Goal: Information Seeking & Learning: Compare options

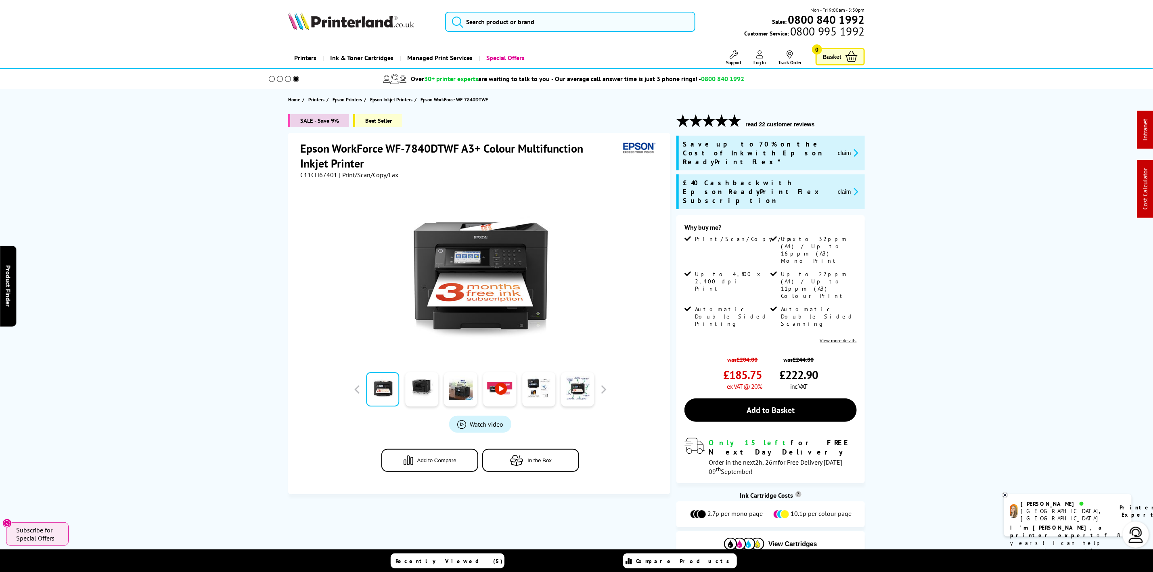
click at [320, 175] on span "C11CH67401" at bounding box center [318, 175] width 37 height 8
copy span "C11CH67401"
click at [365, 12] on img at bounding box center [351, 21] width 126 height 18
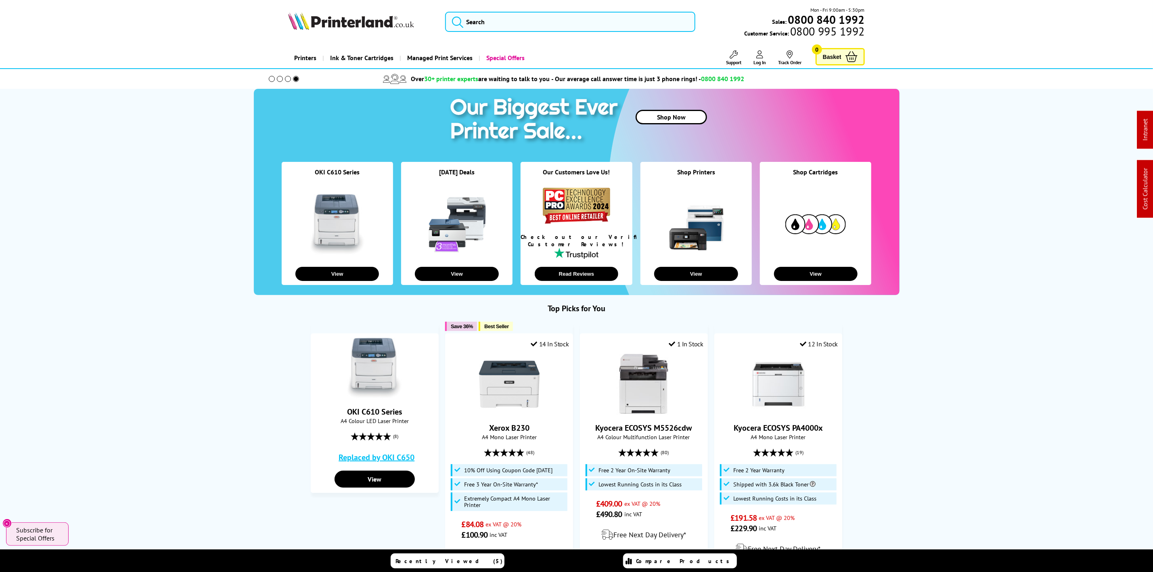
click at [343, 18] on img at bounding box center [351, 21] width 126 height 18
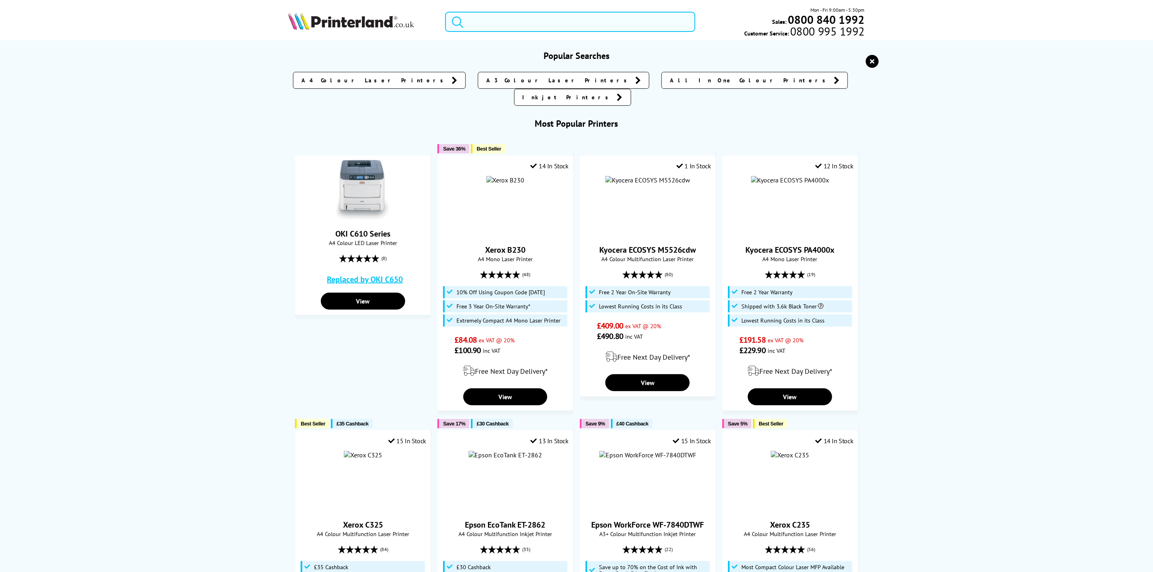
click at [523, 29] on input "search" at bounding box center [570, 22] width 250 height 20
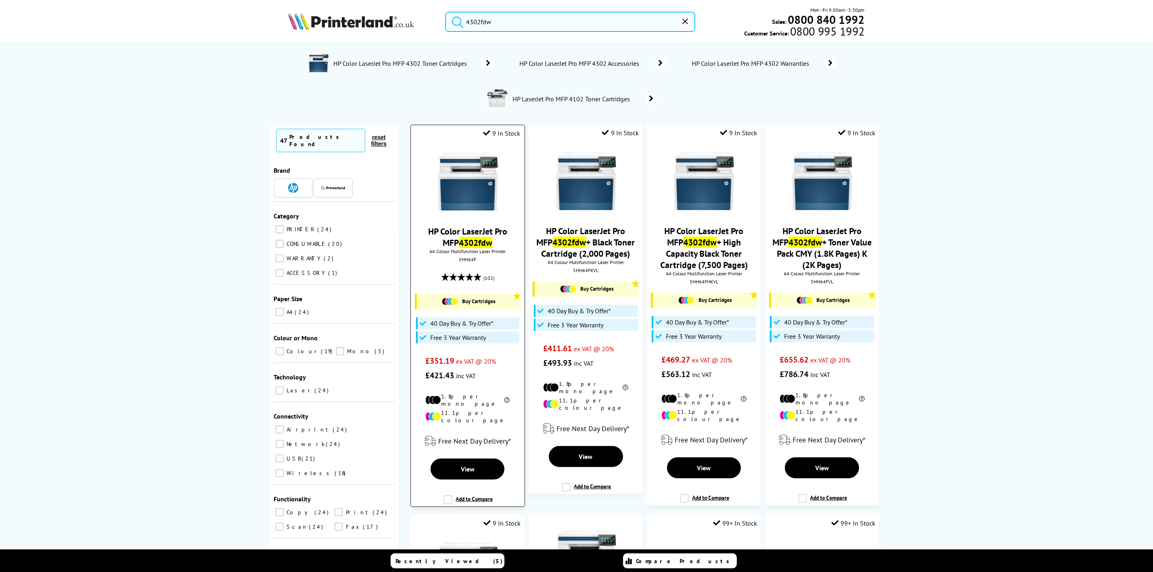
type input "4302fdw"
click at [473, 257] on div "HP Color LaserJet Pro MFP 4302fdw A4 Colour Multifunction Laser Printer 5HH64F …" at bounding box center [467, 262] width 105 height 239
copy div "5HH64F"
click at [395, 28] on img at bounding box center [351, 21] width 126 height 18
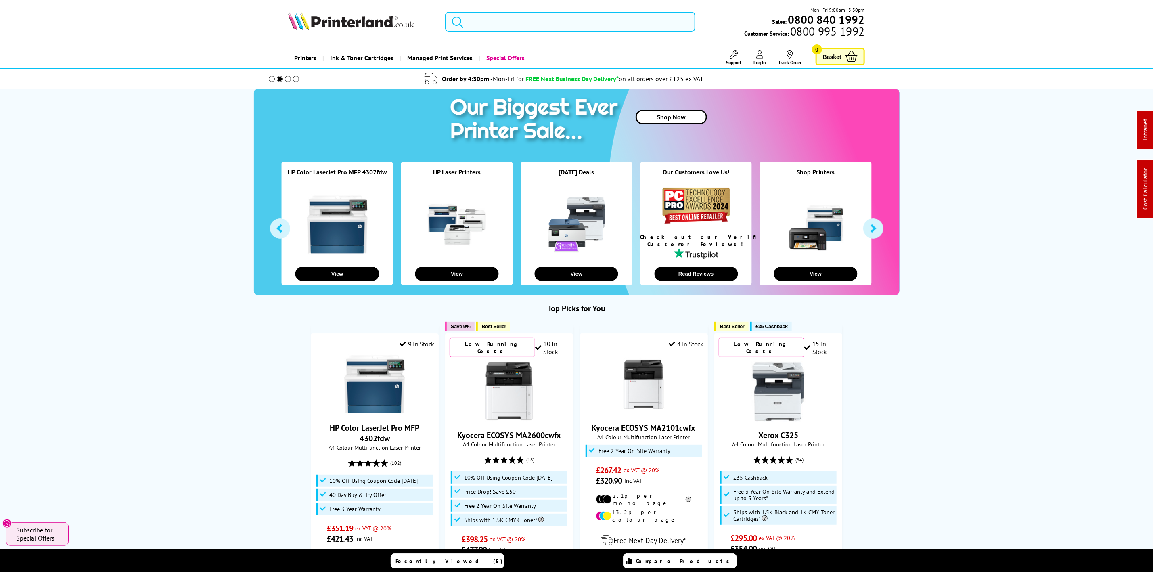
click at [561, 25] on input "search" at bounding box center [570, 22] width 250 height 20
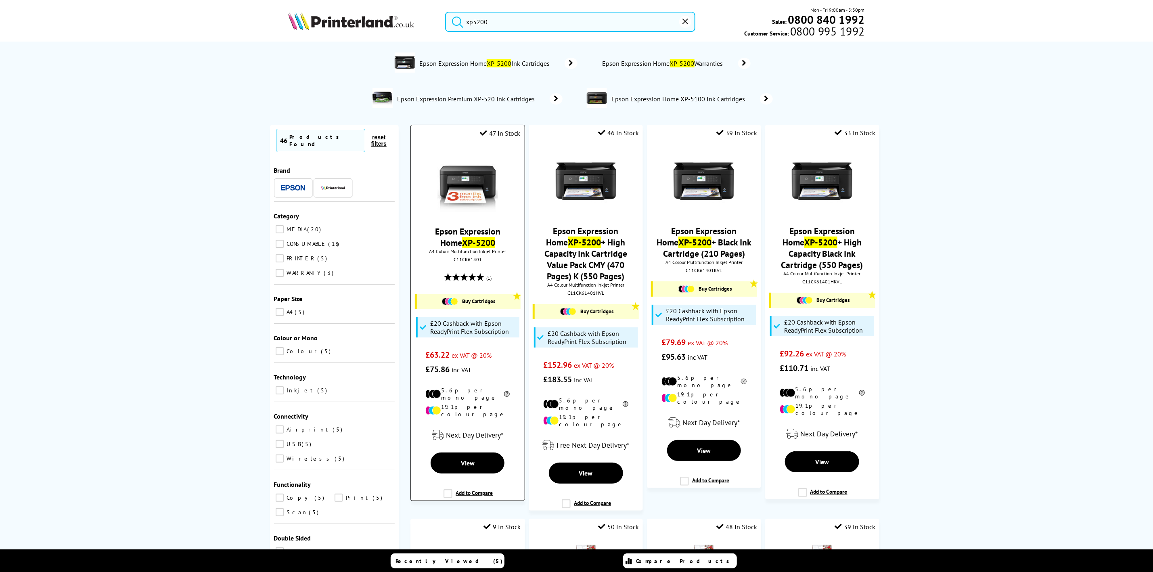
type input "xp5200"
click at [492, 187] on img at bounding box center [468, 181] width 61 height 61
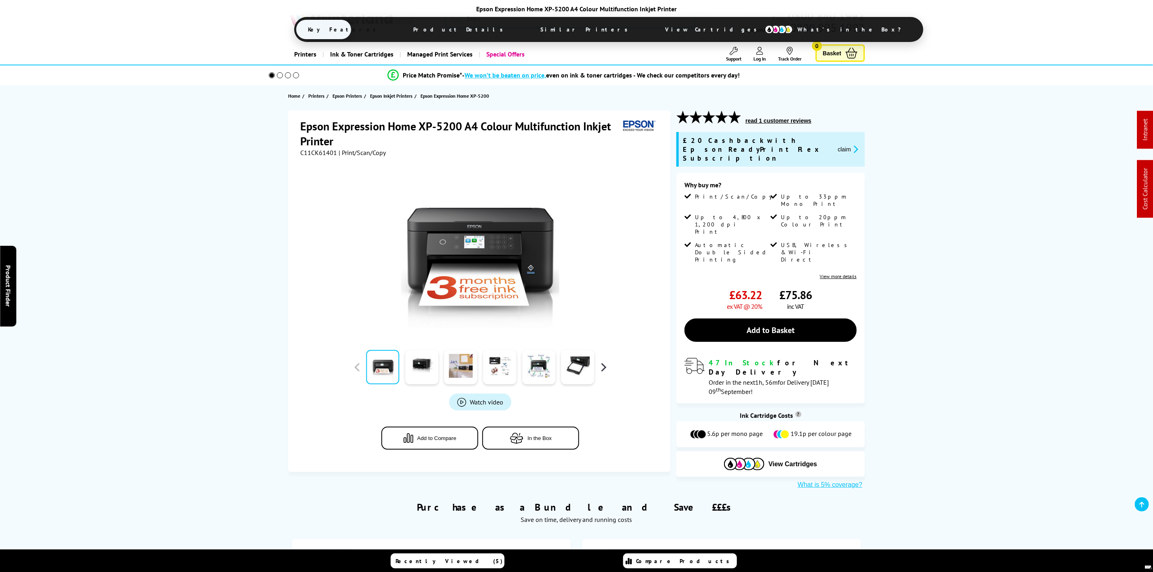
scroll to position [303, 0]
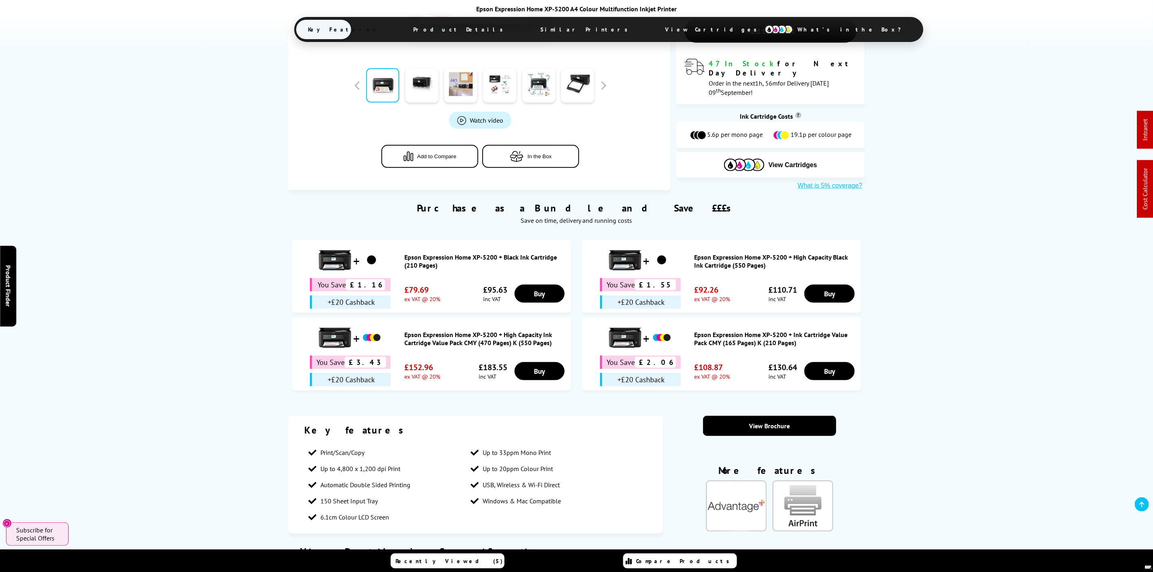
click at [654, 30] on span "View Cartridges" at bounding box center [716, 29] width 124 height 21
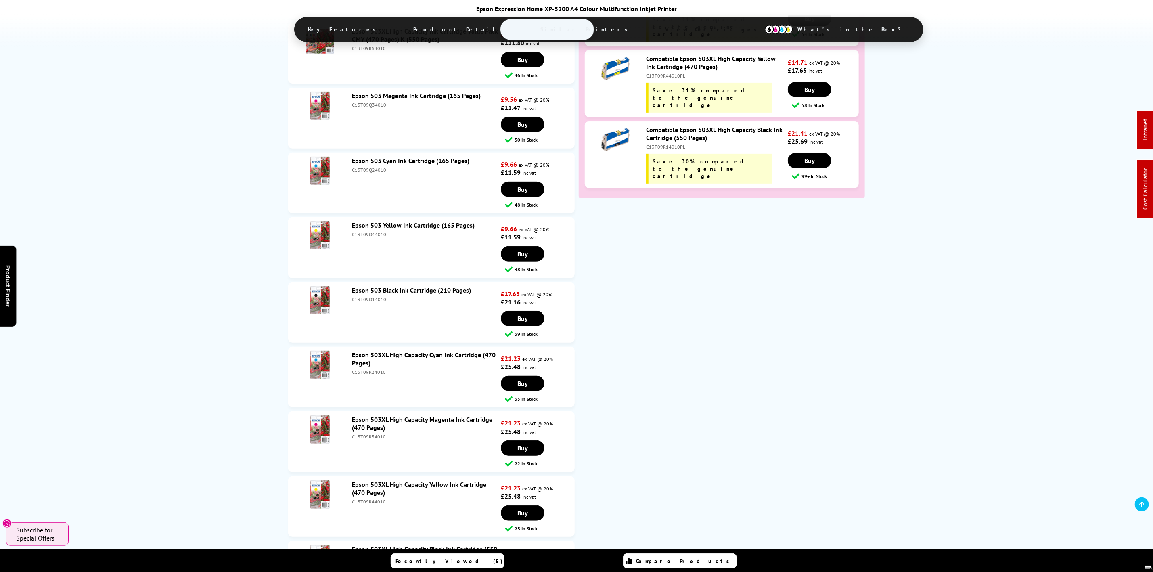
scroll to position [2510, 0]
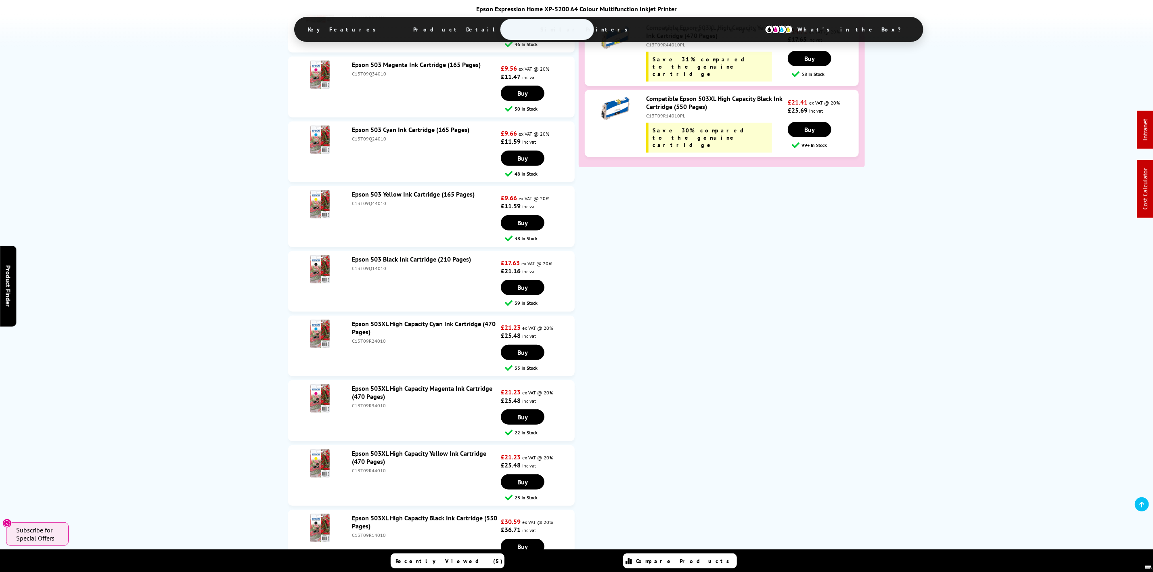
click at [366, 532] on div "C13T09R14010" at bounding box center [425, 535] width 147 height 6
copy div "C13T09R14010"
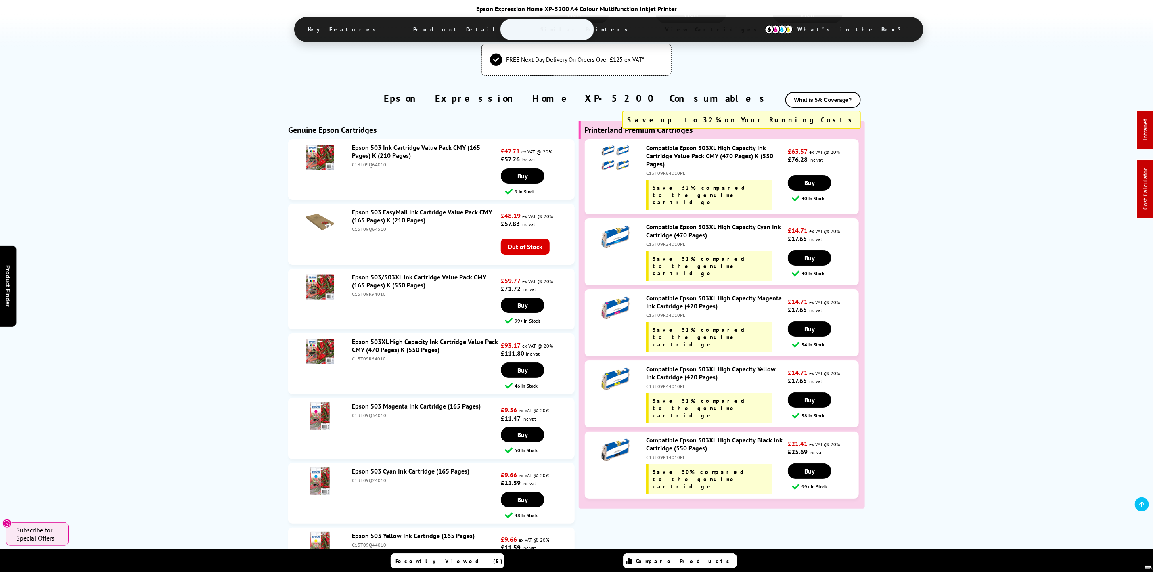
scroll to position [2147, 0]
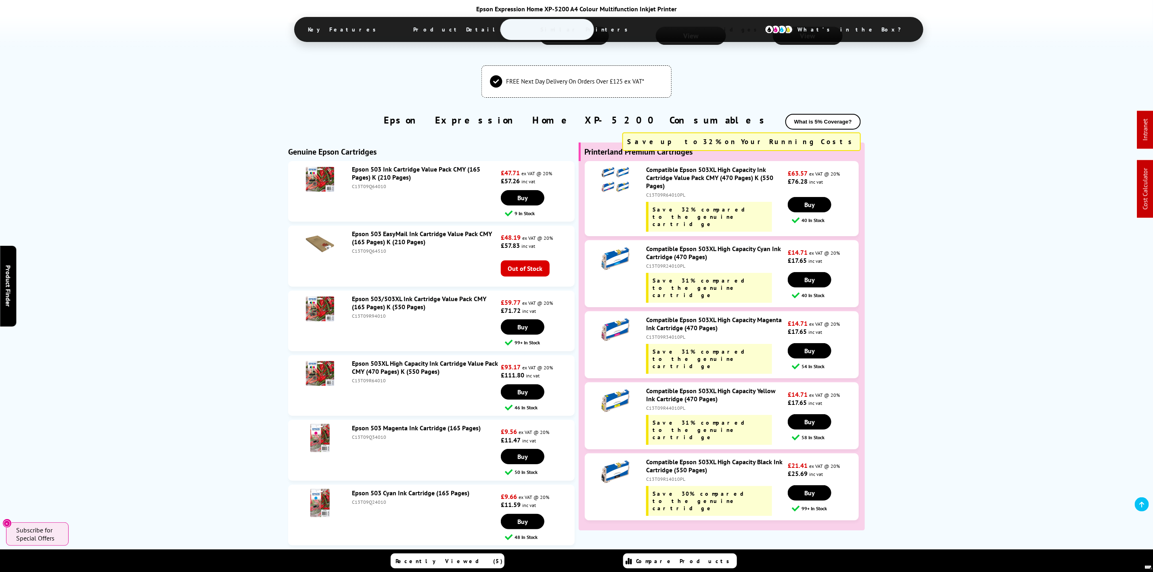
click at [672, 476] on div "C13T09R14010PL" at bounding box center [716, 479] width 140 height 6
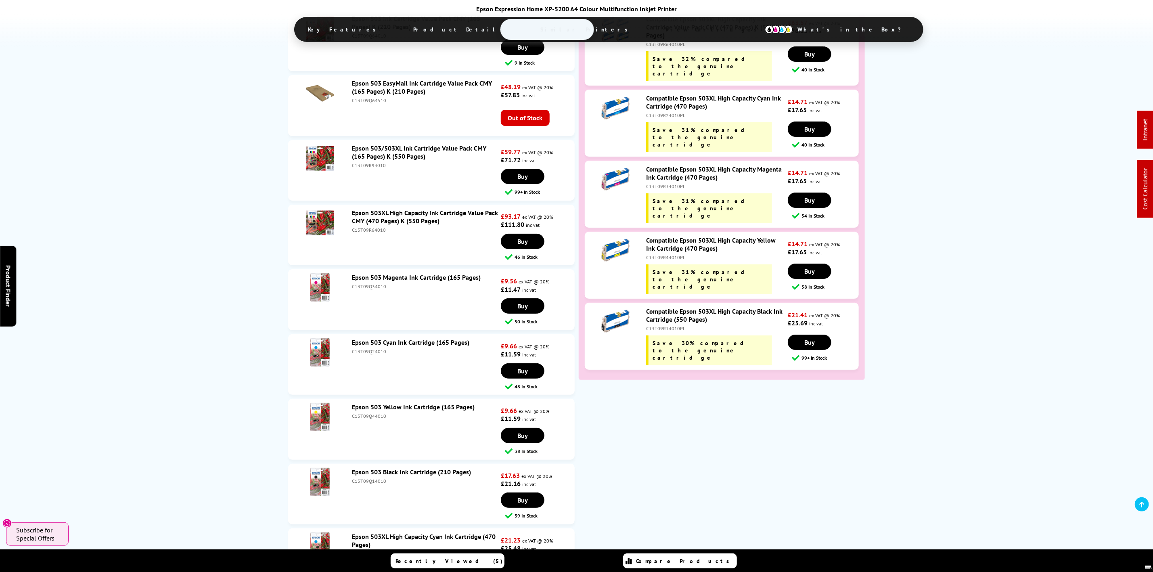
scroll to position [2268, 0]
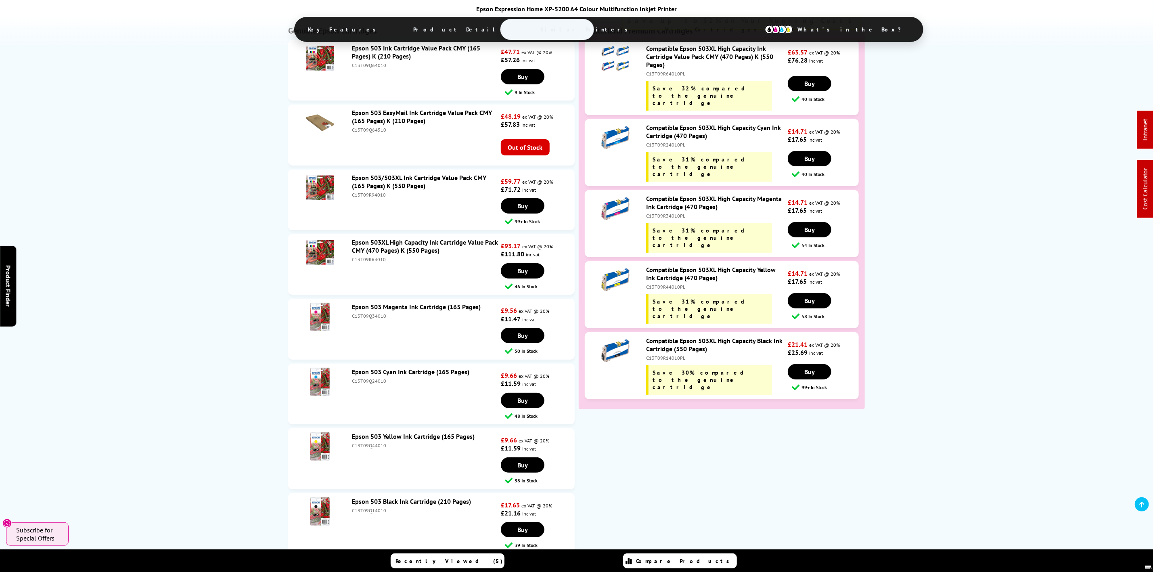
copy div "C13T09R14010PL"
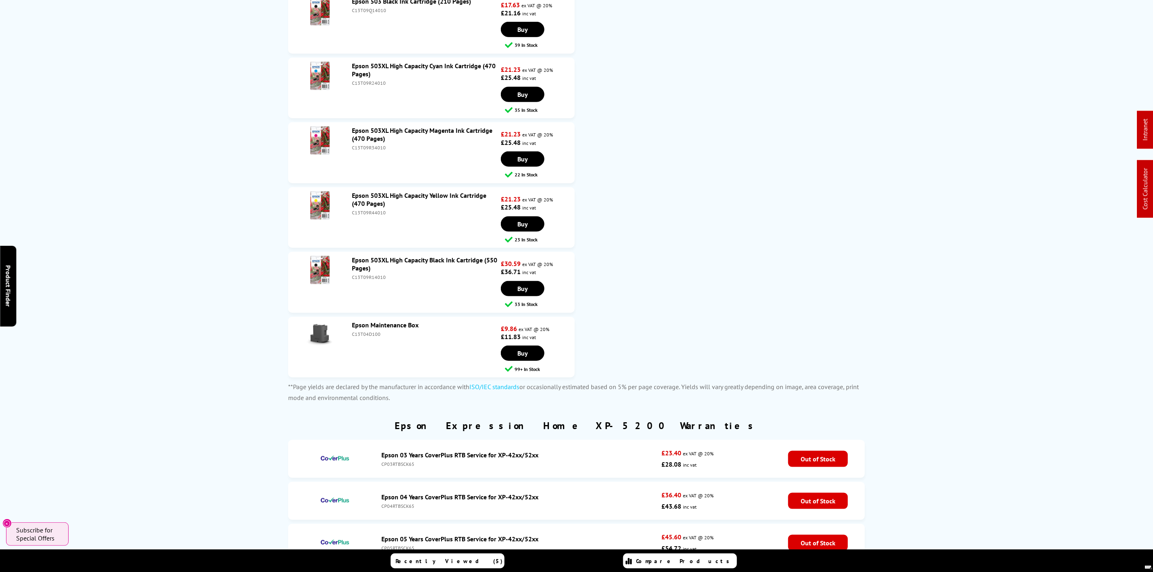
scroll to position [0, 0]
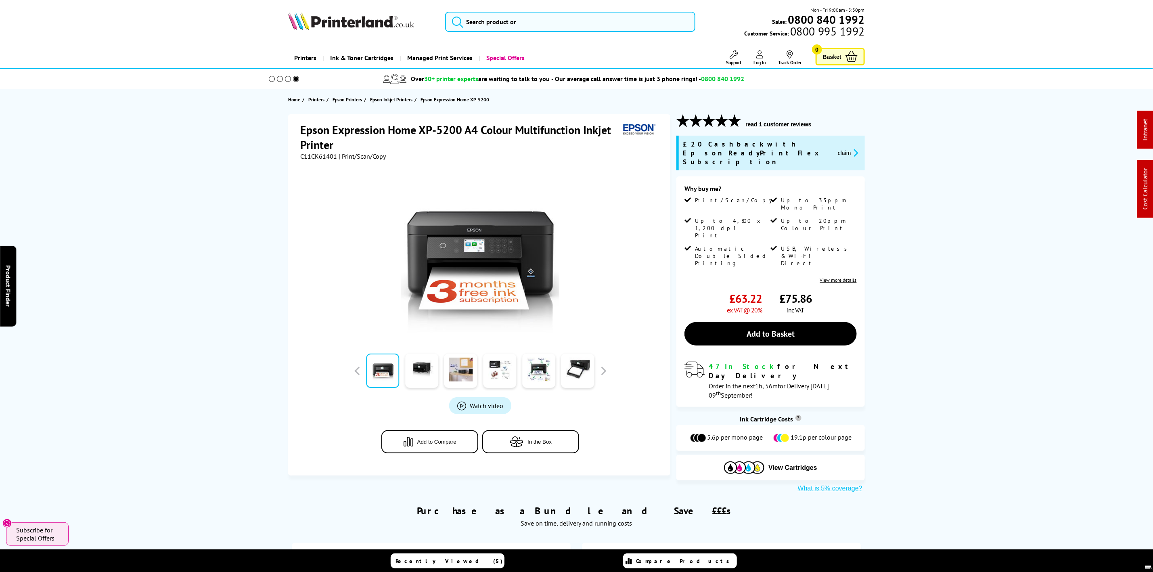
click at [372, 31] on picture at bounding box center [351, 27] width 126 height 8
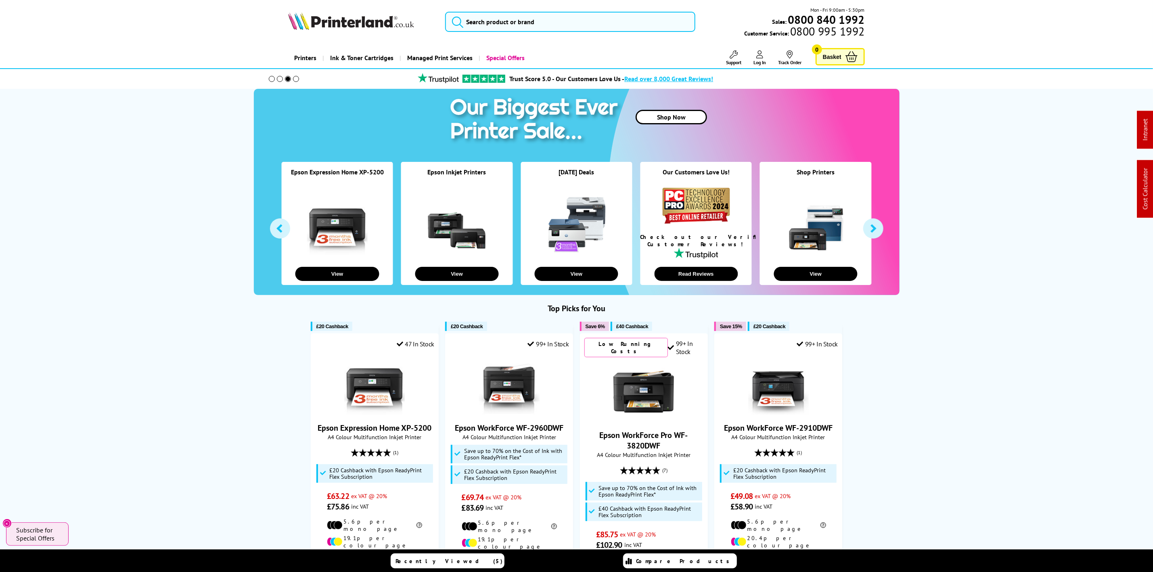
click at [371, 25] on img at bounding box center [351, 21] width 126 height 18
click at [517, 21] on input "search" at bounding box center [570, 22] width 250 height 20
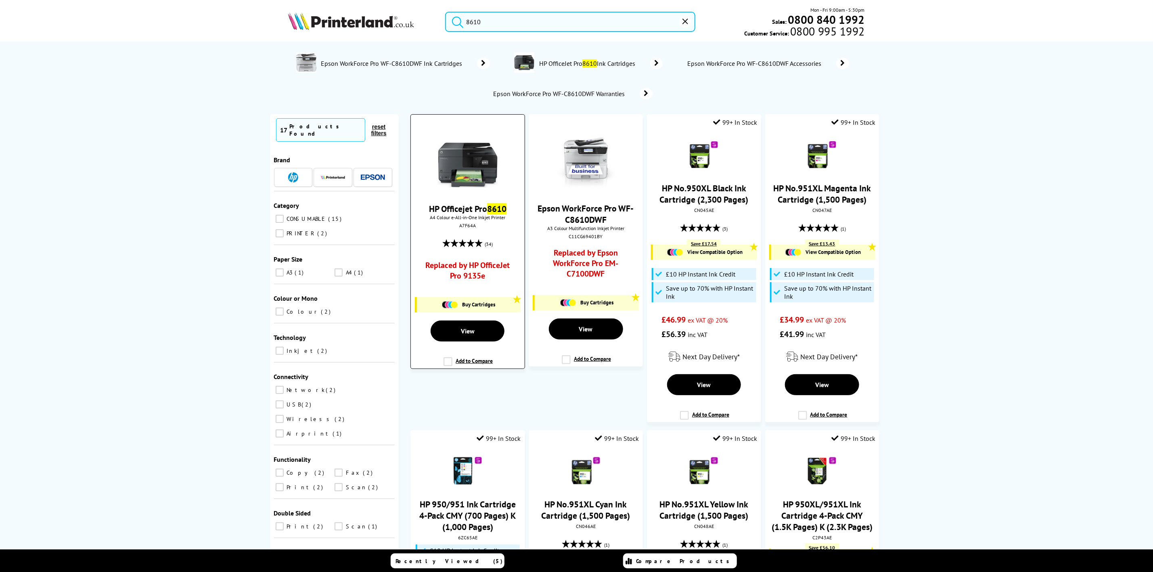
type input "8610"
click at [452, 139] on img at bounding box center [468, 159] width 61 height 61
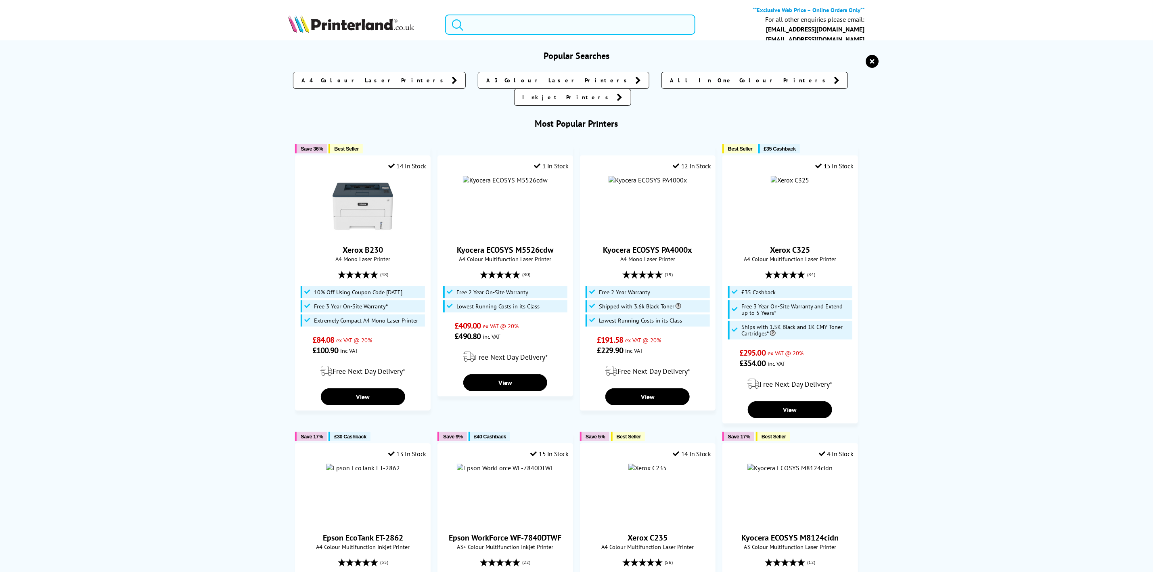
click at [495, 19] on input "search" at bounding box center [570, 25] width 250 height 20
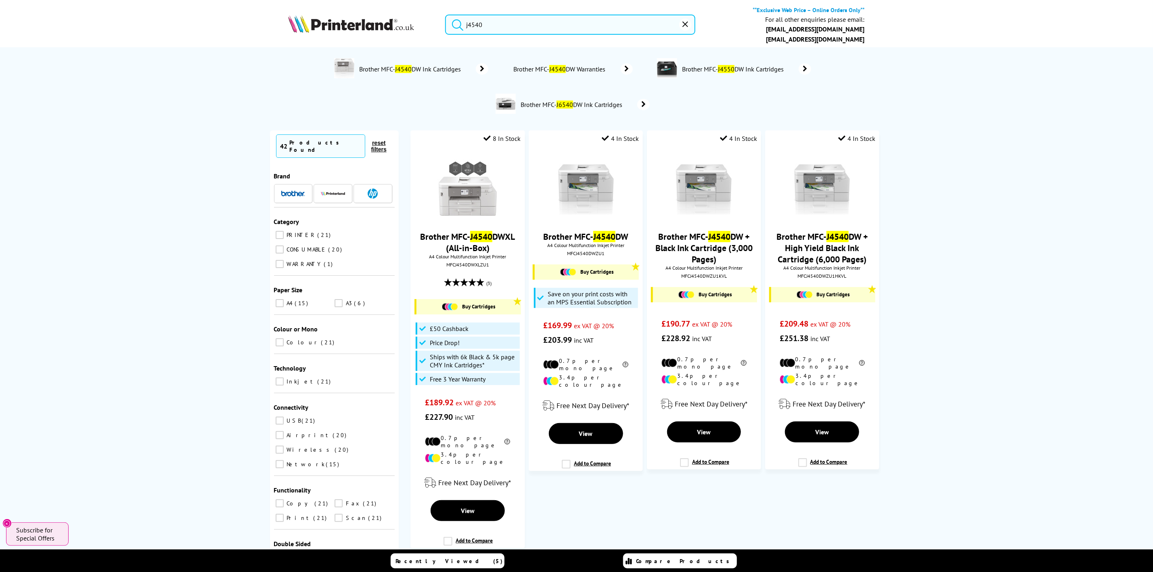
click at [472, 23] on input "j4540" at bounding box center [570, 25] width 250 height 20
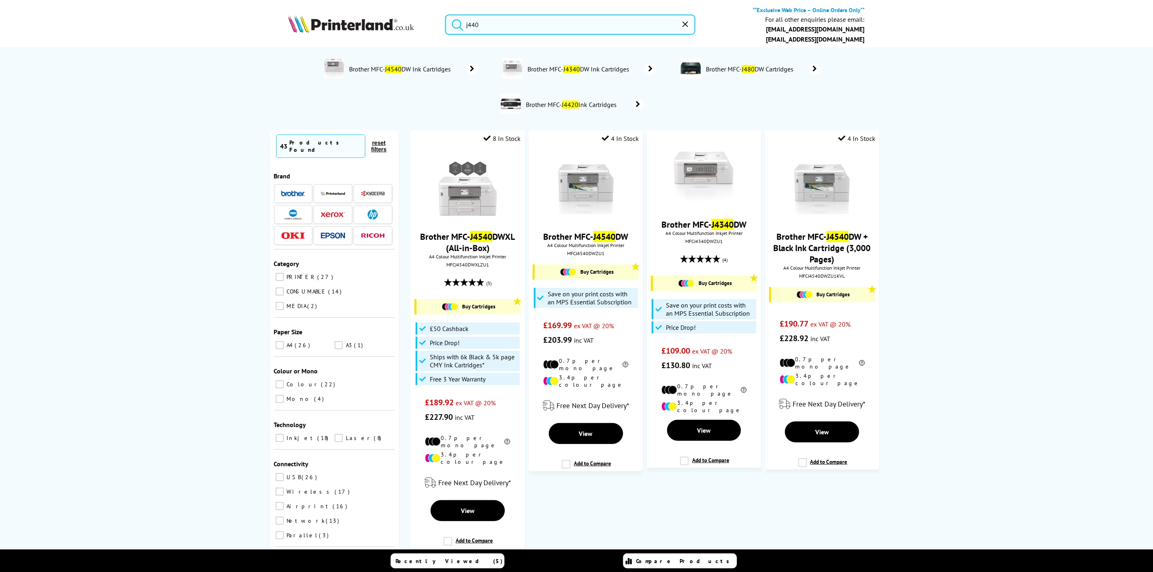
type input "j4540"
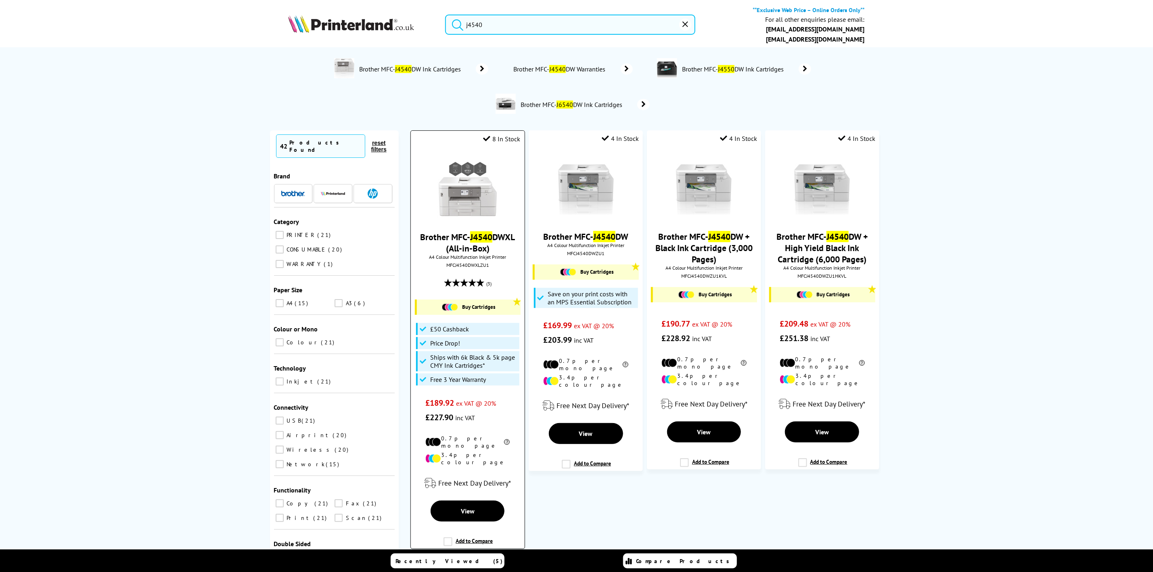
click at [470, 206] on img at bounding box center [468, 187] width 61 height 61
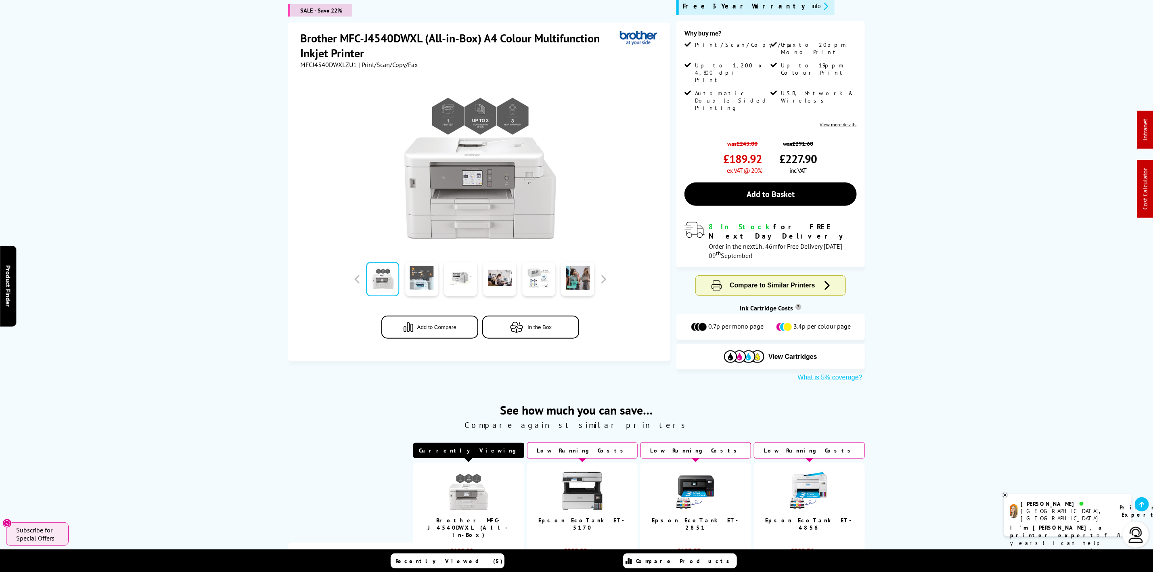
scroll to position [242, 0]
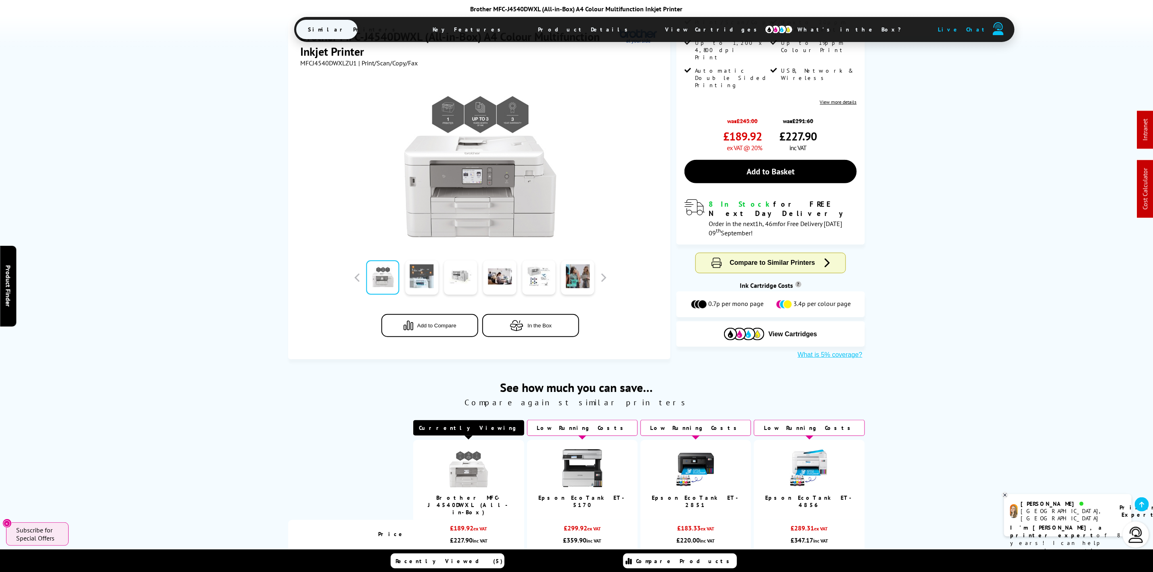
click at [654, 34] on span "View Cartridges" at bounding box center [716, 29] width 124 height 21
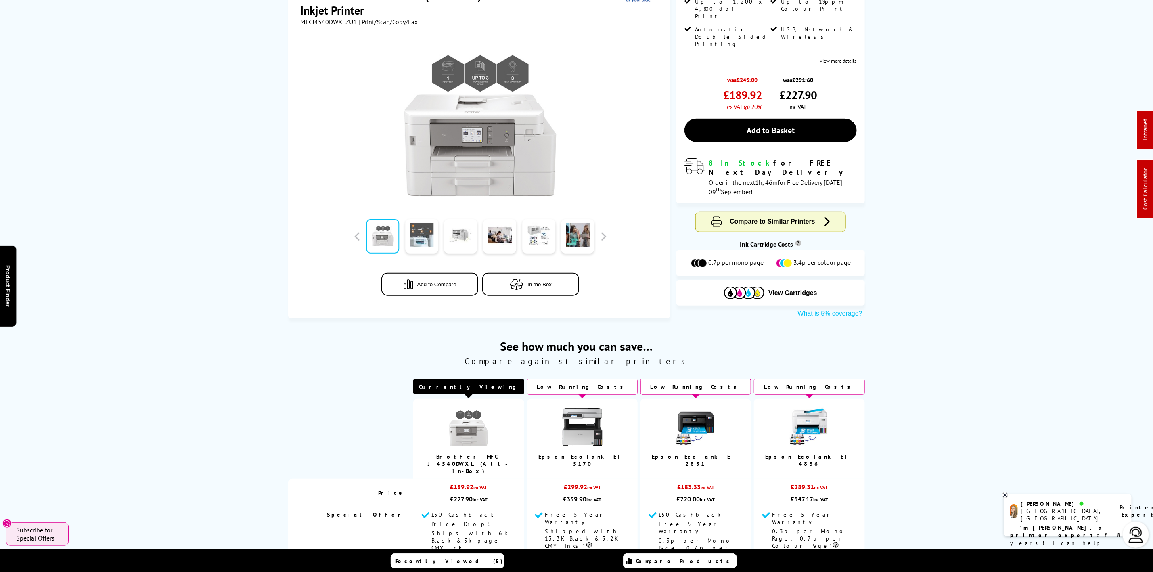
scroll to position [363, 0]
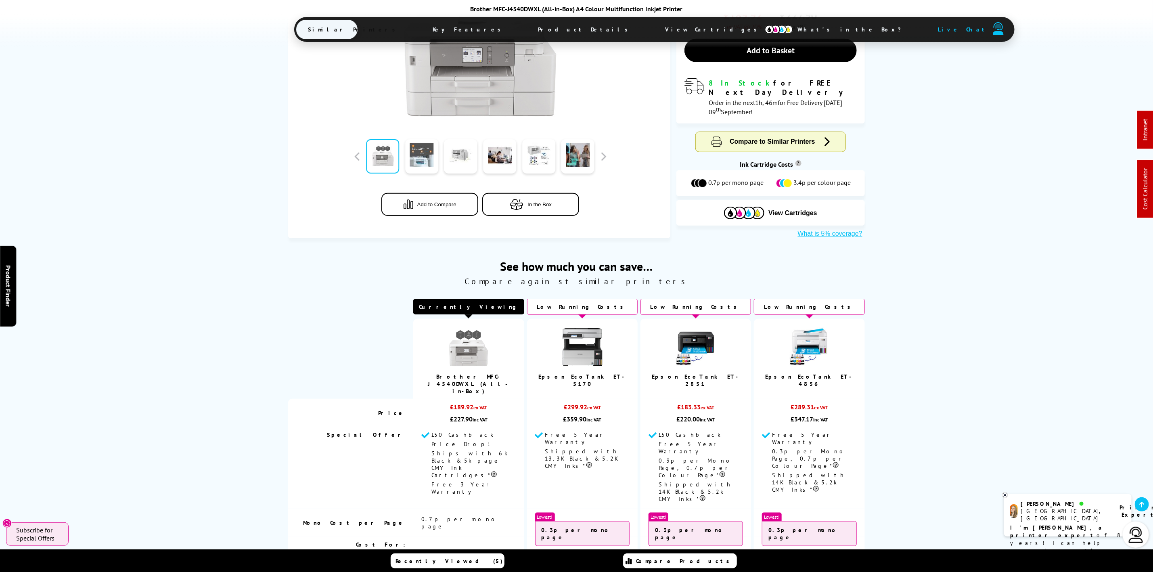
click at [526, 27] on span "Product Details" at bounding box center [585, 29] width 118 height 19
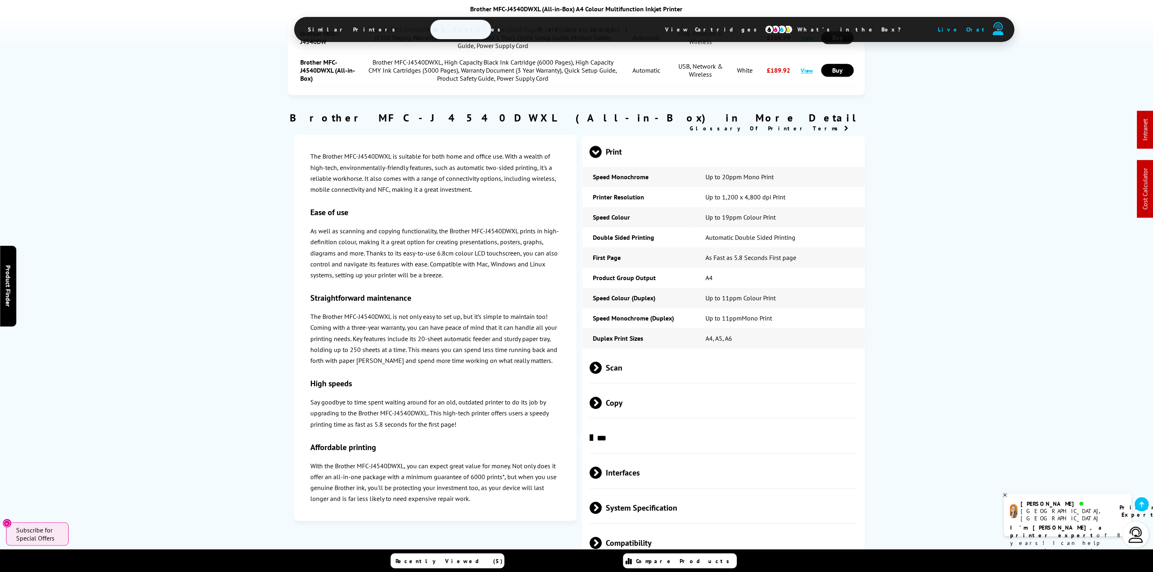
scroll to position [1456, 0]
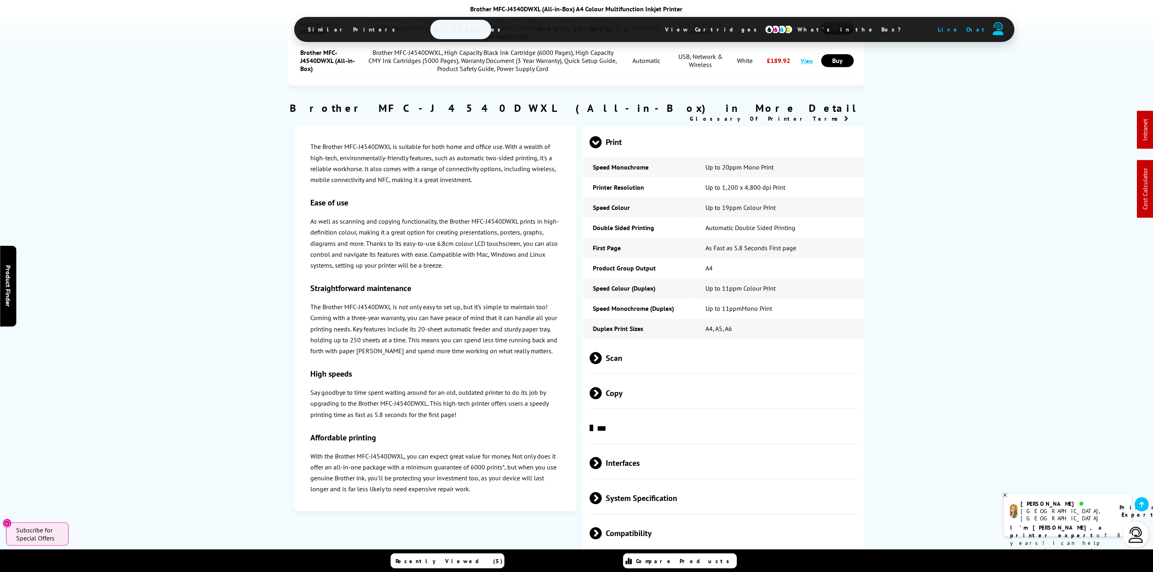
click at [616, 343] on span "Scan" at bounding box center [724, 358] width 268 height 30
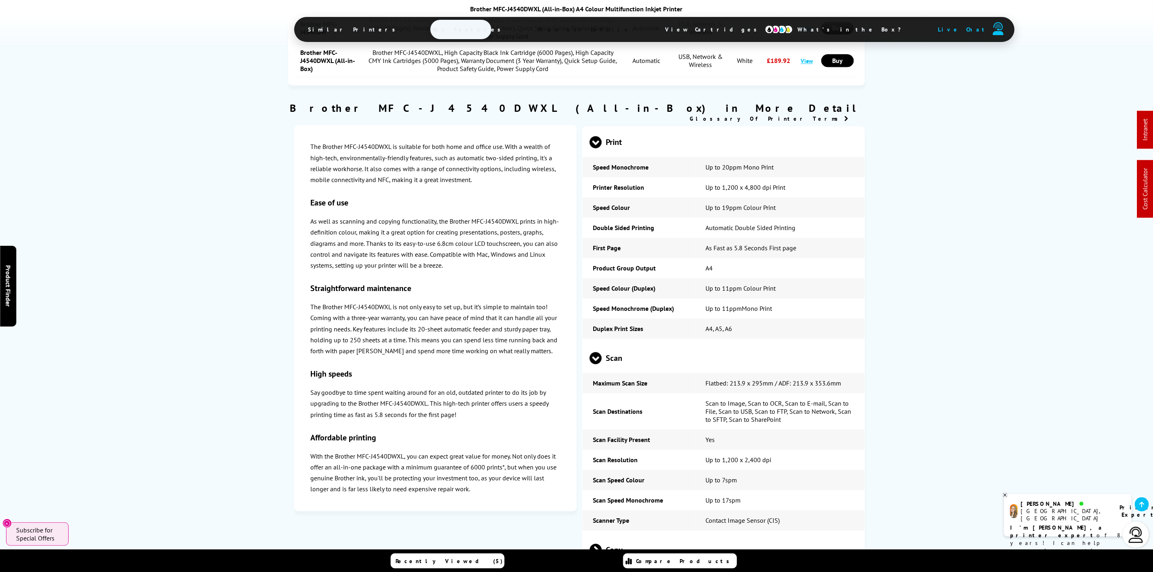
scroll to position [0, 0]
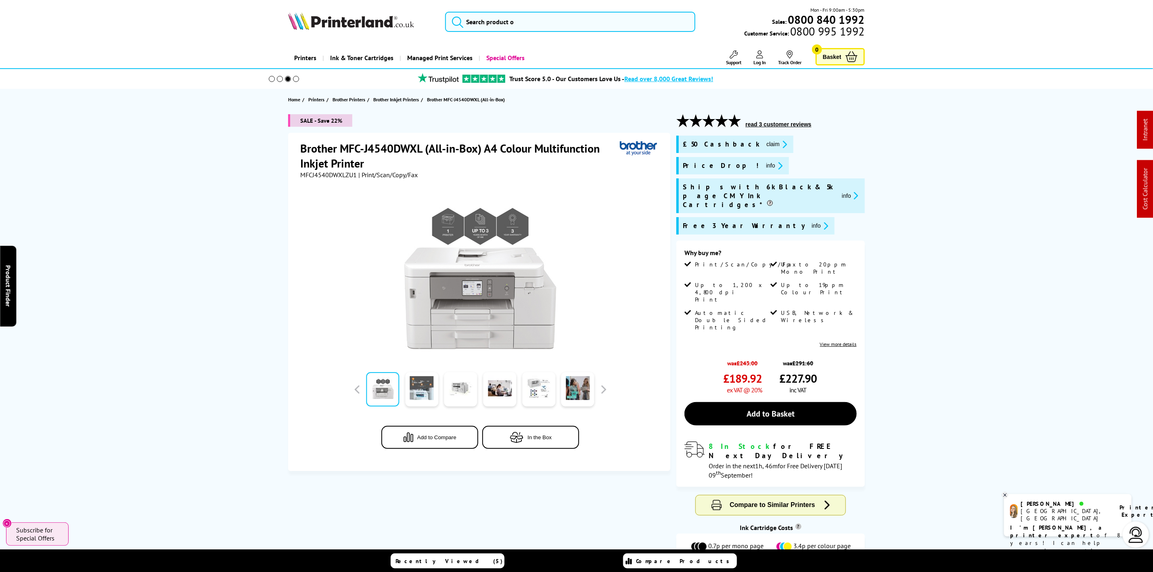
click at [346, 34] on div "Mon - Fri 9:00am - 5:30pm Sales: 0800 840 1992 Customer Service: 0800 995 1992" at bounding box center [577, 24] width 646 height 36
click at [402, 22] on img at bounding box center [351, 21] width 126 height 18
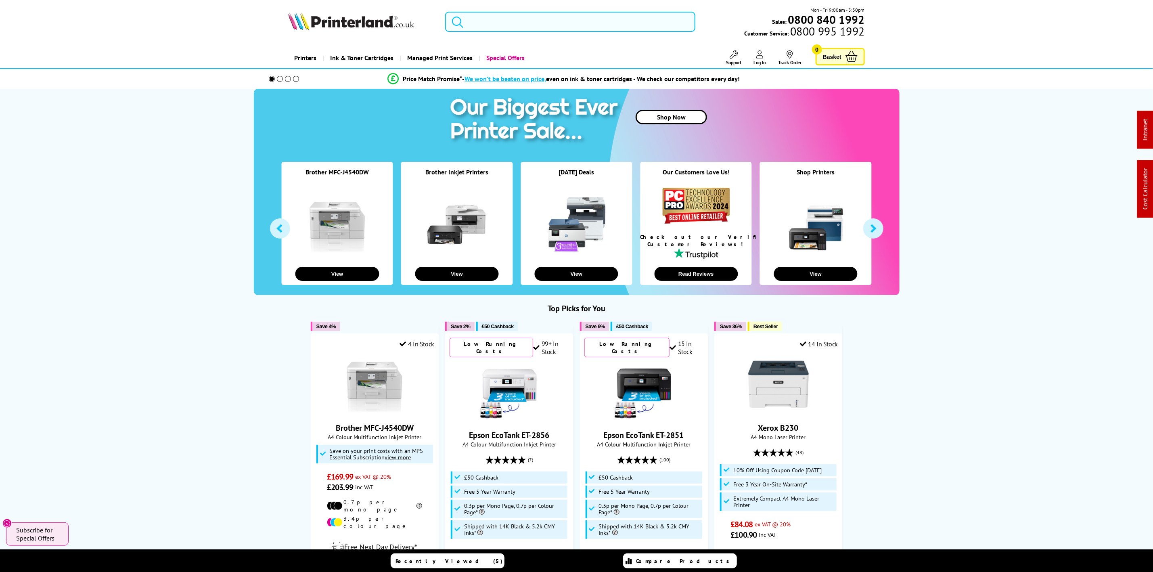
click at [539, 25] on input "search" at bounding box center [570, 22] width 250 height 20
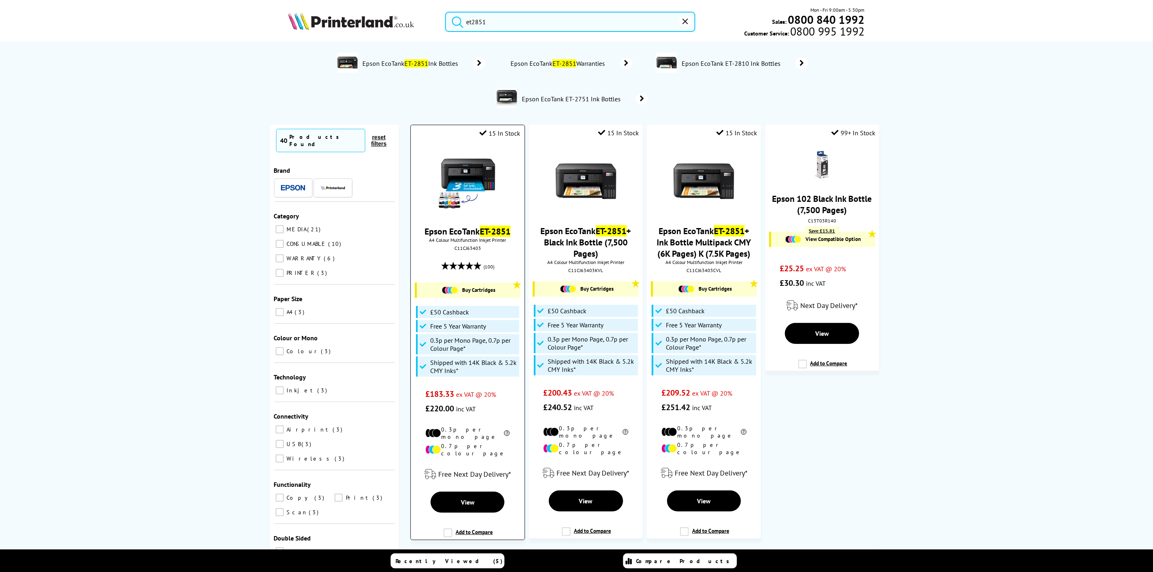
type input "et2851"
click at [470, 166] on img at bounding box center [468, 181] width 61 height 61
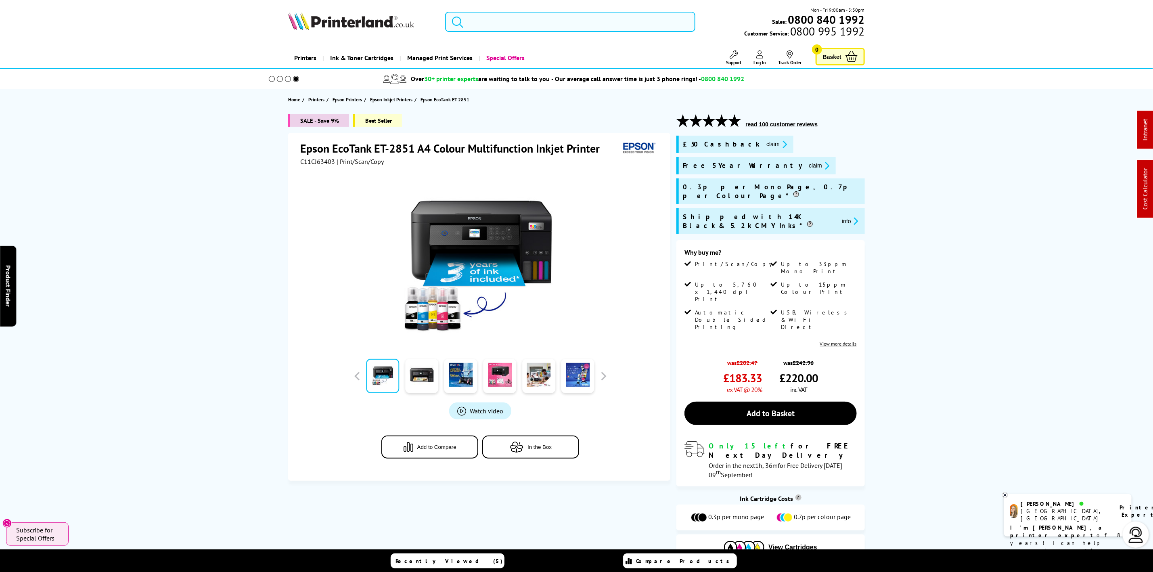
click at [531, 19] on input "search" at bounding box center [570, 22] width 250 height 20
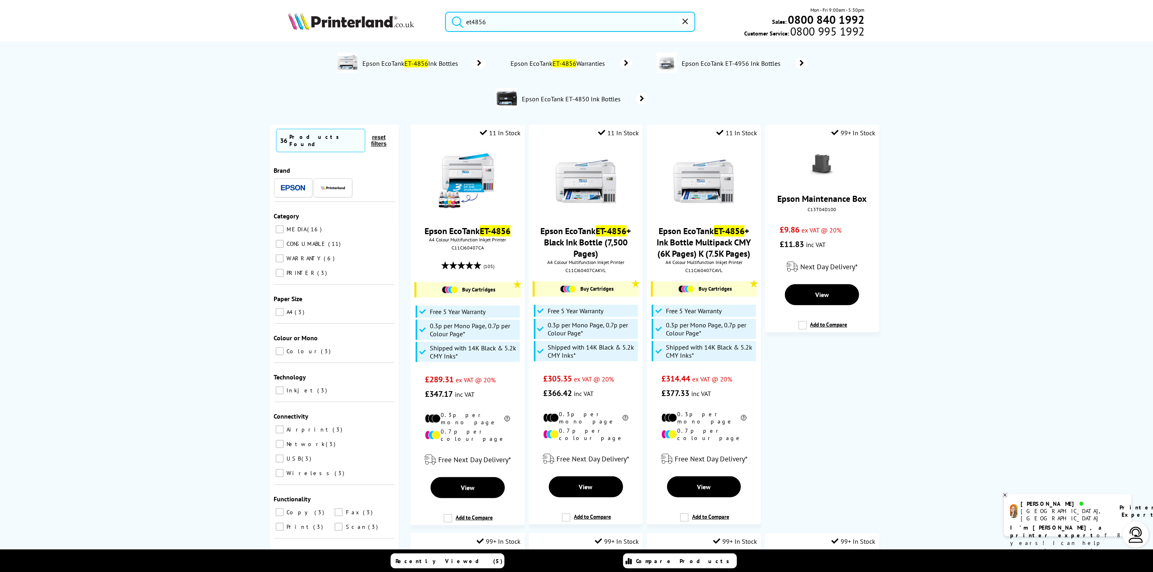
type input "et4856"
click at [315, 22] on img at bounding box center [351, 21] width 126 height 18
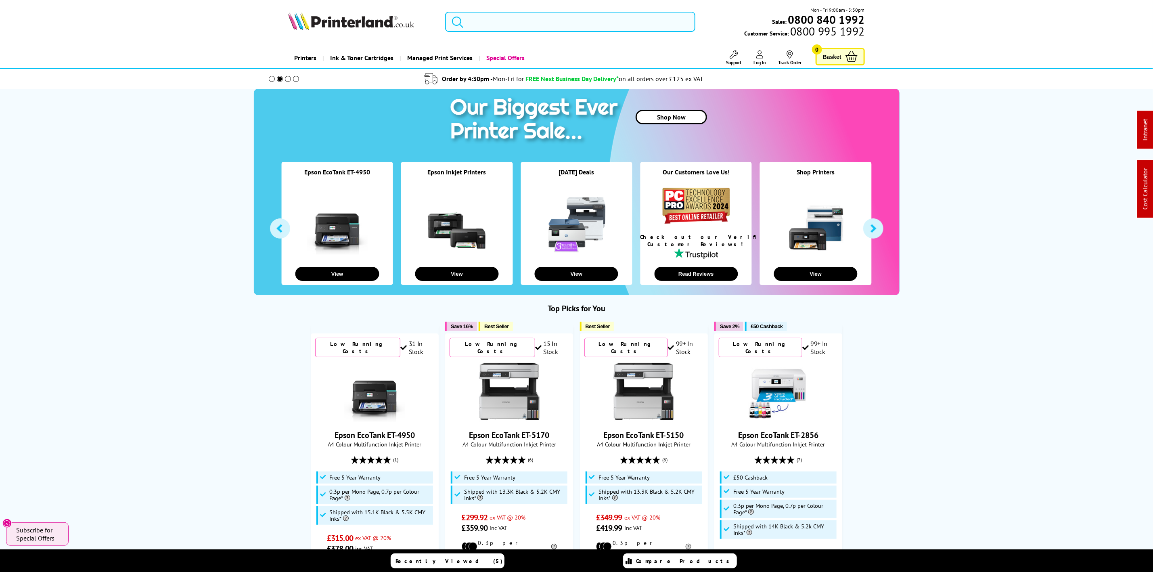
click at [579, 31] on input "search" at bounding box center [570, 22] width 250 height 20
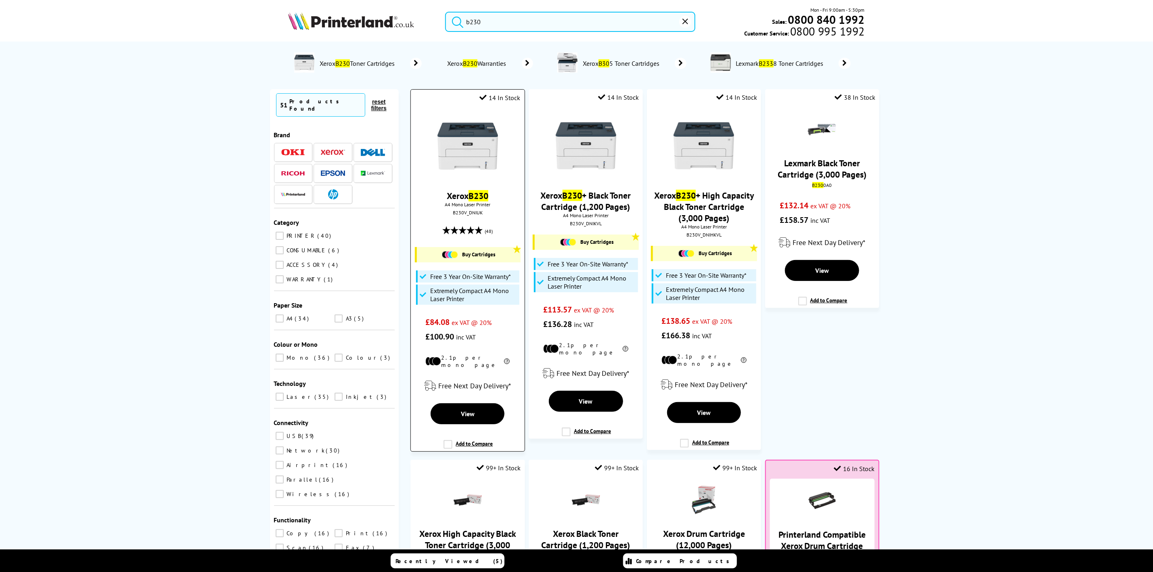
type input "b230"
click at [483, 132] on img at bounding box center [468, 146] width 61 height 61
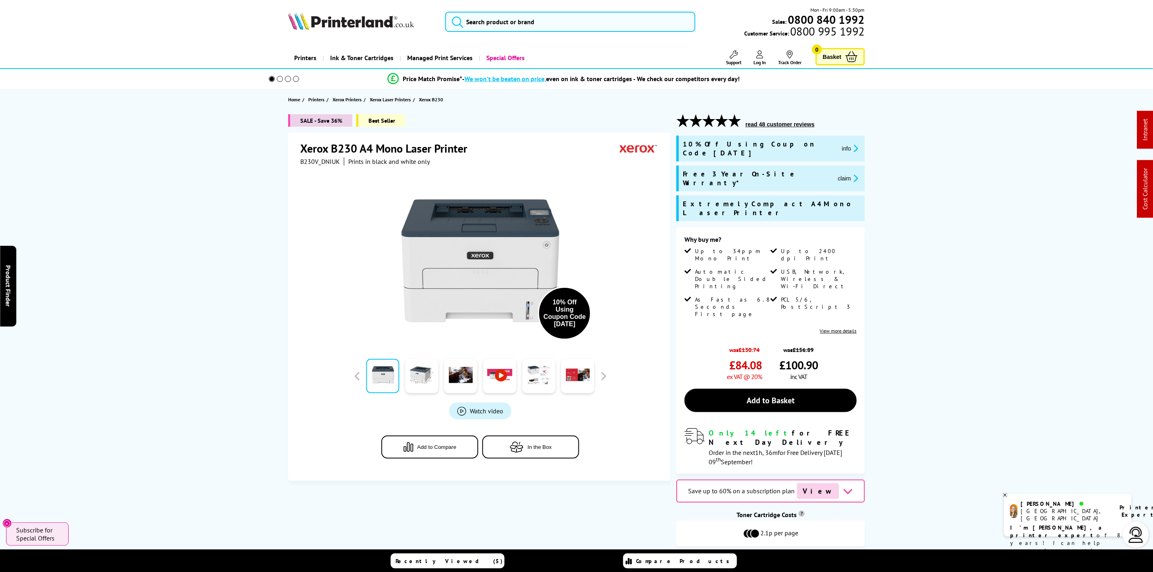
click at [302, 22] on img at bounding box center [351, 21] width 126 height 18
drag, startPoint x: 302, startPoint y: 22, endPoint x: 15, endPoint y: 141, distance: 310.6
click at [294, 24] on img at bounding box center [351, 21] width 126 height 18
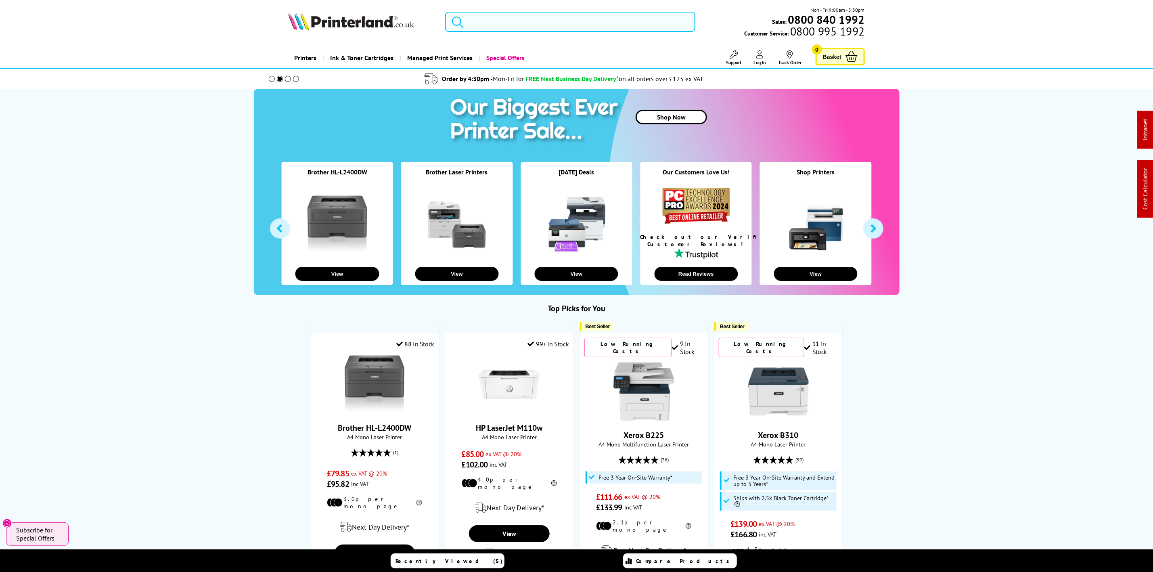
click at [532, 13] on input "search" at bounding box center [570, 22] width 250 height 20
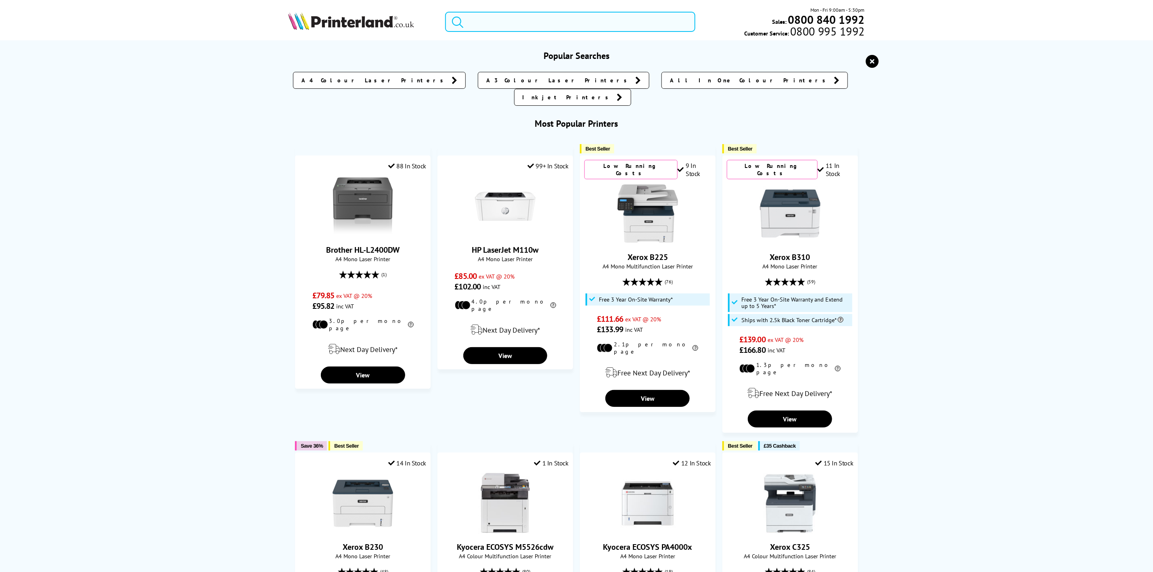
paste input "W1A80A"
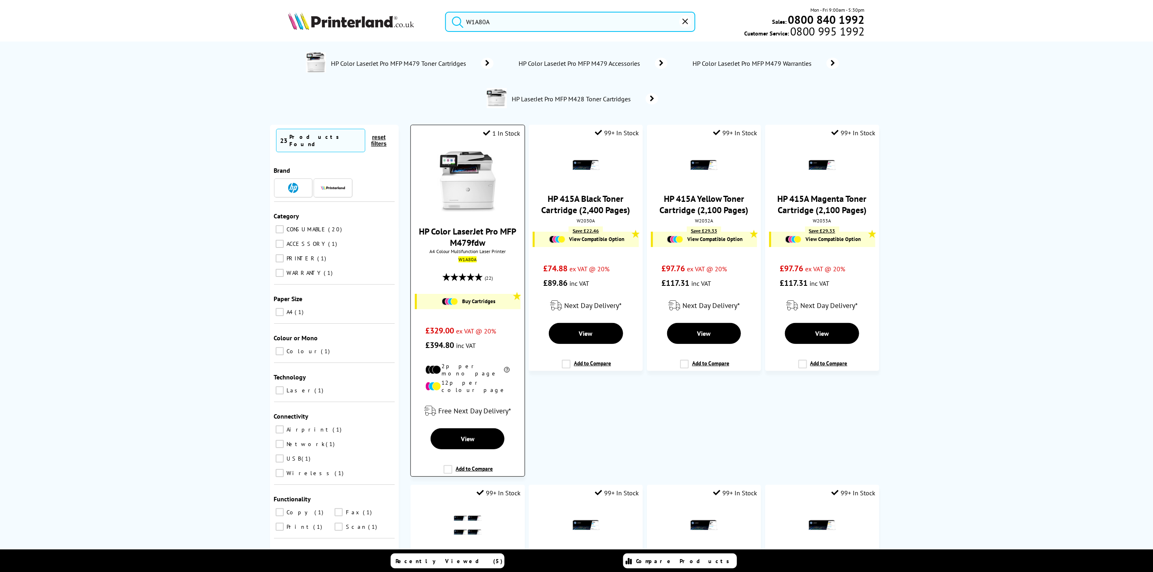
type input "W1A80A"
click at [467, 211] on img at bounding box center [468, 181] width 61 height 61
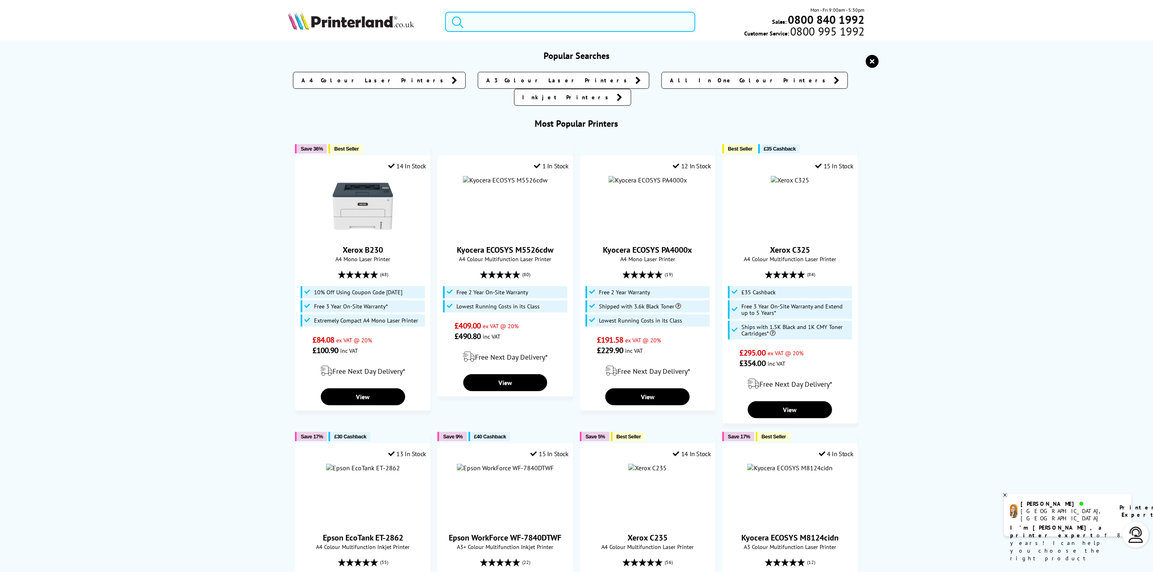
click at [524, 19] on input "search" at bounding box center [570, 22] width 250 height 20
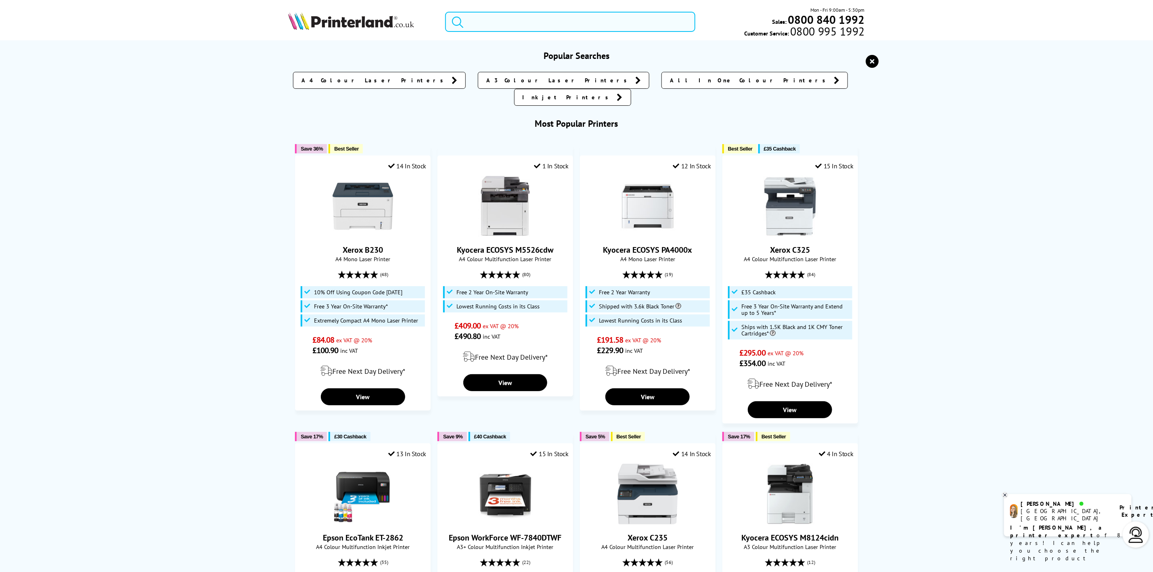
click at [572, 21] on input "search" at bounding box center [570, 22] width 250 height 20
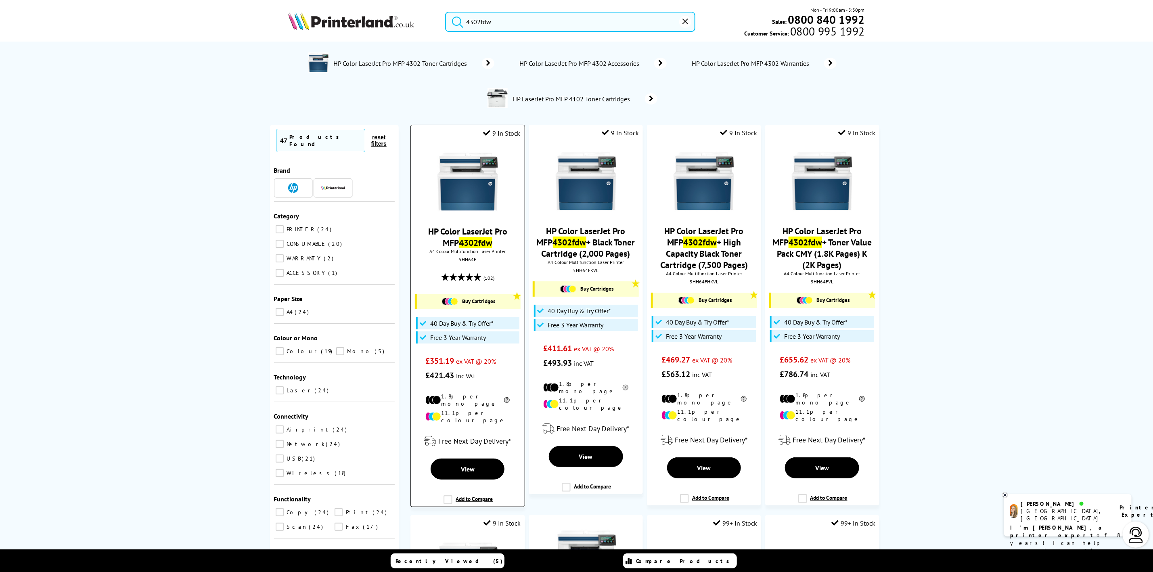
type input "4302fdw"
click at [463, 187] on img at bounding box center [468, 181] width 61 height 61
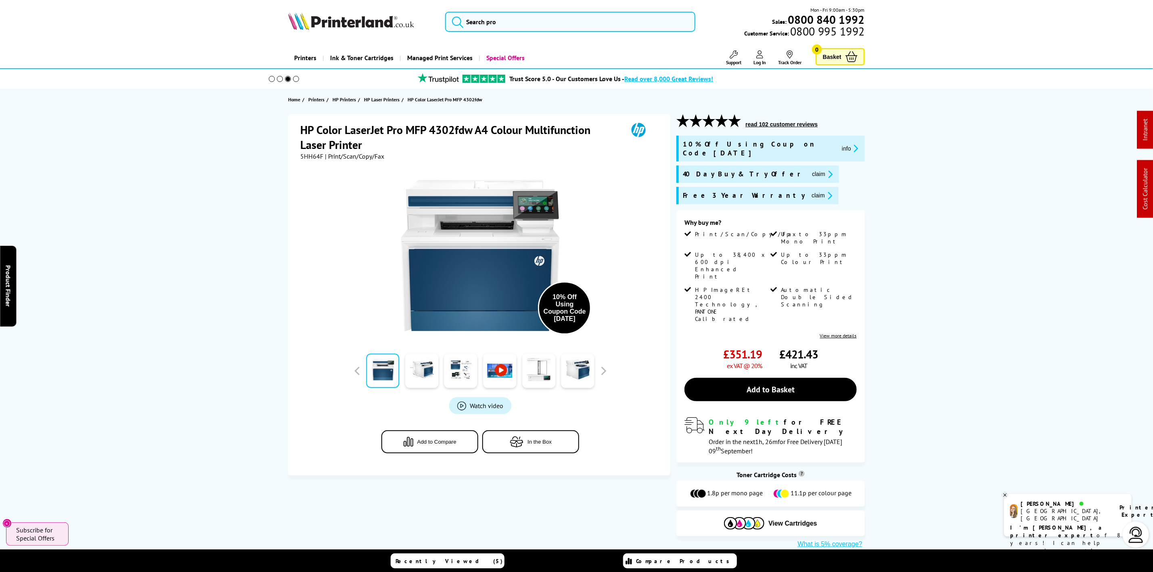
click at [316, 156] on span "5HH64F" at bounding box center [311, 156] width 23 height 8
copy span "5HH64F"
click at [810, 170] on button "claim" at bounding box center [822, 174] width 25 height 9
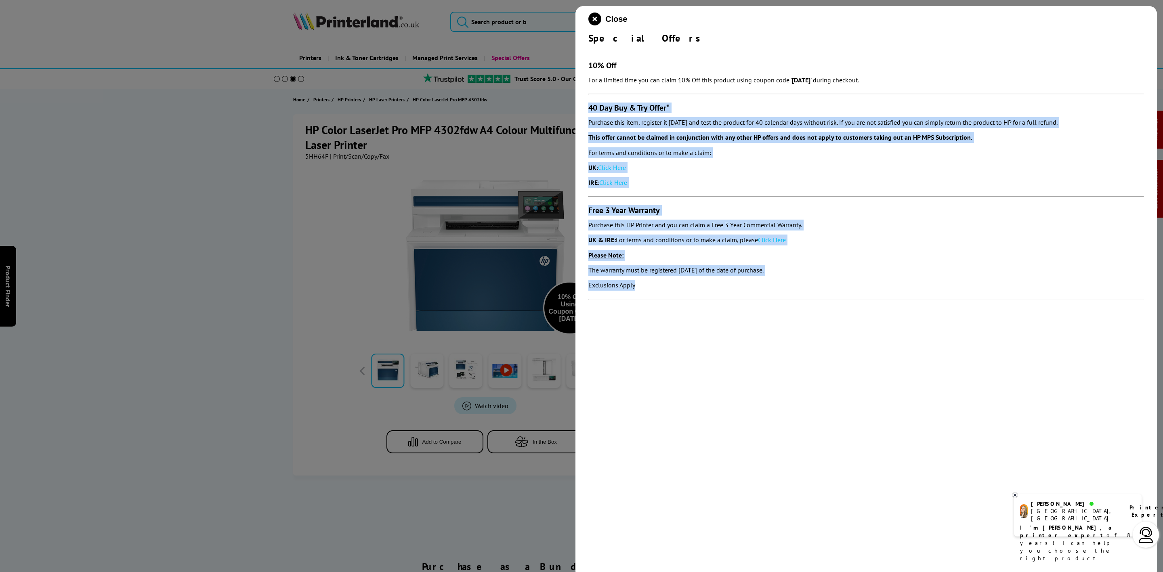
drag, startPoint x: 588, startPoint y: 108, endPoint x: 687, endPoint y: 292, distance: 208.8
click at [687, 292] on section "10% Off For a limited time you can claim 10% Off this product using coupon code…" at bounding box center [865, 175] width 555 height 263
copy section "40 Day Buy & Try Offer* Purchase this item, register it [DATE] and test the pro…"
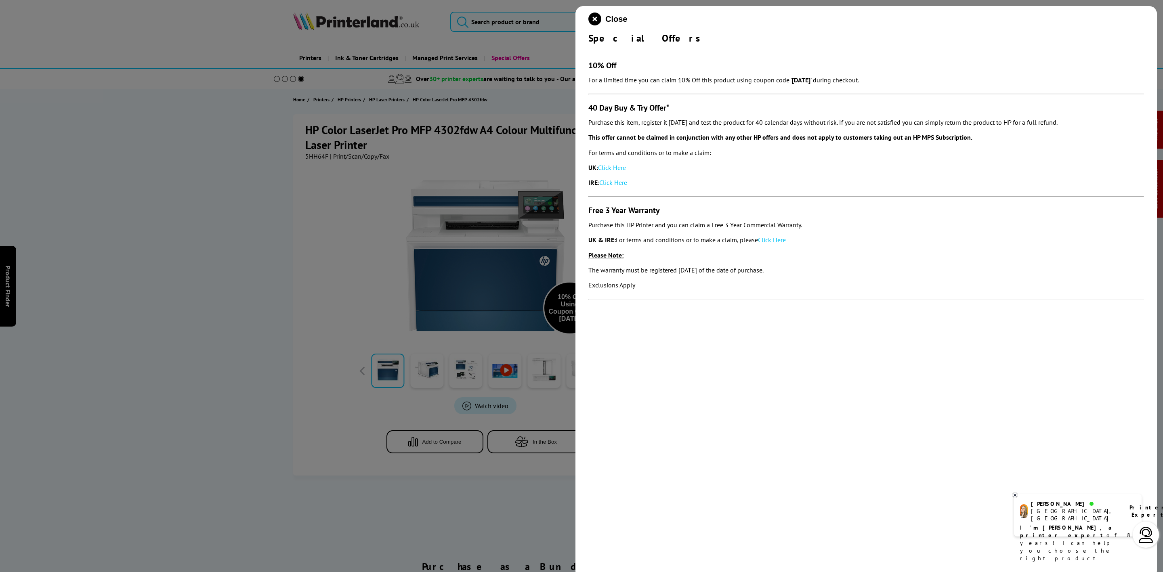
click at [584, 16] on div "Close Special Offers 10% Off For a limited time you can claim 10% Off this prod…" at bounding box center [865, 292] width 581 height 572
click at [592, 16] on icon "close modal" at bounding box center [594, 19] width 13 height 13
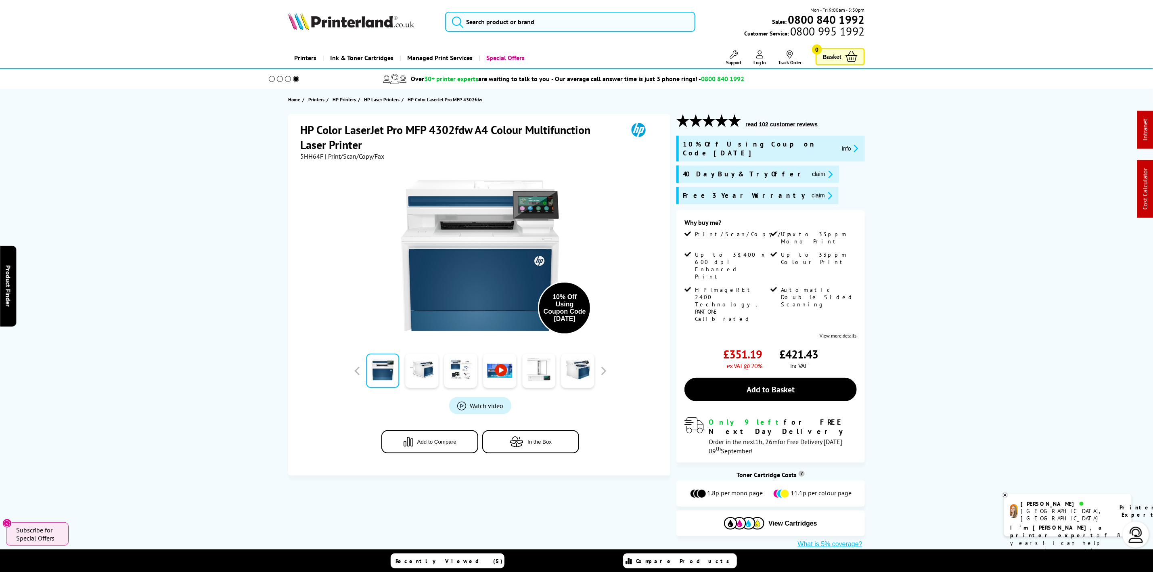
click at [321, 16] on img at bounding box center [351, 21] width 126 height 18
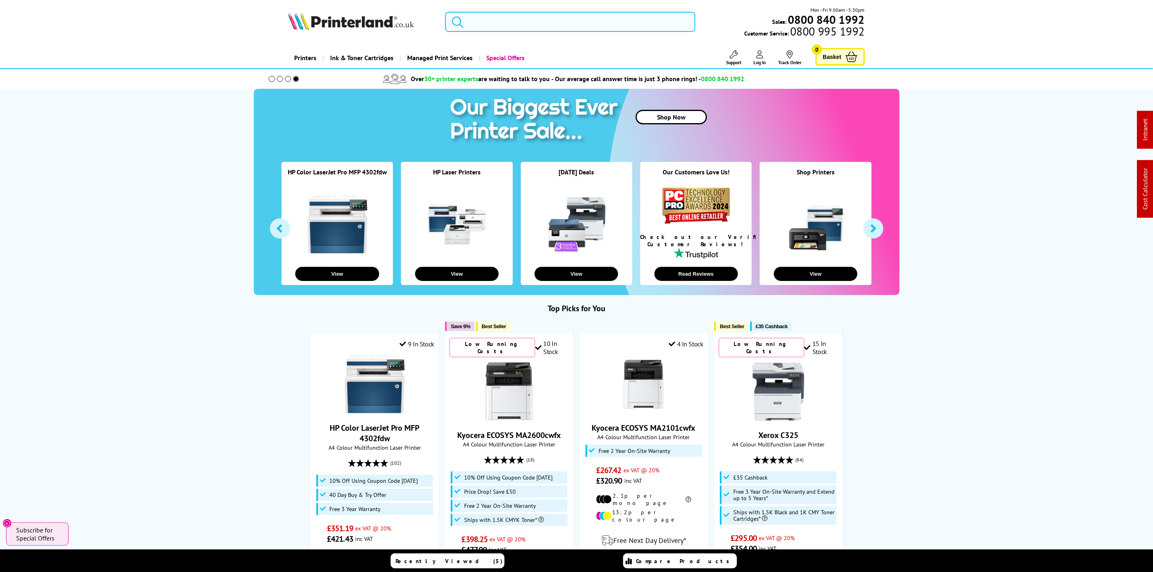
click at [541, 19] on input "search" at bounding box center [570, 22] width 250 height 20
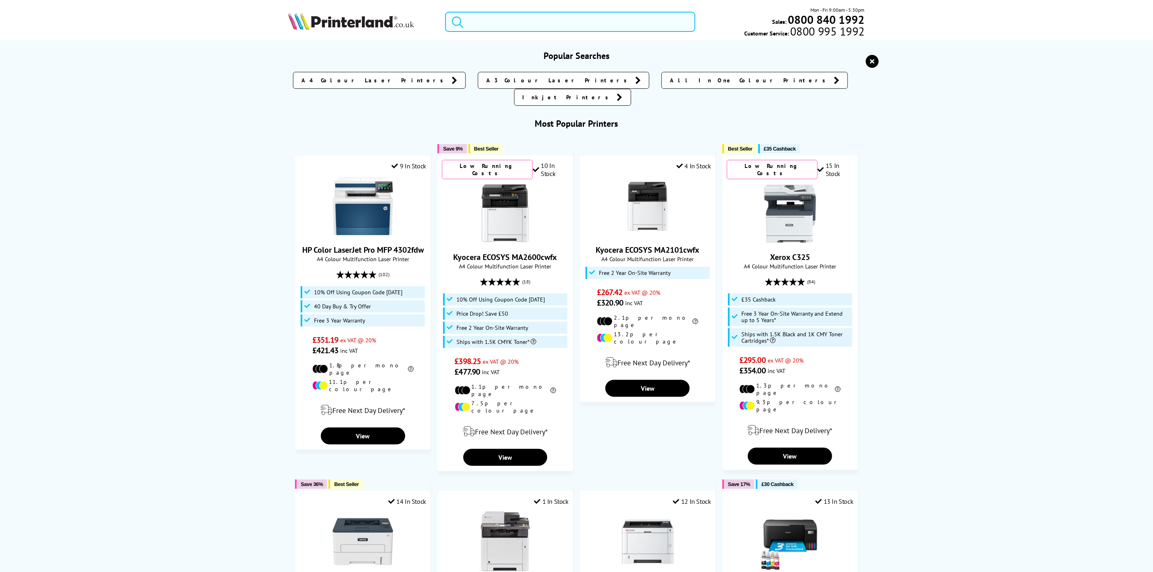
paste input "C11CJ05403CA"
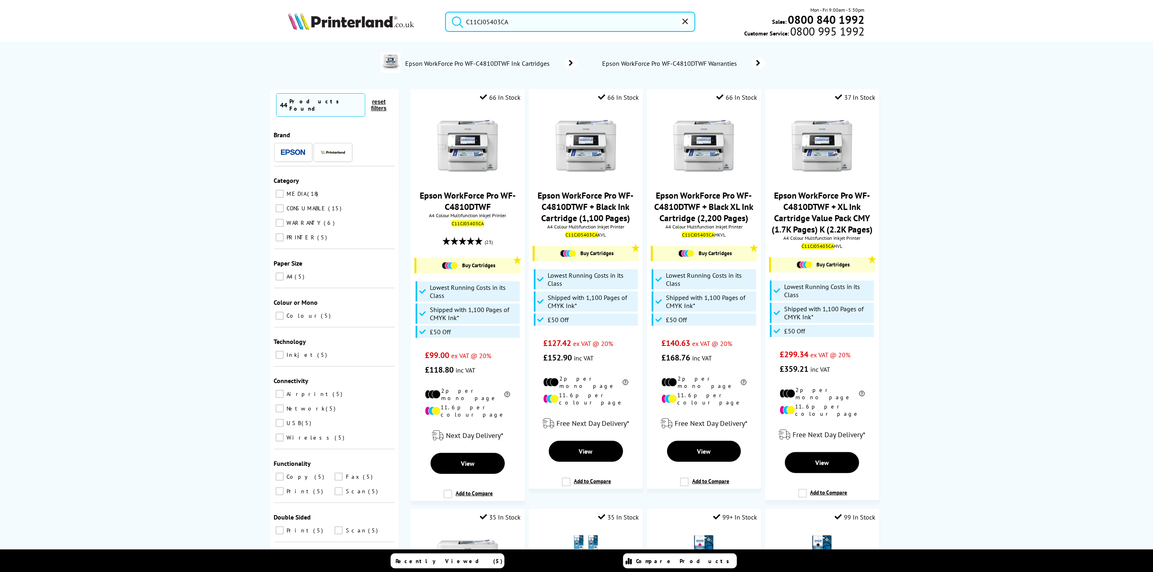
type input "C11CJ05403CA"
drag, startPoint x: 356, startPoint y: 26, endPoint x: 49, endPoint y: 30, distance: 307.2
click at [355, 26] on img at bounding box center [351, 21] width 126 height 18
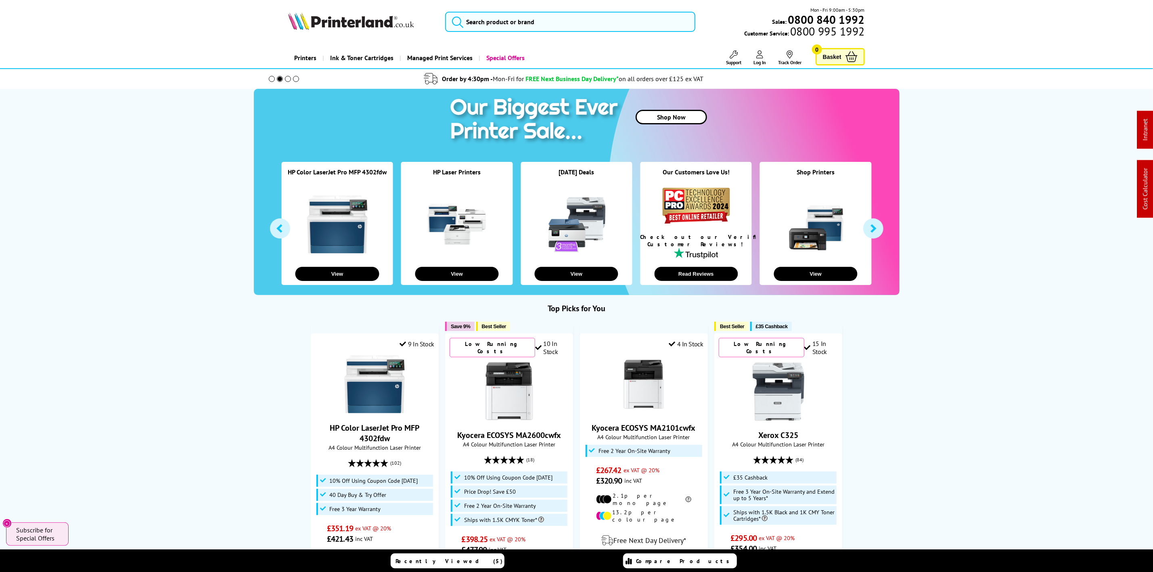
click at [598, 33] on div "Mon - Fri 9:00am - 5:30pm Sales: 0800 840 1992 Customer Service: 0800 995 1992" at bounding box center [577, 24] width 646 height 36
click at [597, 24] on input "search" at bounding box center [570, 22] width 250 height 20
paste input "DCPL2620DWZU1"
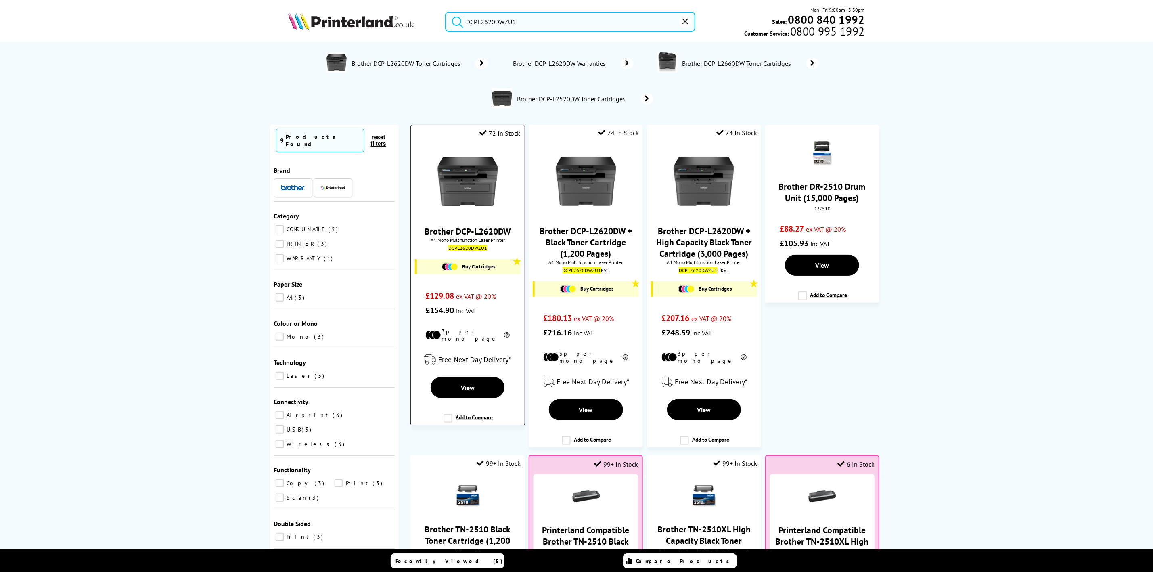
type input "DCPL2620DWZU1"
click at [456, 176] on img at bounding box center [468, 181] width 61 height 61
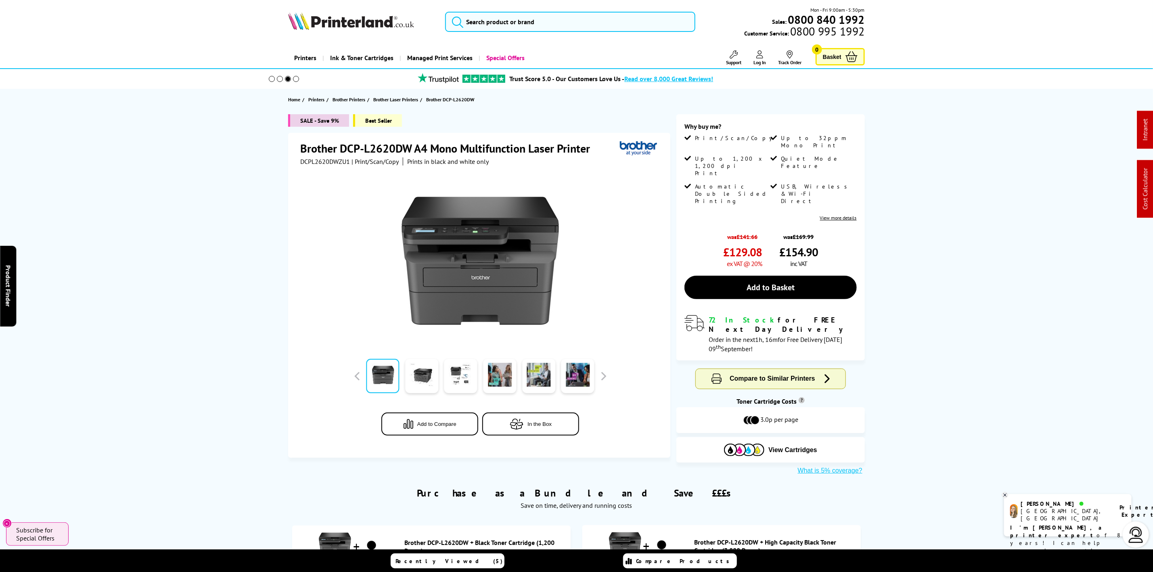
click at [366, 17] on img at bounding box center [351, 21] width 126 height 18
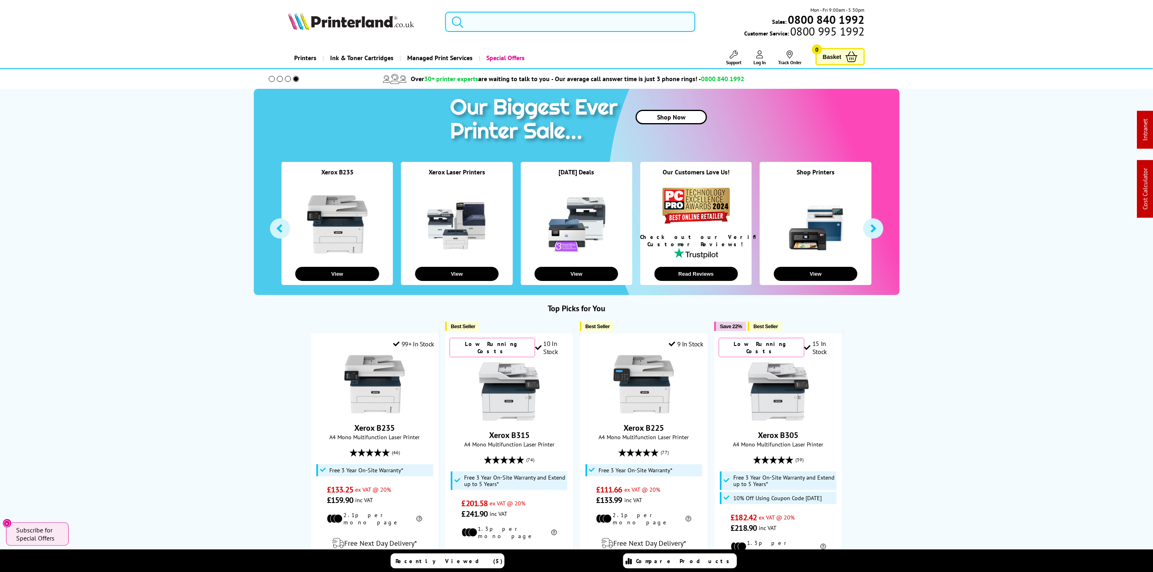
click at [557, 15] on input "search" at bounding box center [570, 22] width 250 height 20
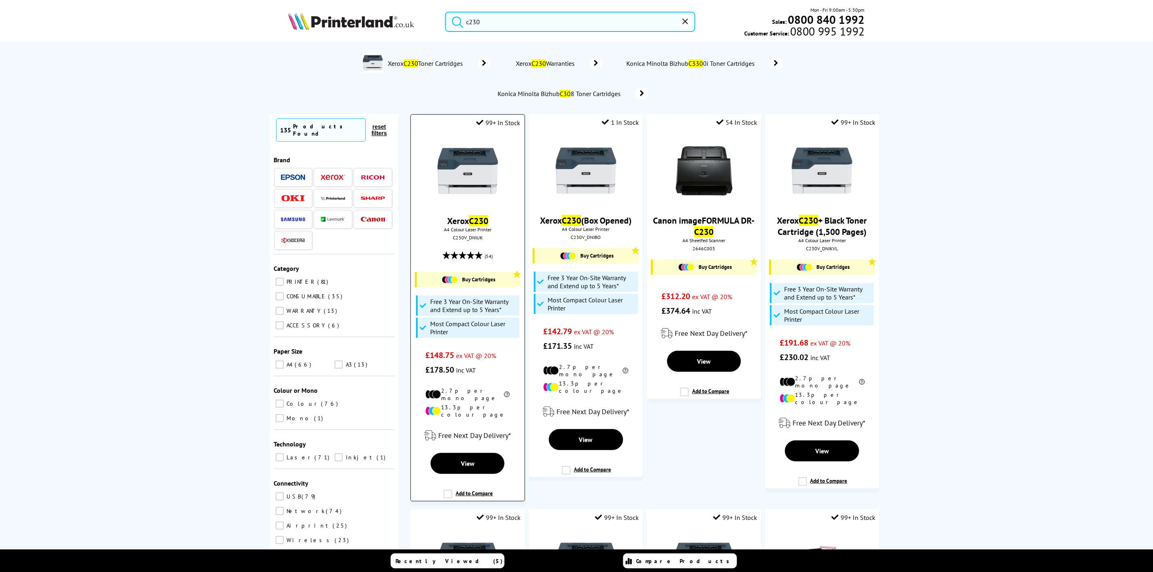
type input "c230"
click at [472, 168] on img at bounding box center [468, 171] width 61 height 61
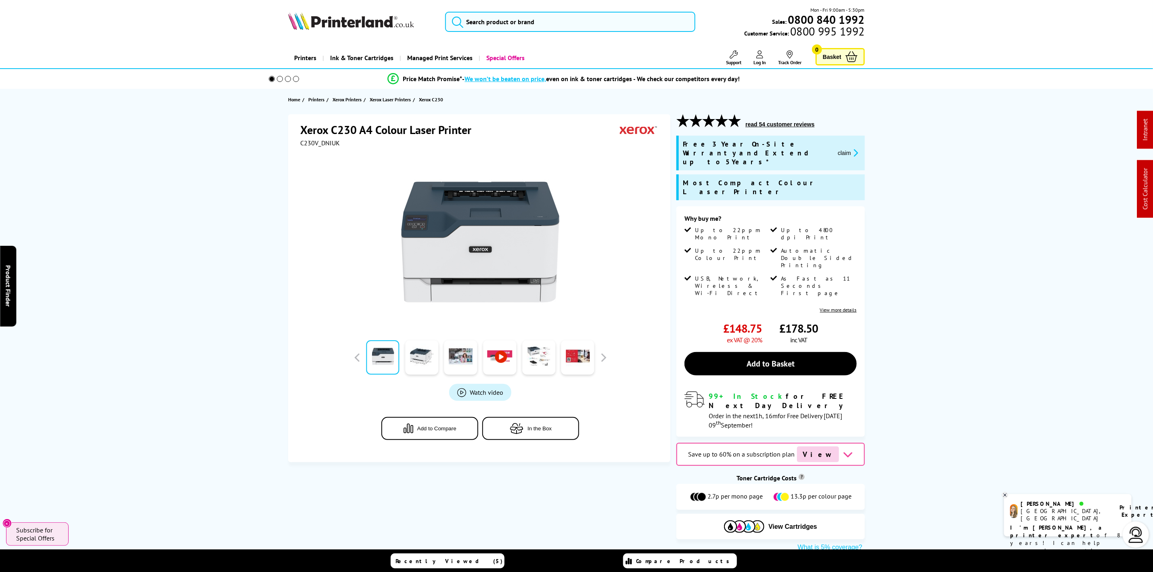
drag, startPoint x: 295, startPoint y: 48, endPoint x: 301, endPoint y: 31, distance: 17.7
click at [295, 47] on header "Mon - Fri 9:00am - 5:30pm Sales: 0800 840 1992 Customer Service: 0800 995 1992" at bounding box center [576, 34] width 1153 height 69
click at [310, 23] on img at bounding box center [351, 21] width 126 height 18
click at [308, 21] on img at bounding box center [351, 21] width 126 height 18
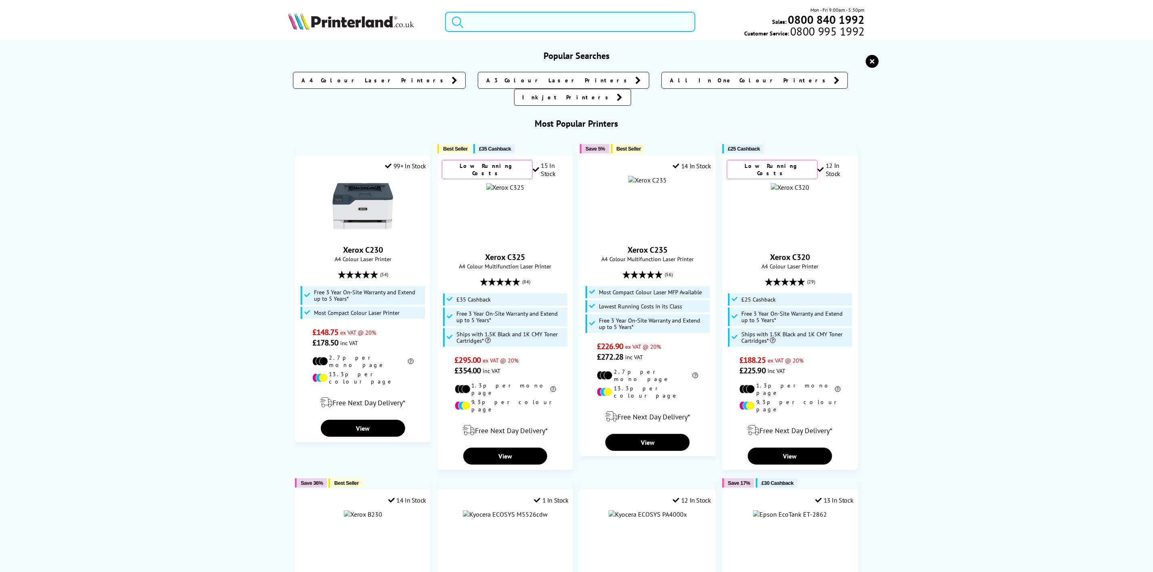
click at [489, 19] on input "search" at bounding box center [570, 22] width 250 height 20
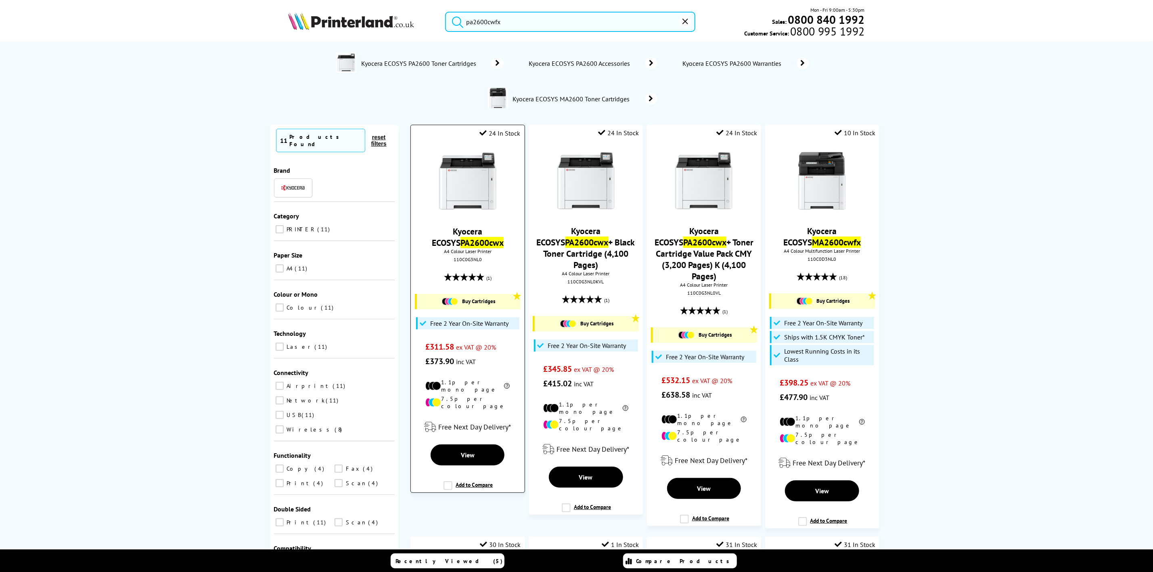
type input "pa2600cwfx"
click at [471, 196] on img at bounding box center [468, 181] width 61 height 61
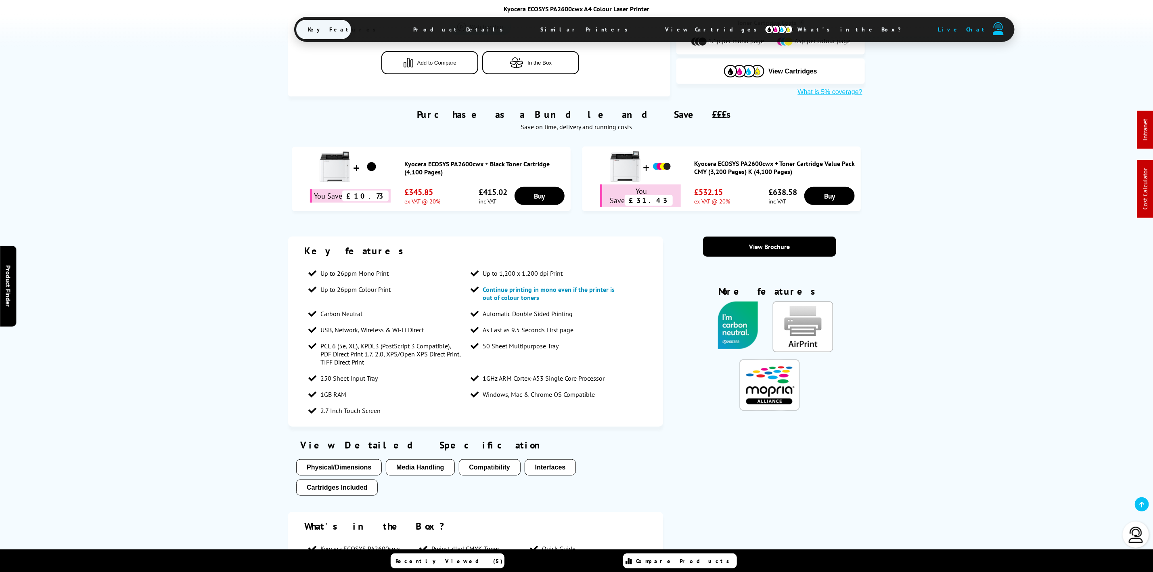
click at [531, 34] on span "Similar Printers" at bounding box center [587, 29] width 116 height 19
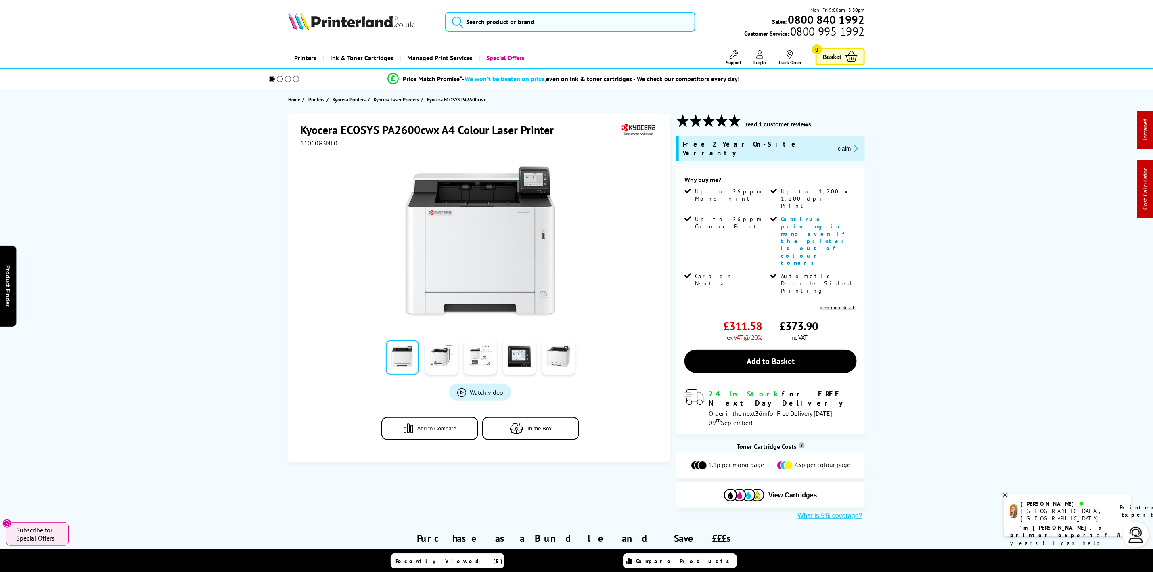
click at [322, 31] on picture at bounding box center [351, 27] width 126 height 8
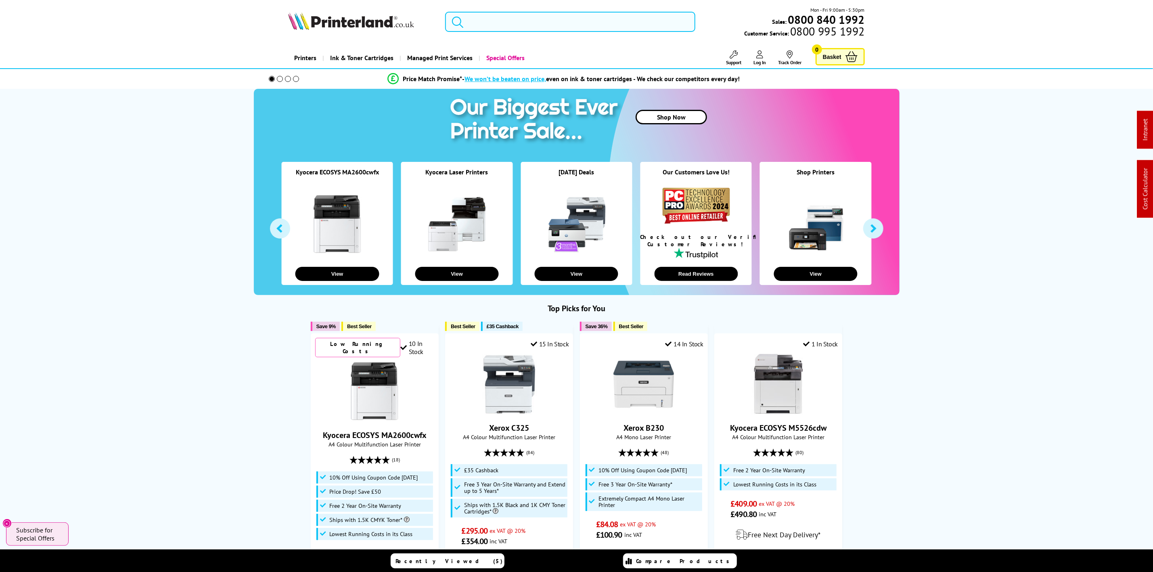
click at [543, 25] on input "search" at bounding box center [570, 22] width 250 height 20
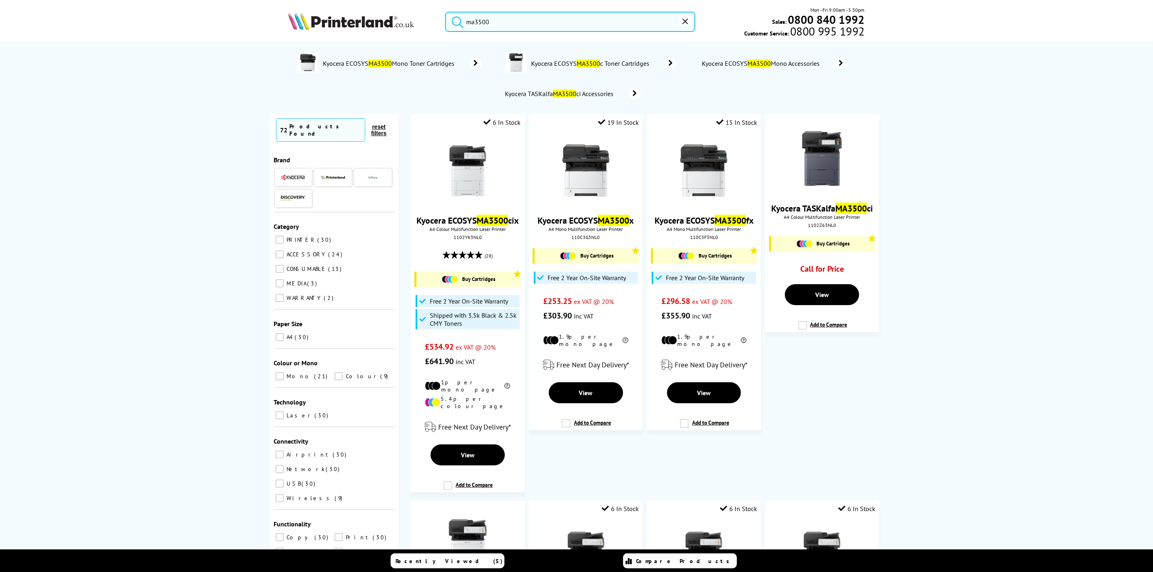
type input "ma3500"
click at [361, 25] on img at bounding box center [351, 21] width 126 height 18
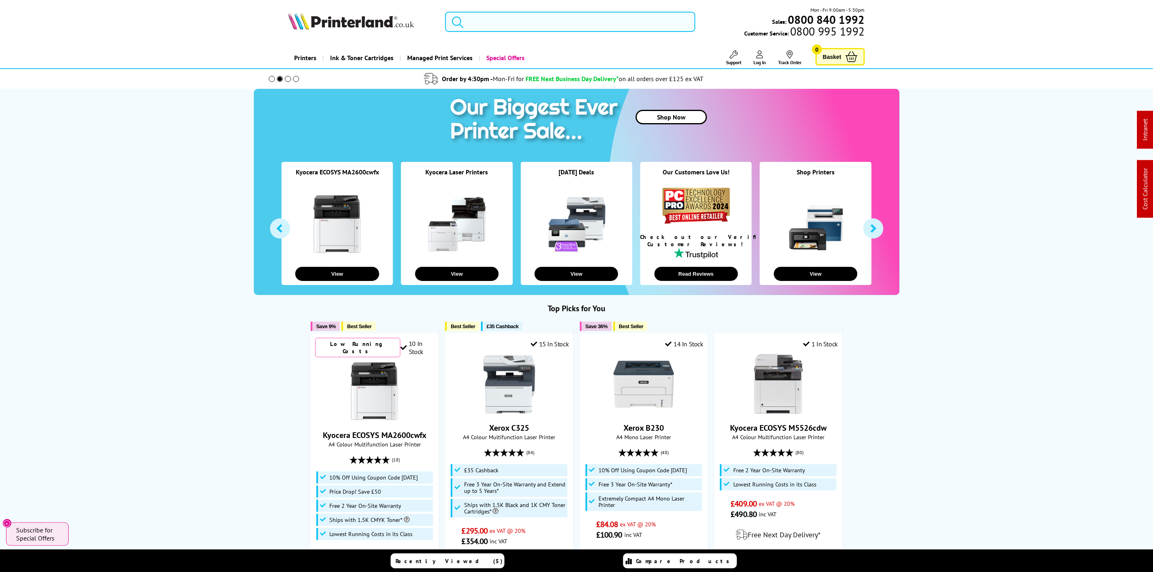
click at [518, 28] on input "search" at bounding box center [570, 22] width 250 height 20
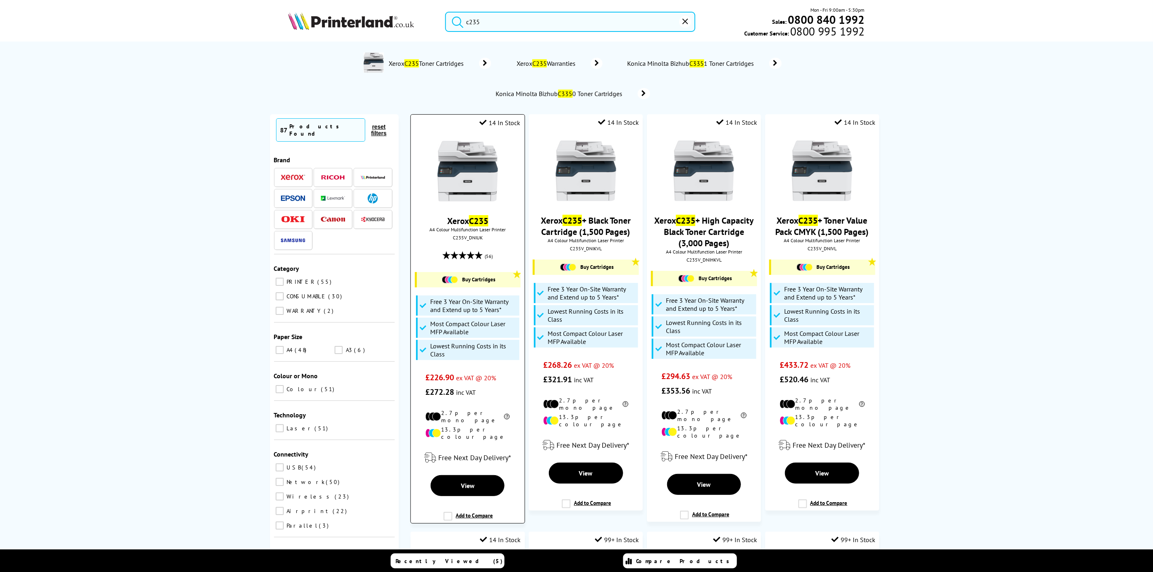
type input "c235"
click at [476, 182] on img at bounding box center [468, 171] width 61 height 61
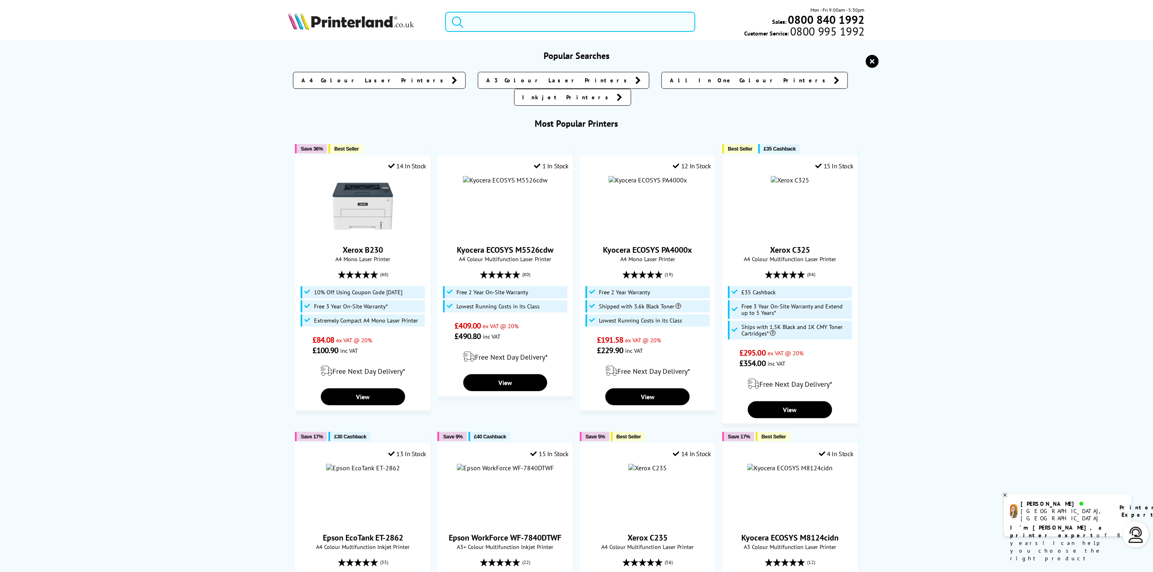
click at [536, 20] on input "search" at bounding box center [570, 22] width 250 height 20
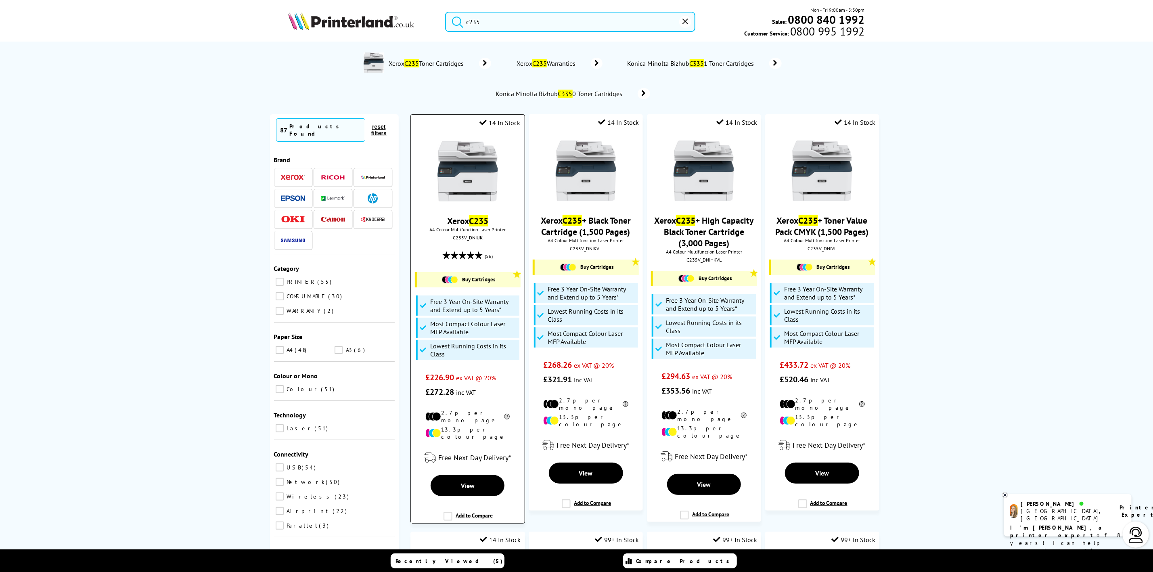
type input "c235"
click at [470, 181] on img at bounding box center [468, 171] width 61 height 61
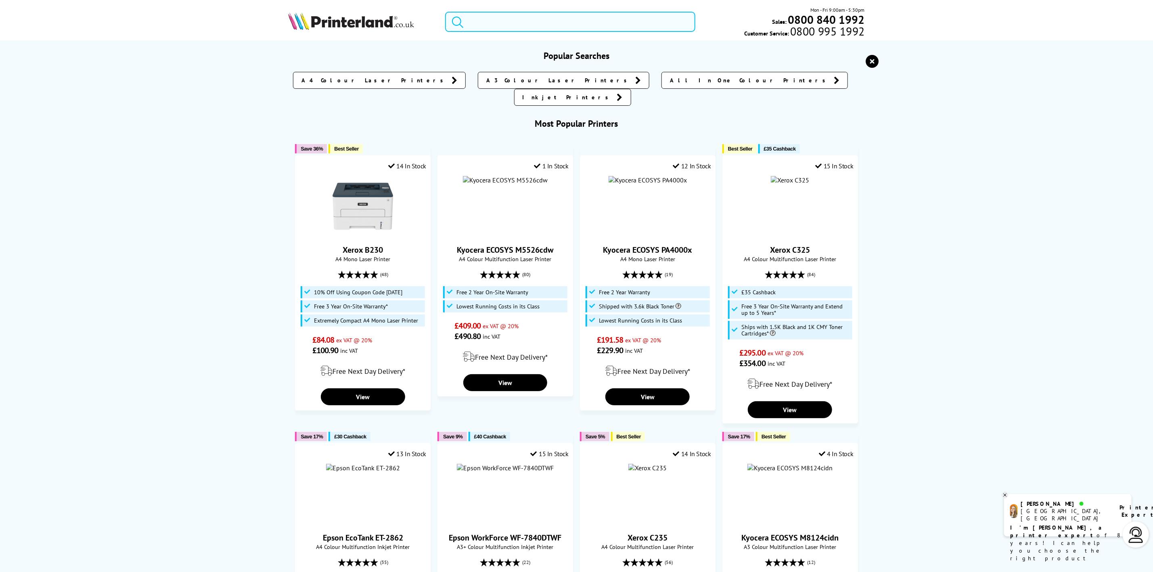
click at [527, 15] on input "search" at bounding box center [570, 22] width 250 height 20
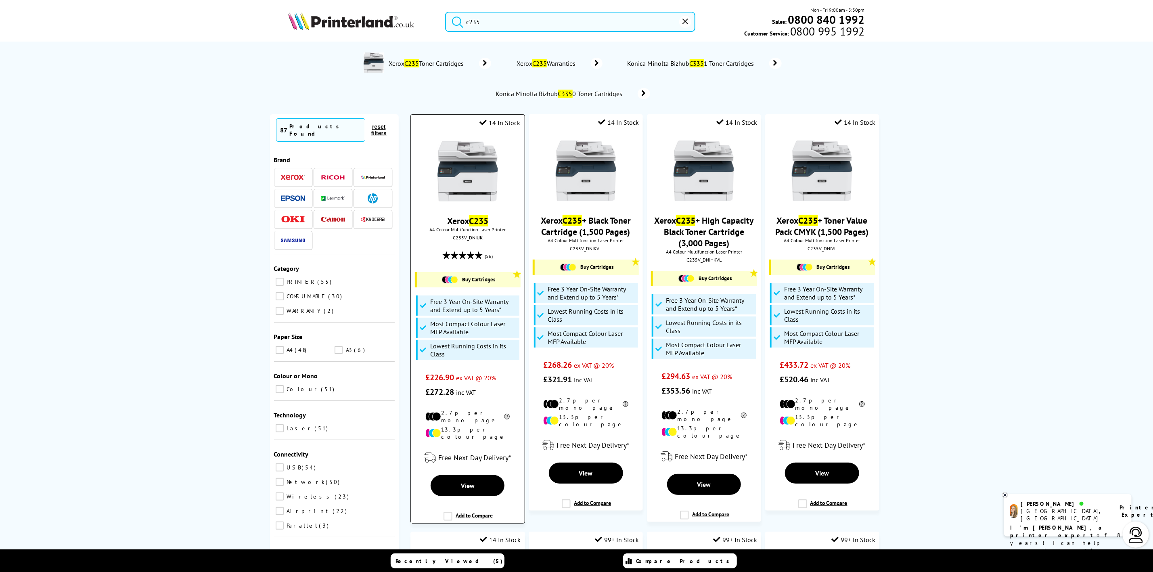
type input "c235"
click at [465, 177] on img at bounding box center [468, 171] width 61 height 61
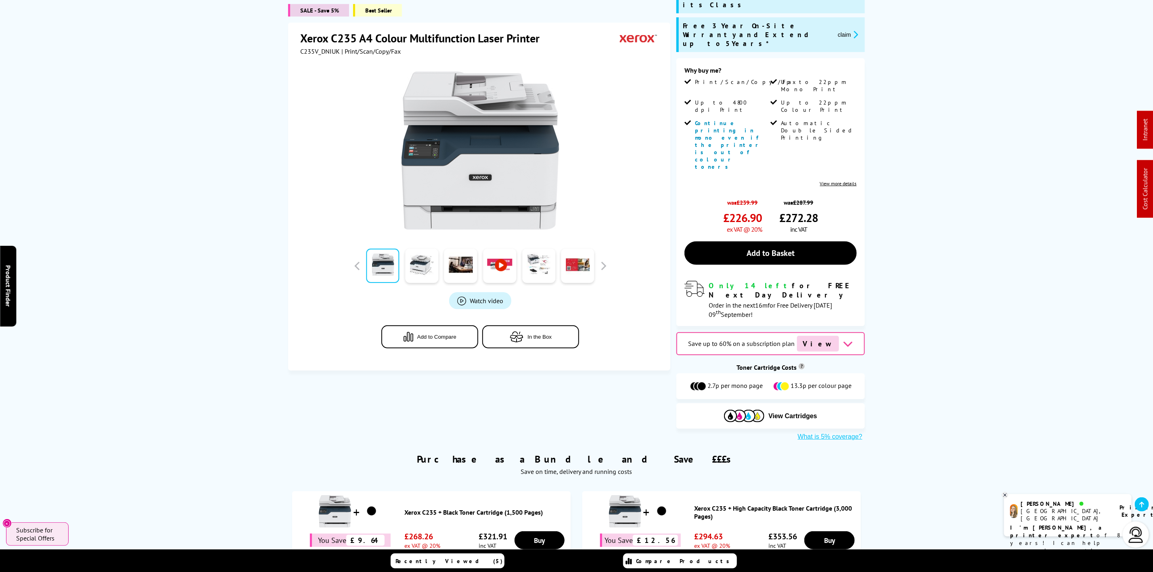
scroll to position [61, 0]
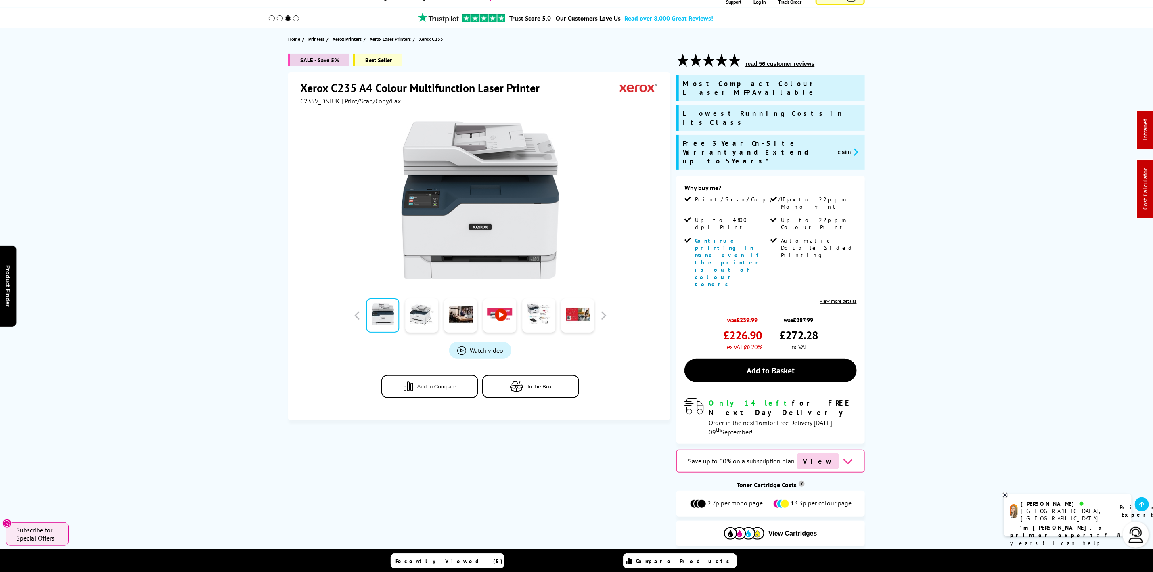
click at [326, 101] on span "C235V_DNIUK" at bounding box center [320, 101] width 40 height 8
copy span "C235V_DNIUK"
click at [845, 147] on button "claim" at bounding box center [848, 151] width 25 height 9
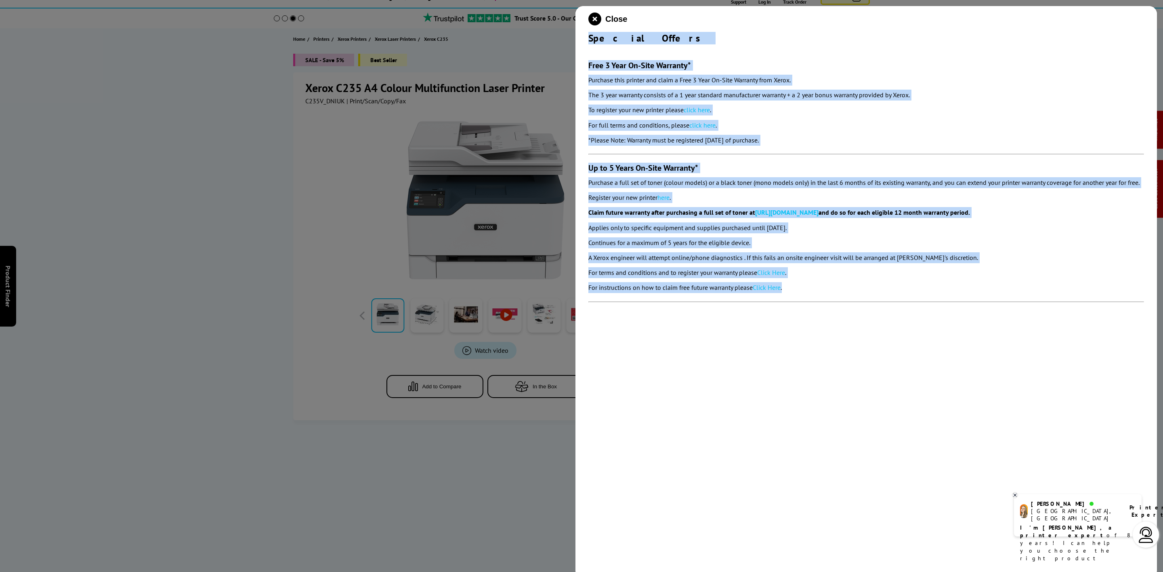
drag, startPoint x: 588, startPoint y: 36, endPoint x: 50, endPoint y: 287, distance: 593.6
click at [808, 290] on div "Close Special Offers Free 3 Year On-Site Warranty* Purchase this printer and cl…" at bounding box center [865, 292] width 581 height 572
copy div "Special Offers Free 3 Year On-Site Warranty* Purchase this printer and claim a …"
click at [602, 23] on button "Close" at bounding box center [607, 19] width 39 height 13
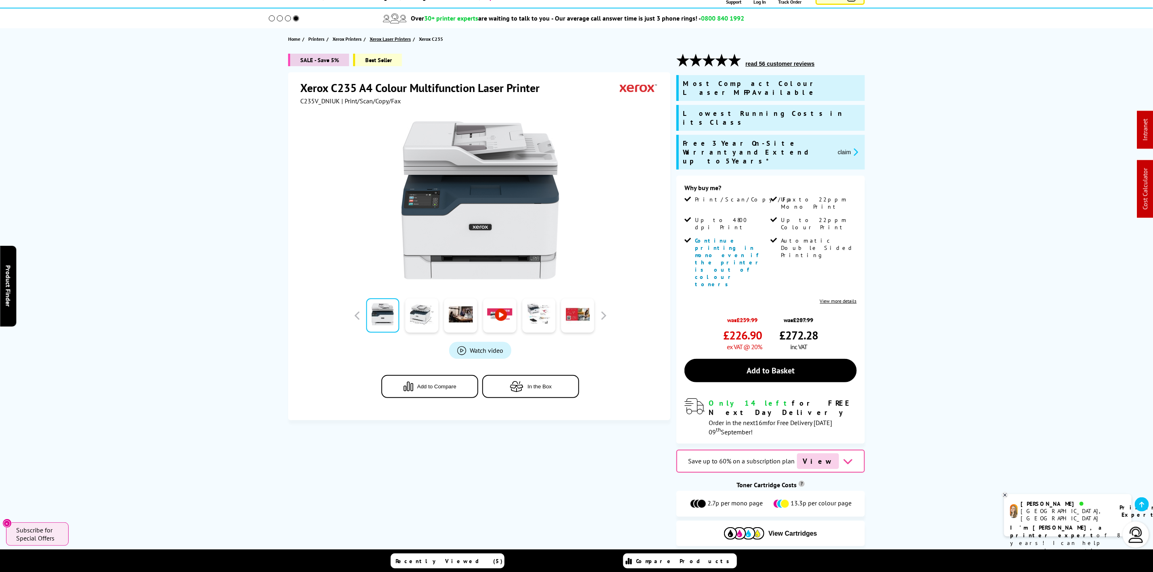
drag, startPoint x: 389, startPoint y: 35, endPoint x: 373, endPoint y: 35, distance: 15.3
click at [389, 35] on span "Xerox Laser Printers" at bounding box center [390, 39] width 41 height 8
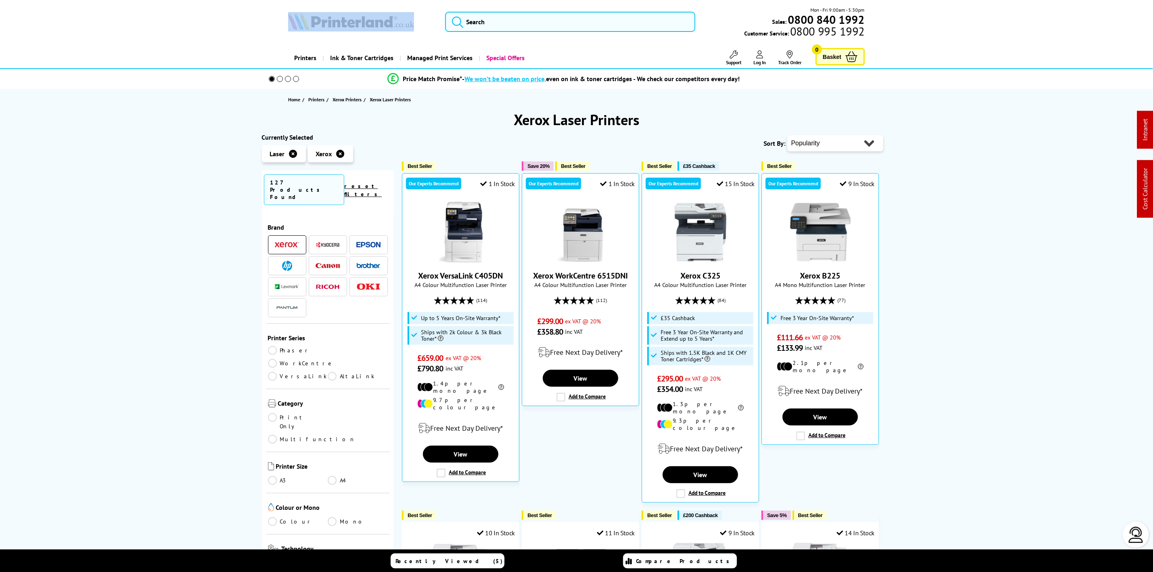
click at [373, 15] on img at bounding box center [351, 21] width 126 height 18
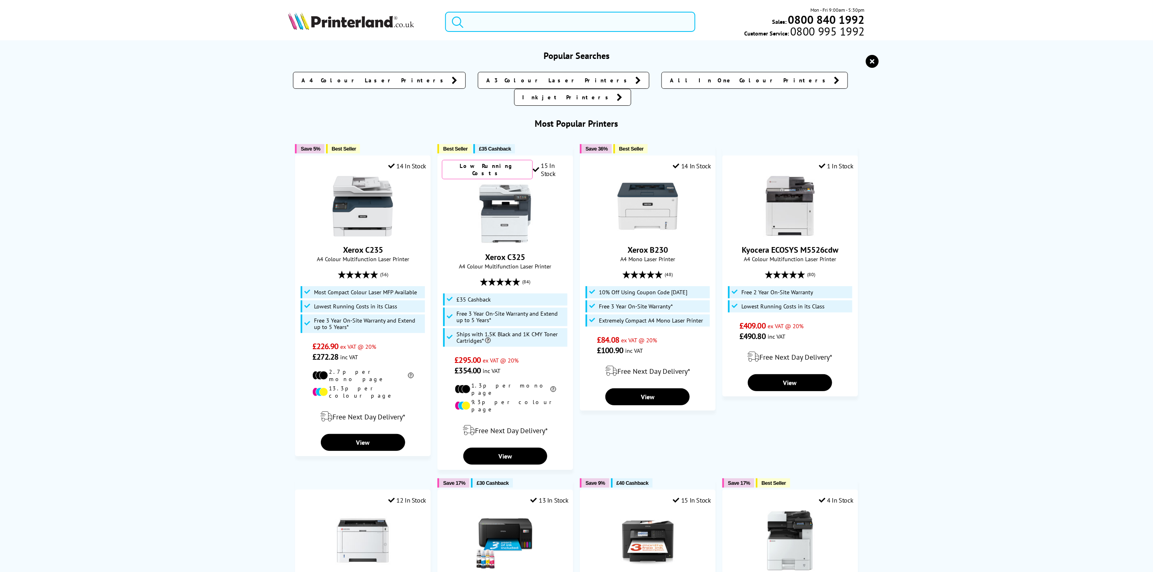
click at [494, 17] on input "search" at bounding box center [570, 22] width 250 height 20
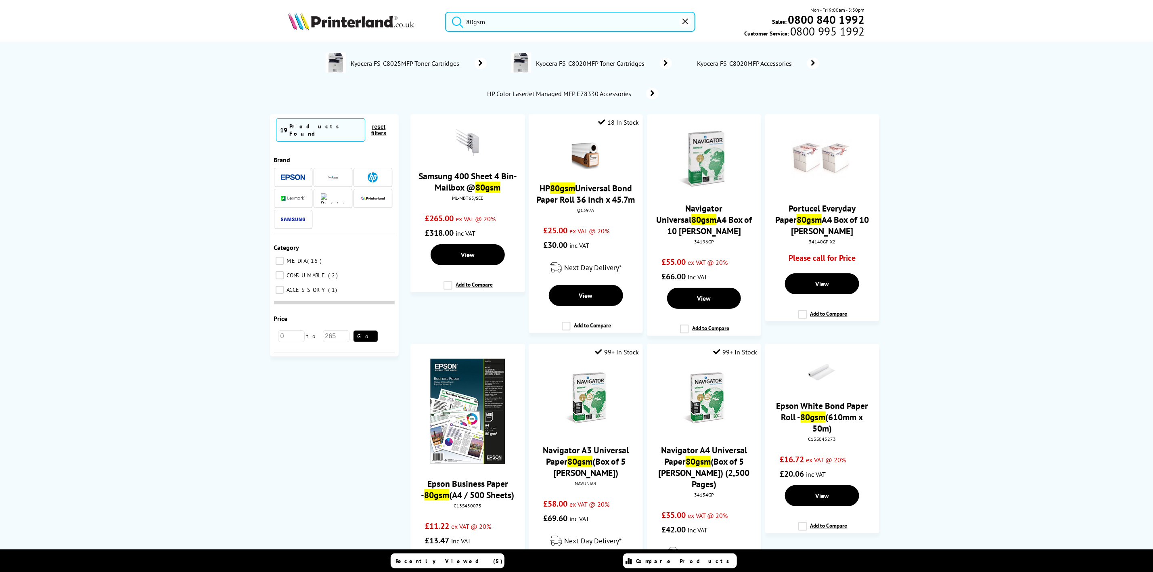
type input "80gsm"
click at [329, 26] on img at bounding box center [351, 21] width 126 height 18
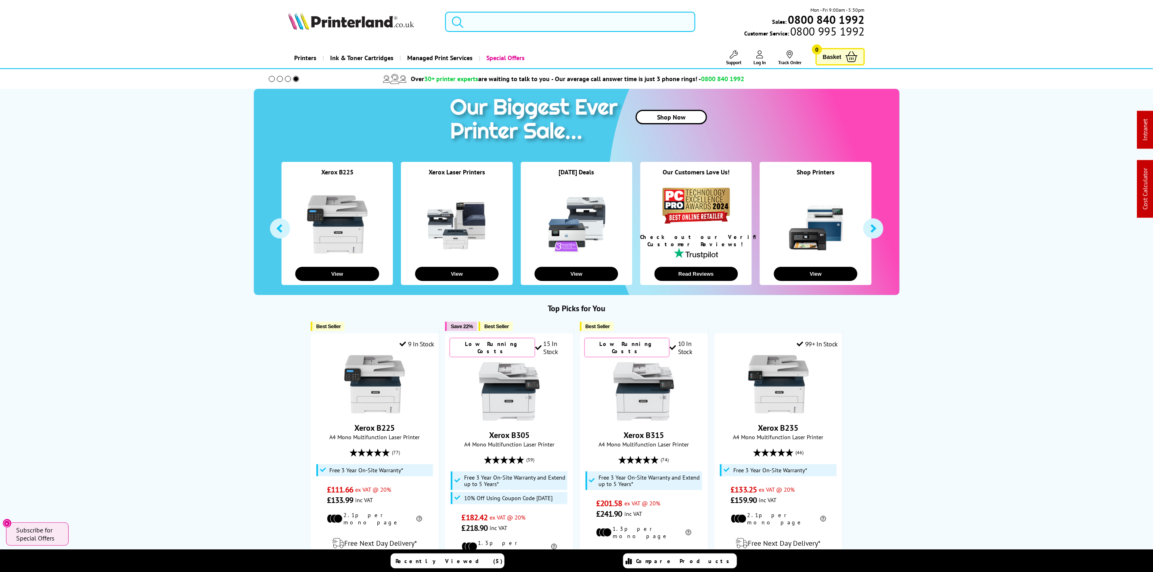
click at [547, 21] on input "search" at bounding box center [570, 22] width 250 height 20
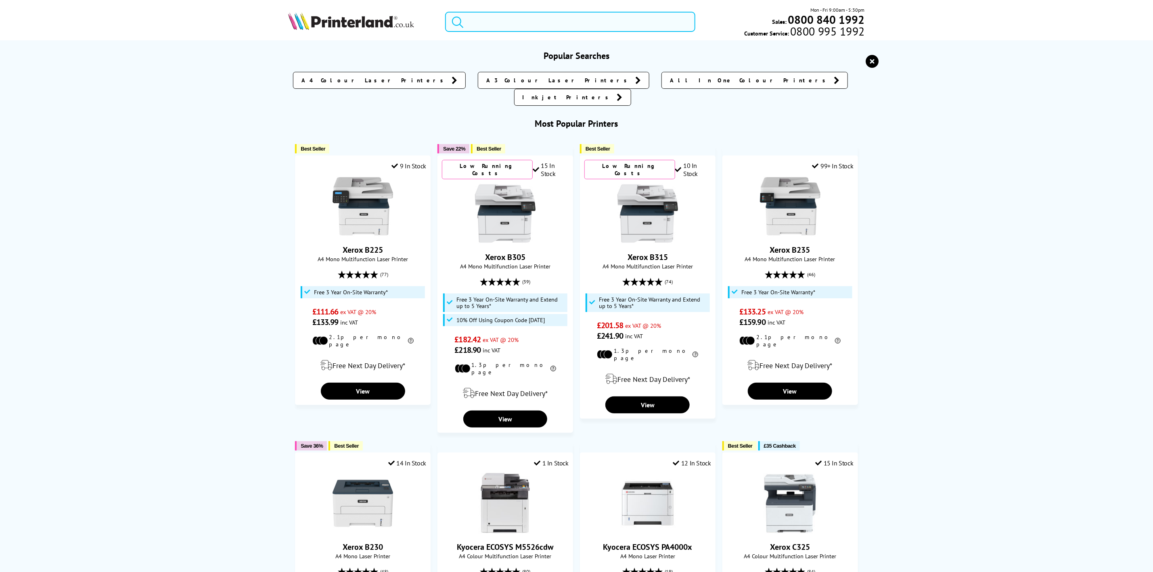
click at [539, 23] on input "search" at bounding box center [570, 22] width 250 height 20
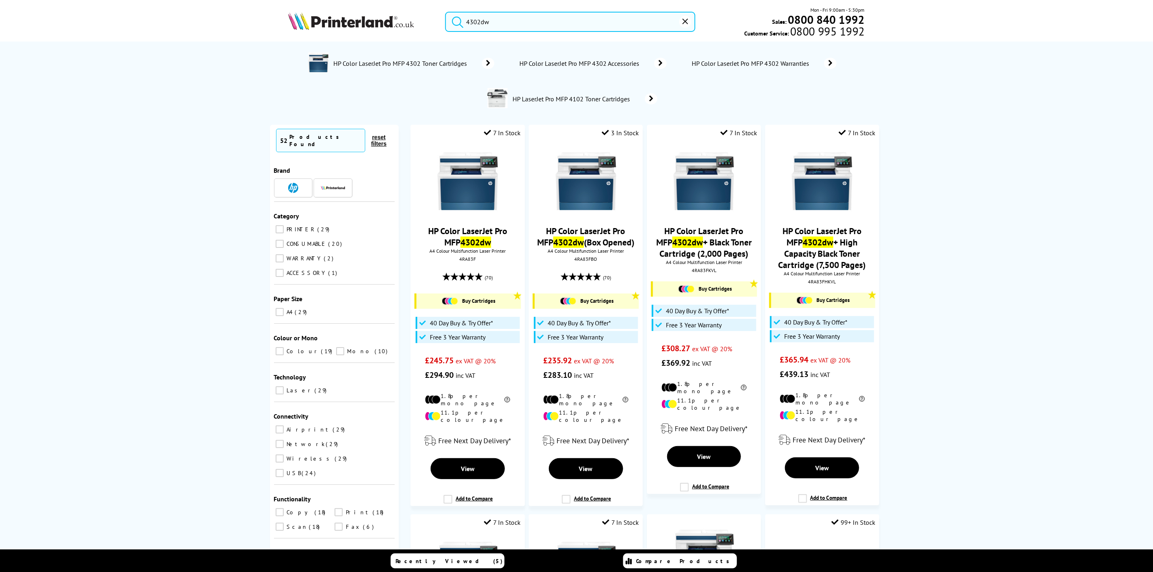
click at [500, 23] on input "4302dw" at bounding box center [570, 22] width 250 height 20
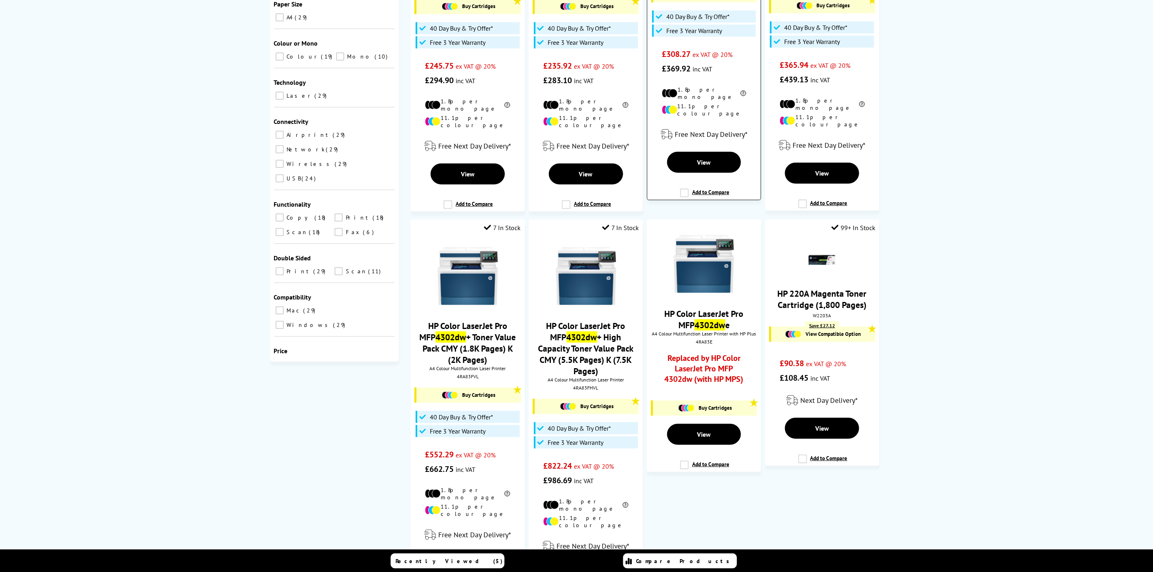
scroll to position [303, 0]
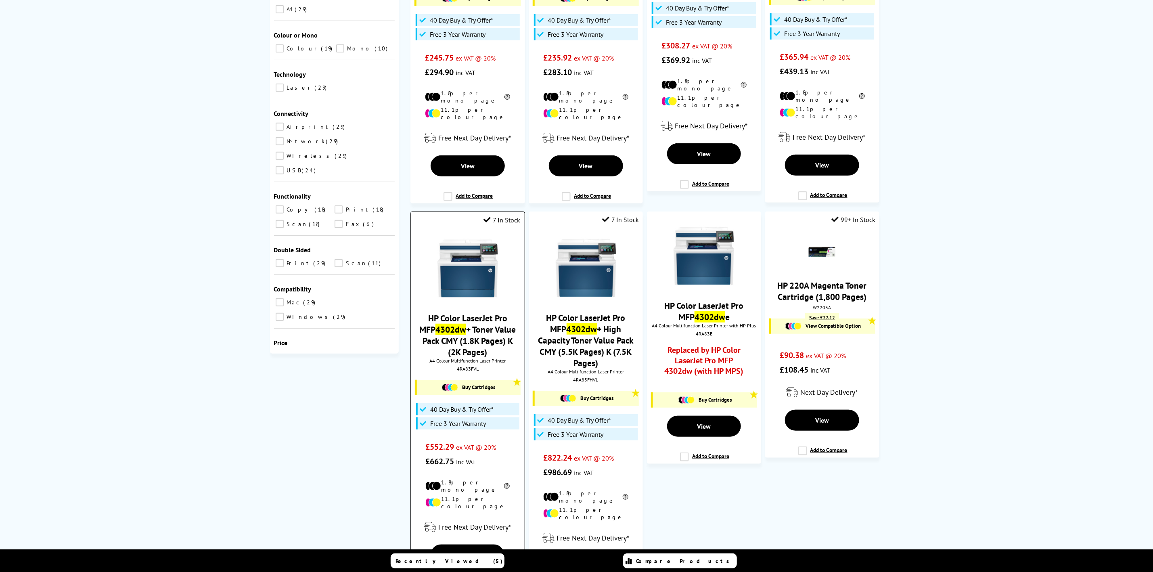
type input "4302dw"
click at [482, 271] on img at bounding box center [468, 268] width 61 height 61
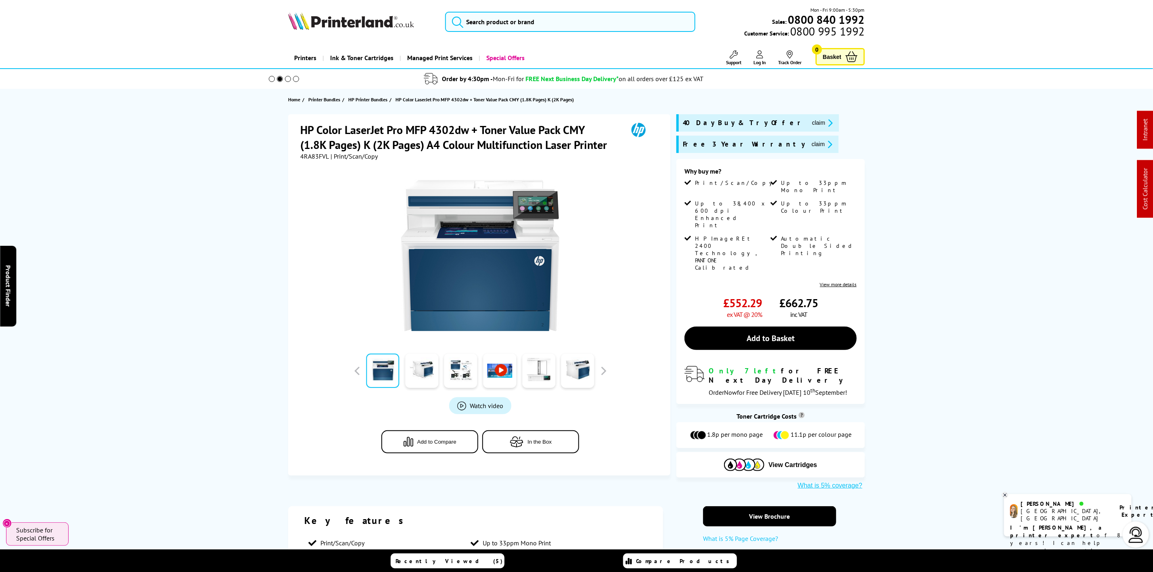
click at [316, 157] on span "4RA83FVL" at bounding box center [314, 156] width 29 height 8
copy span "4RA83FVL"
click at [825, 148] on icon "promo-description" at bounding box center [828, 144] width 7 height 8
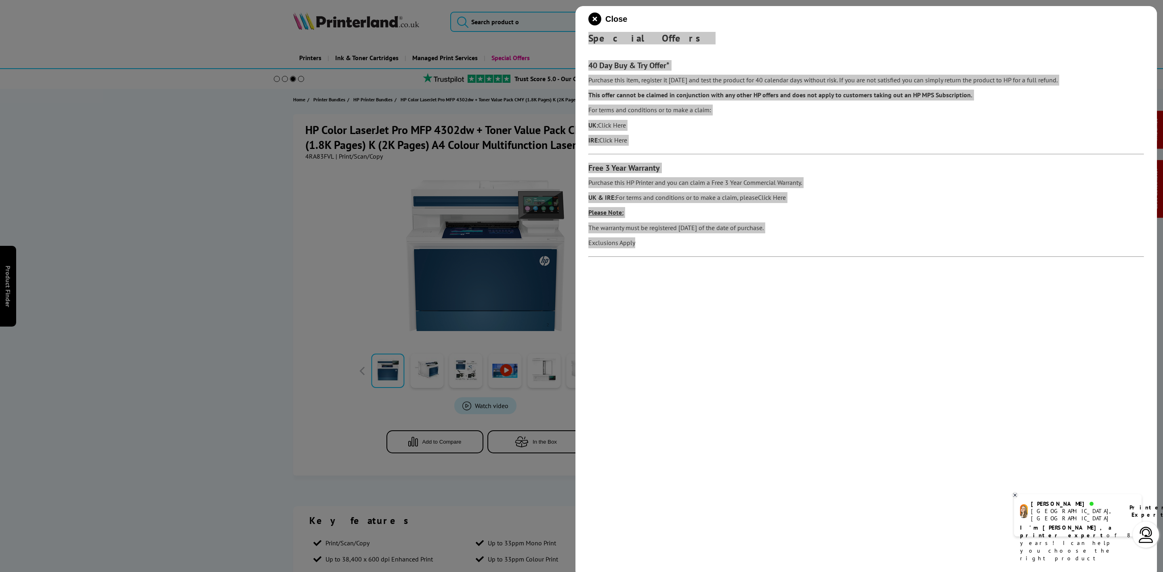
drag, startPoint x: 587, startPoint y: 38, endPoint x: 247, endPoint y: 239, distance: 394.9
click at [662, 283] on div "Close Special Offers 40 Day Buy & Try Offer* Purchase this item, register it [D…" at bounding box center [865, 292] width 581 height 572
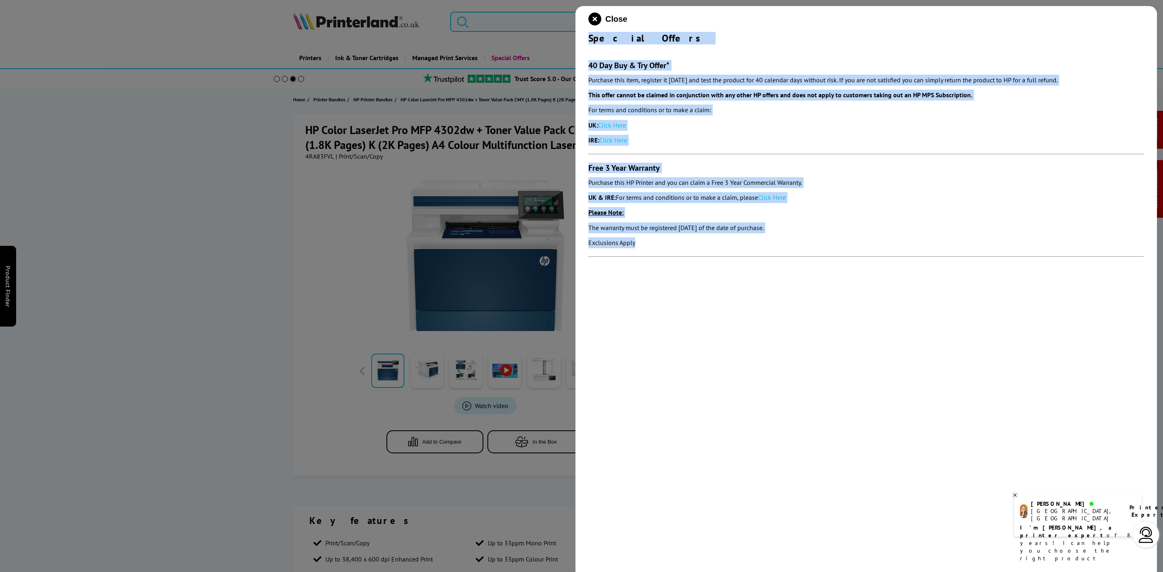
click at [639, 247] on p "Exclusions Apply" at bounding box center [865, 242] width 555 height 11
drag, startPoint x: 641, startPoint y: 246, endPoint x: 521, endPoint y: 56, distance: 224.4
click at [589, 34] on div "Close Special Offers 40 Day Buy & Try Offer* Purchase this item, register it wi…" at bounding box center [865, 292] width 581 height 572
copy div "Special Offers 40 Day Buy & Try Offer* Purchase this item, register it within 3…"
click at [597, 21] on icon "close modal" at bounding box center [594, 19] width 13 height 13
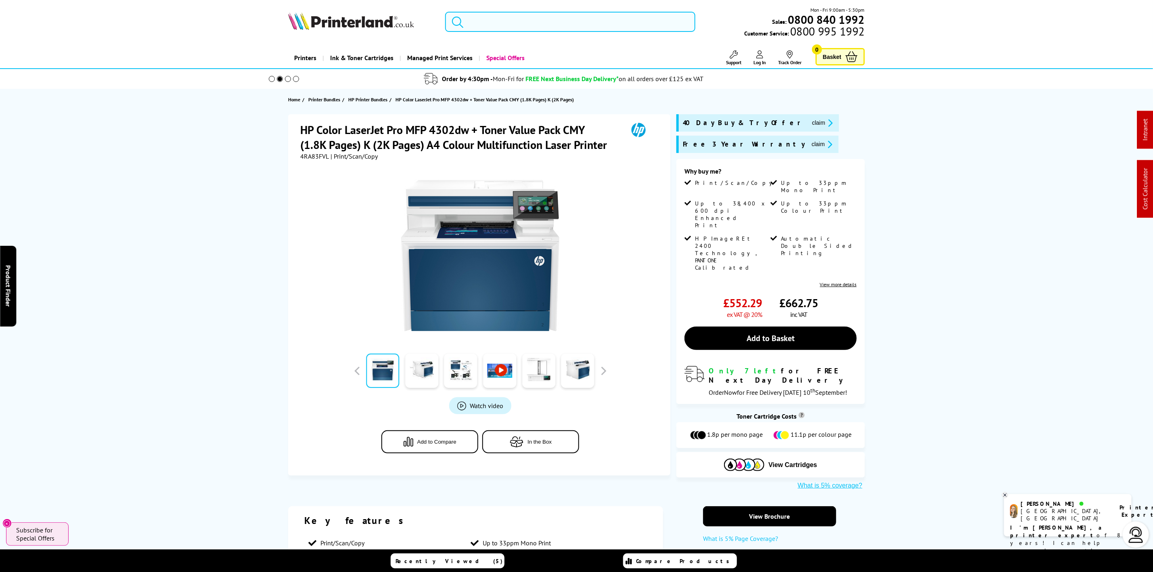
click at [597, 21] on input "search" at bounding box center [570, 22] width 250 height 20
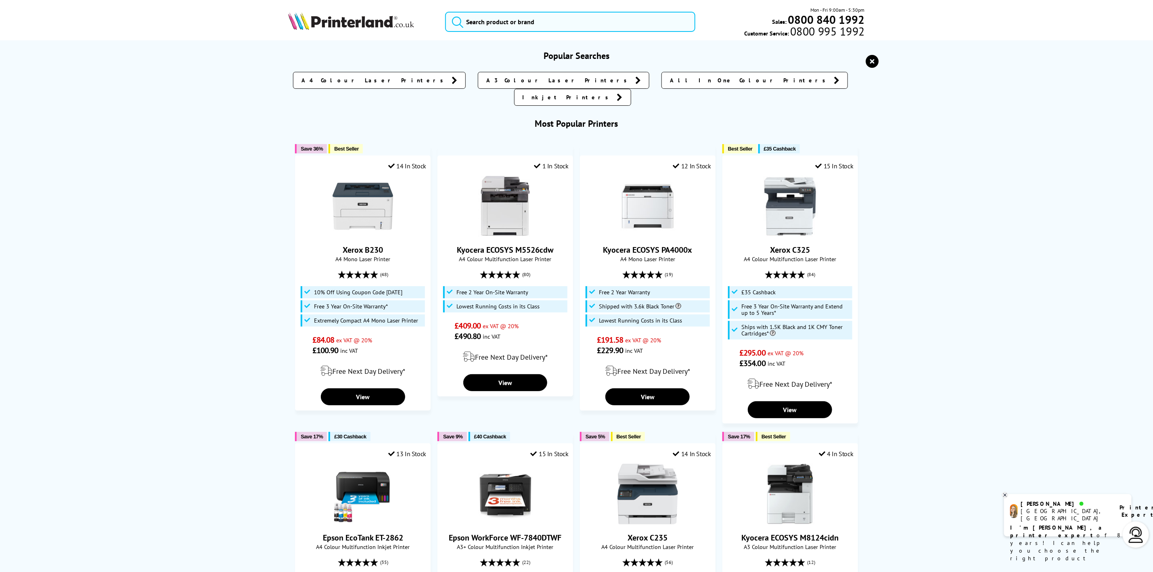
click at [370, 22] on img at bounding box center [351, 21] width 126 height 18
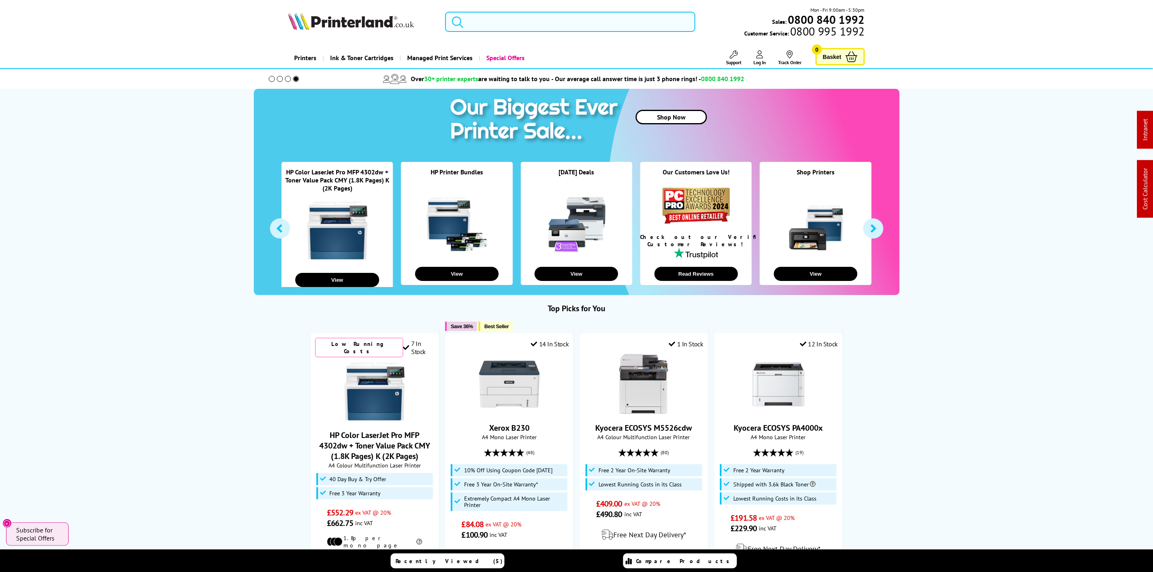
click at [505, 20] on input "search" at bounding box center [570, 22] width 250 height 20
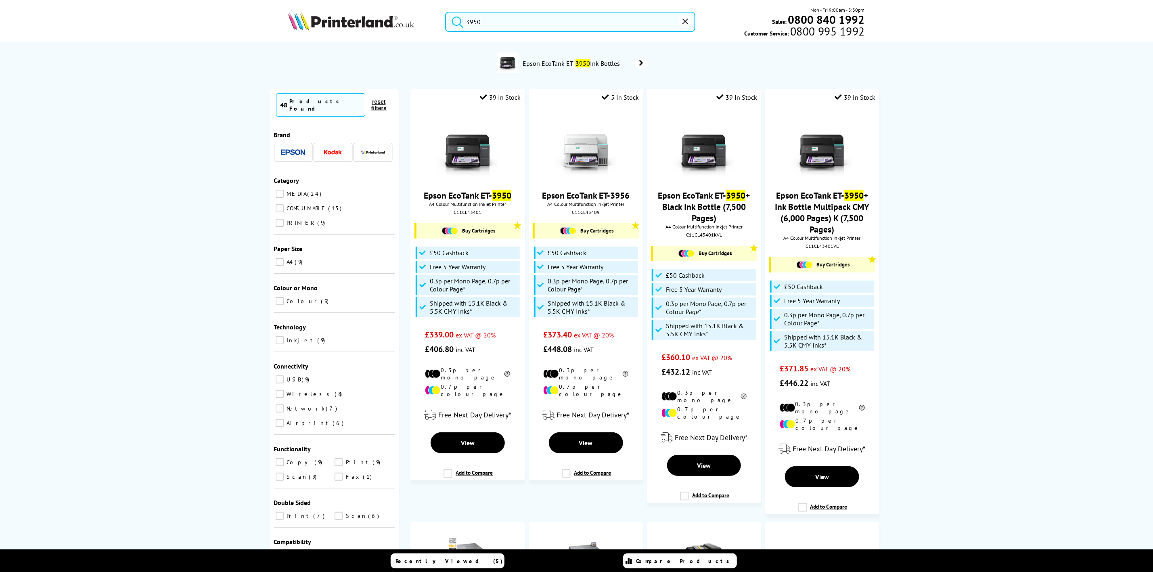
drag, startPoint x: 495, startPoint y: 31, endPoint x: 377, endPoint y: 41, distance: 118.3
click at [377, 41] on div "3950 Mon - Fri 9:00am - 5:30pm Sales: 0800 840 1992 Customer Service: 0800 995 …" at bounding box center [577, 24] width 646 height 36
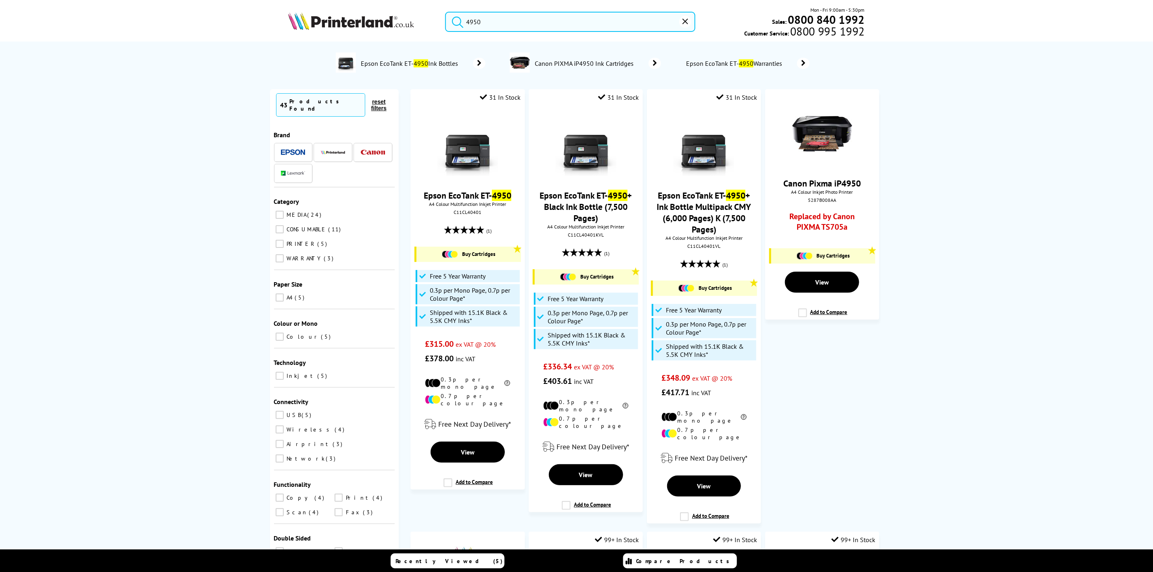
type input "4950"
click at [345, 34] on div "4950 Mon - Fri 9:00am - 5:30pm Sales: 0800 840 1992 Customer Service: 0800 995 …" at bounding box center [577, 24] width 646 height 36
click at [349, 25] on img at bounding box center [351, 21] width 126 height 18
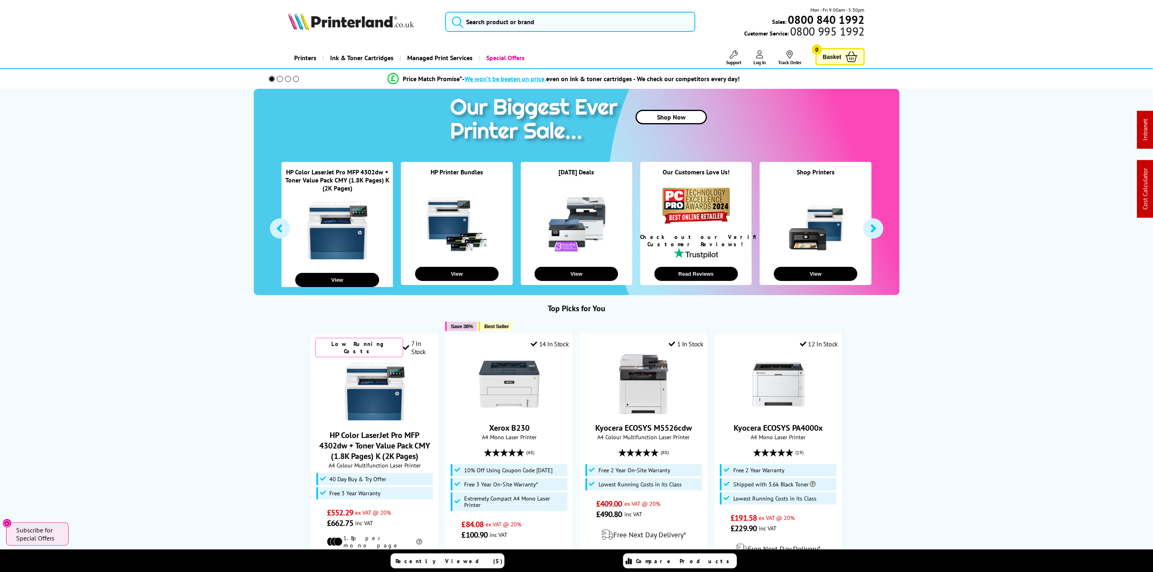
click at [339, 23] on img at bounding box center [351, 21] width 126 height 18
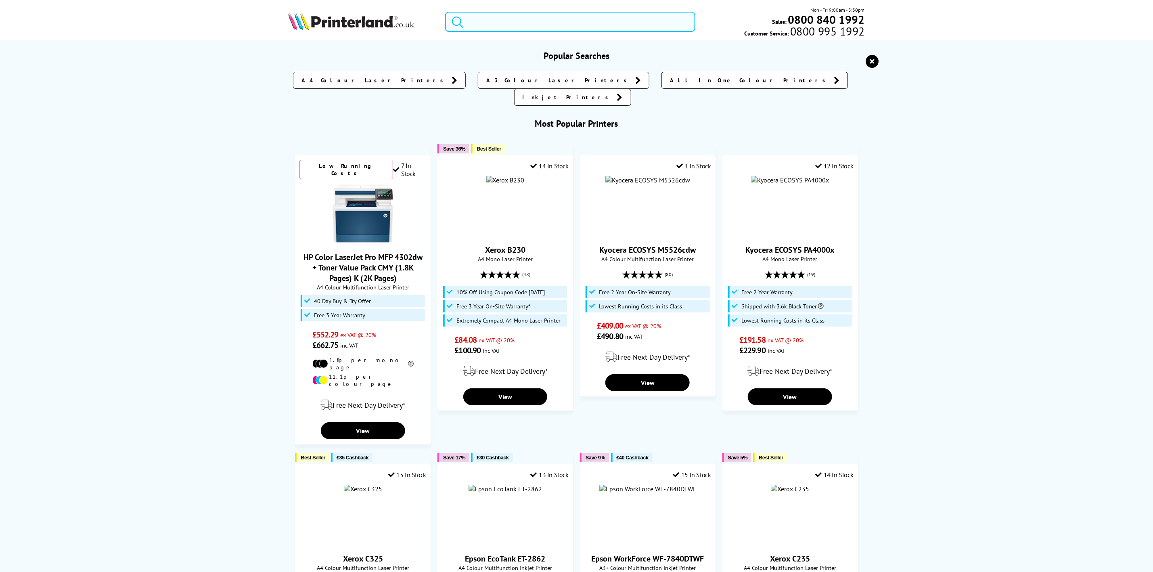
click at [519, 27] on input "search" at bounding box center [570, 22] width 250 height 20
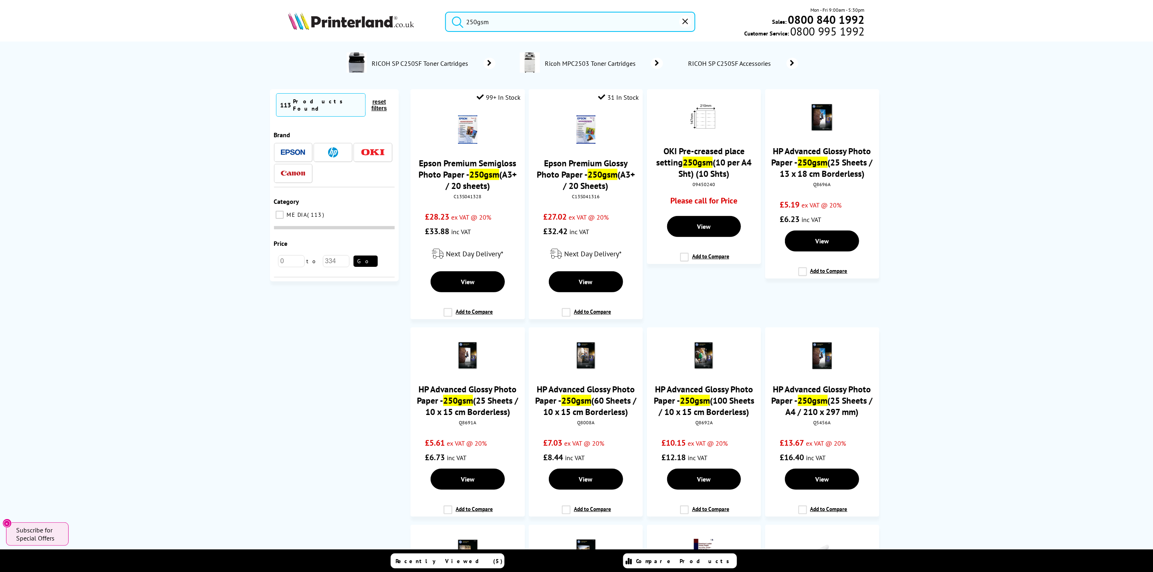
click at [534, 16] on input "250gsm" at bounding box center [570, 22] width 250 height 20
click at [511, 22] on input "250gsm" at bounding box center [570, 22] width 250 height 20
drag, startPoint x: 476, startPoint y: 19, endPoint x: 293, endPoint y: 102, distance: 200.4
drag, startPoint x: 510, startPoint y: 22, endPoint x: 520, endPoint y: 22, distance: 9.7
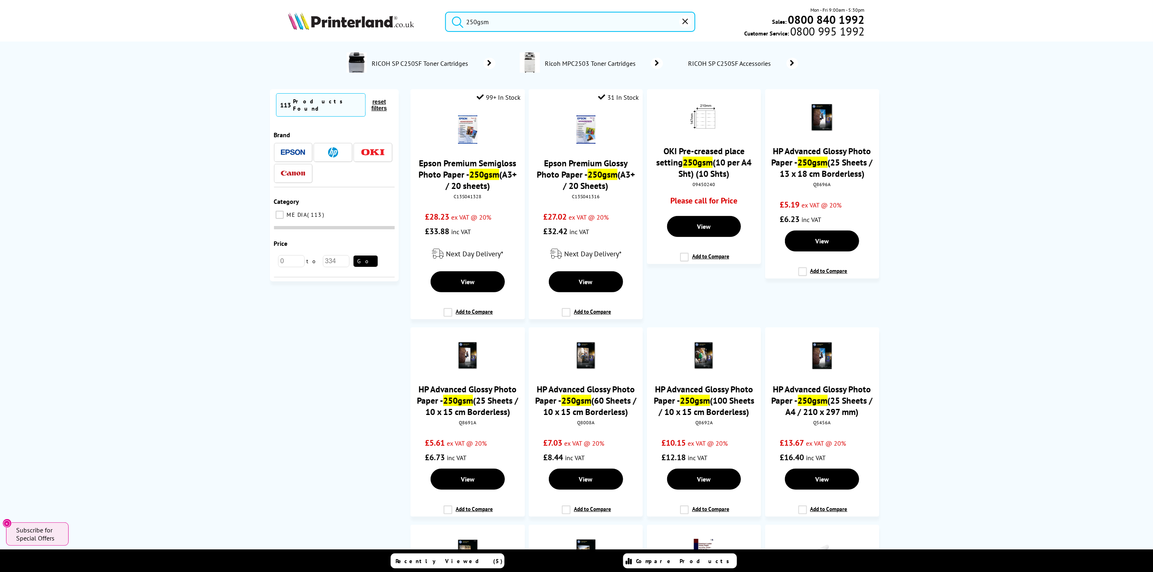
click at [510, 22] on input "250gsm" at bounding box center [570, 22] width 250 height 20
drag, startPoint x: 523, startPoint y: 22, endPoint x: 351, endPoint y: 26, distance: 172.0
click at [351, 26] on div "250gsm Mon - Fri 9:00am - 5:30pm Sales: 0800 840 1992 Customer Service: 0800 99…" at bounding box center [577, 24] width 646 height 36
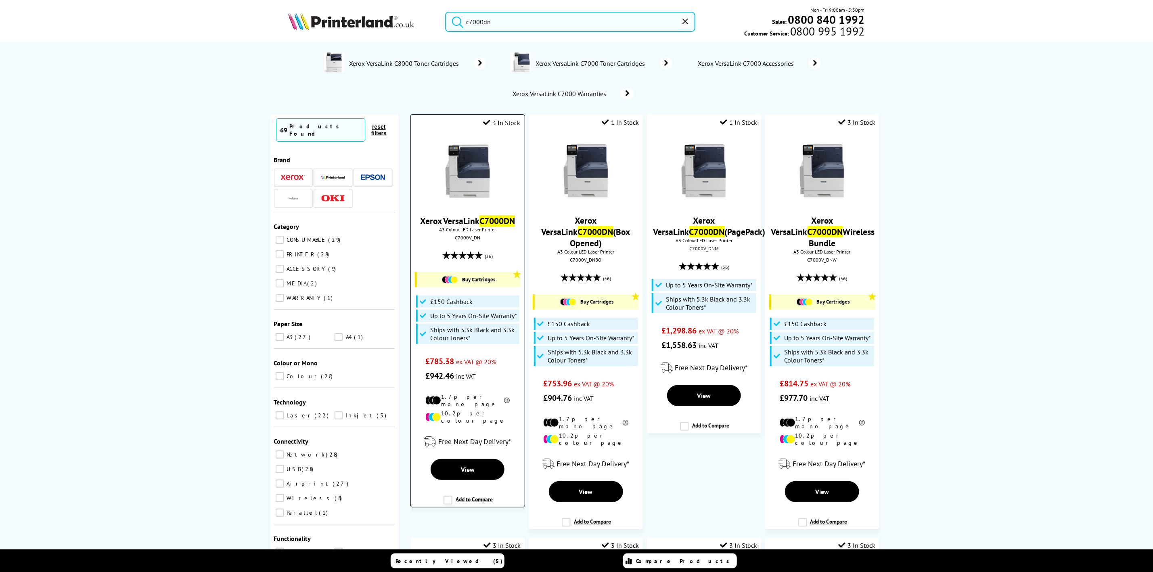
type input "c7000dn"
click at [459, 183] on img at bounding box center [468, 171] width 61 height 61
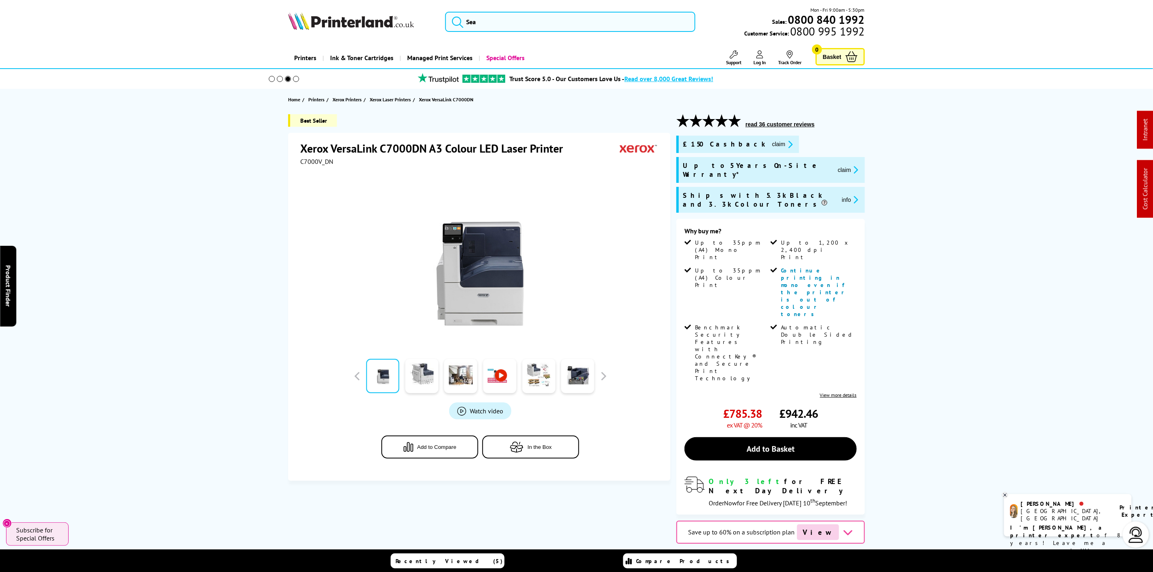
click at [361, 25] on img at bounding box center [351, 21] width 126 height 18
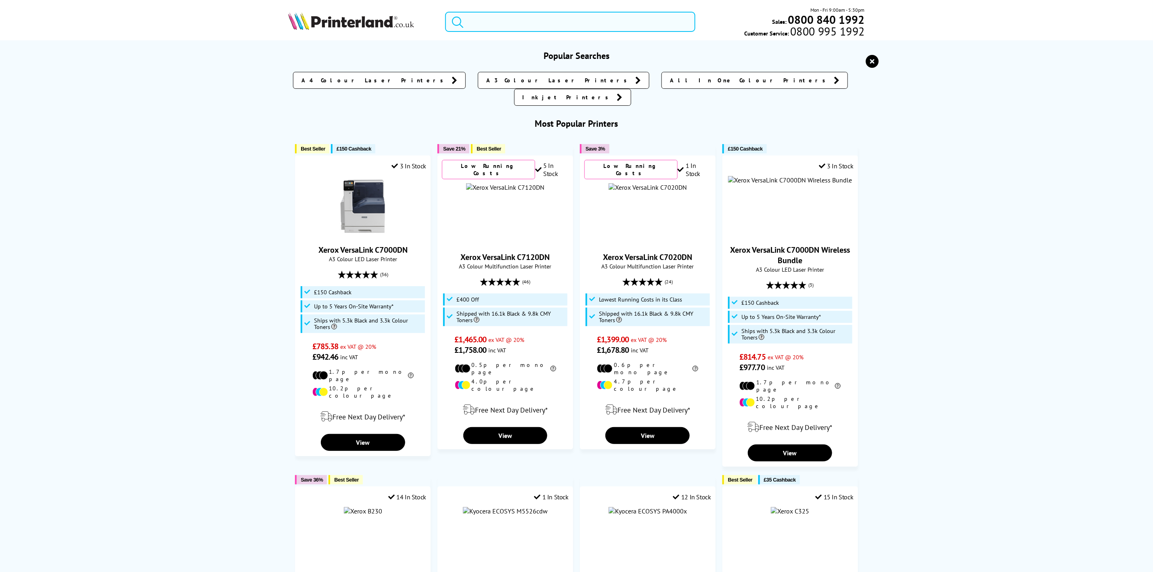
click at [509, 19] on input "search" at bounding box center [570, 22] width 250 height 20
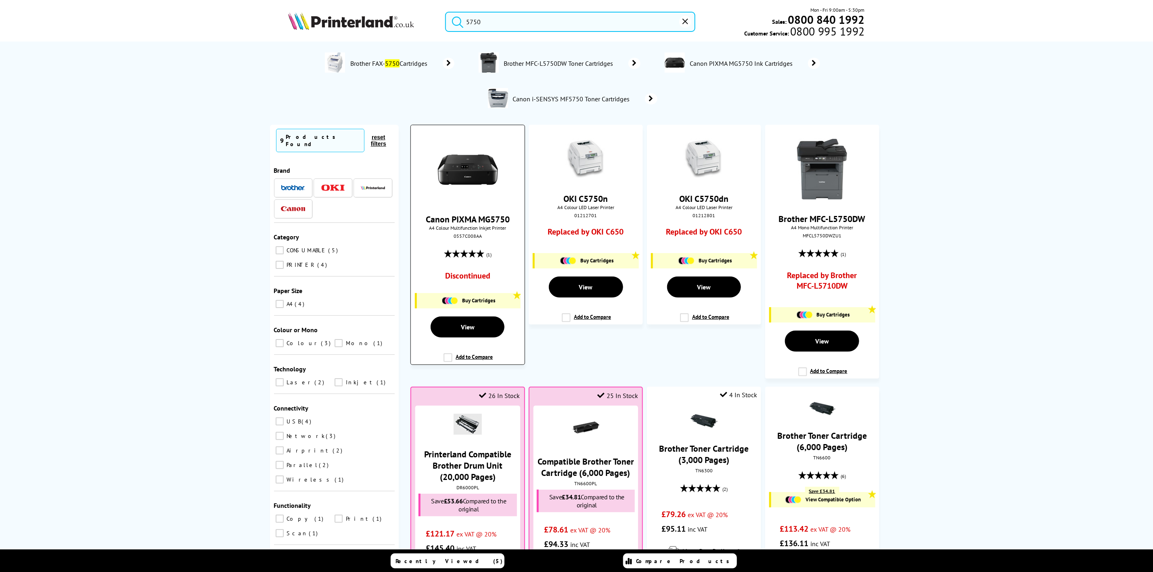
type input "5750"
click at [462, 183] on img at bounding box center [468, 169] width 61 height 61
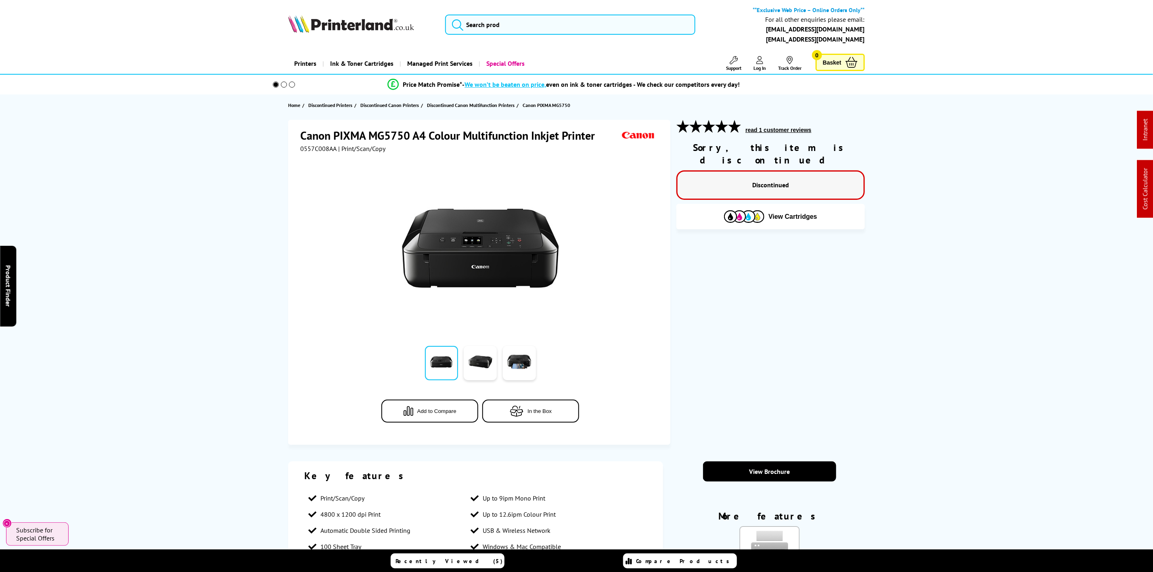
click at [362, 25] on img at bounding box center [351, 24] width 126 height 18
click at [366, 27] on img at bounding box center [351, 24] width 126 height 18
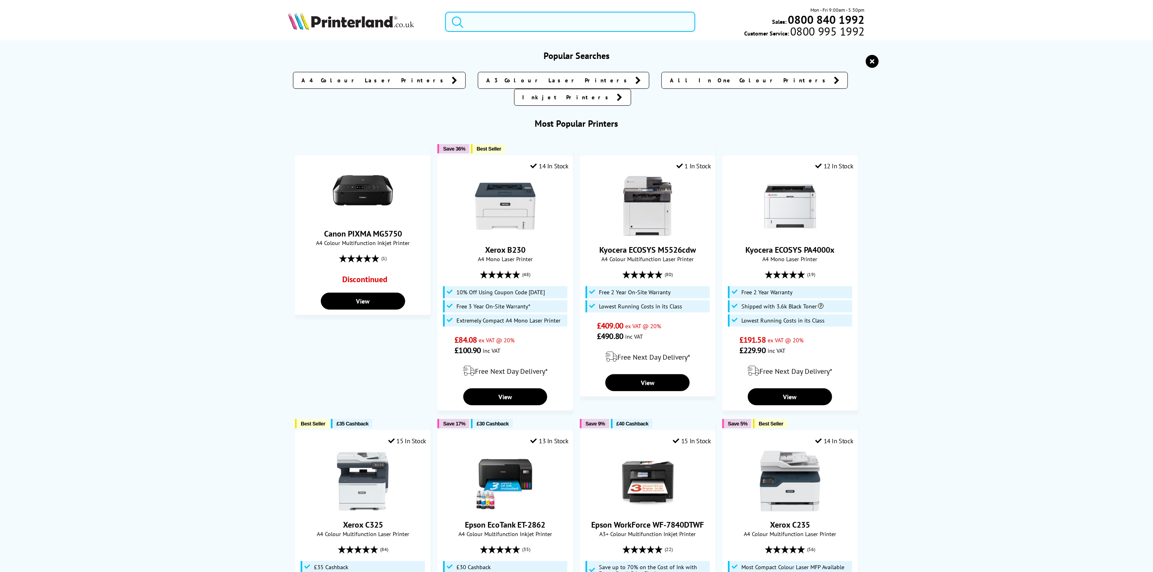
click at [530, 18] on input "search" at bounding box center [570, 22] width 250 height 20
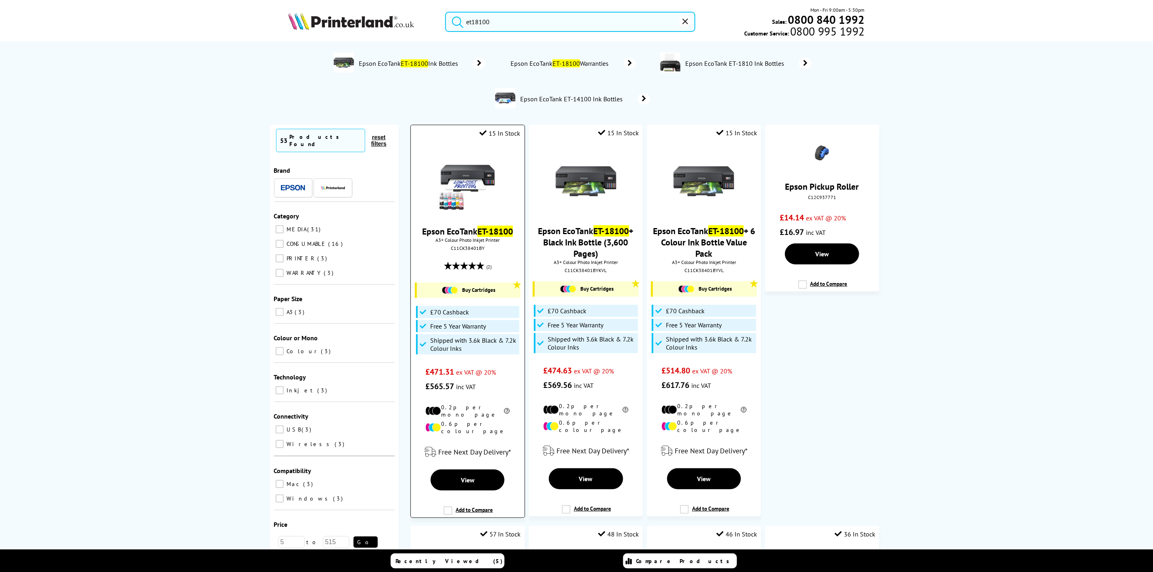
type input "et18100"
click at [483, 187] on img at bounding box center [468, 181] width 61 height 61
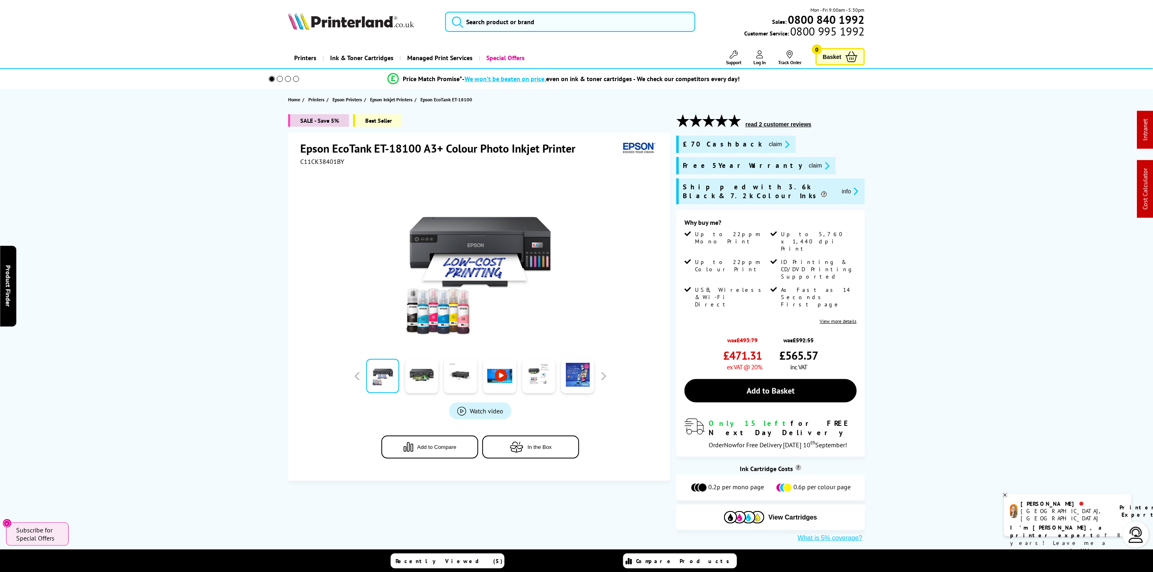
click at [344, 27] on img at bounding box center [351, 21] width 126 height 18
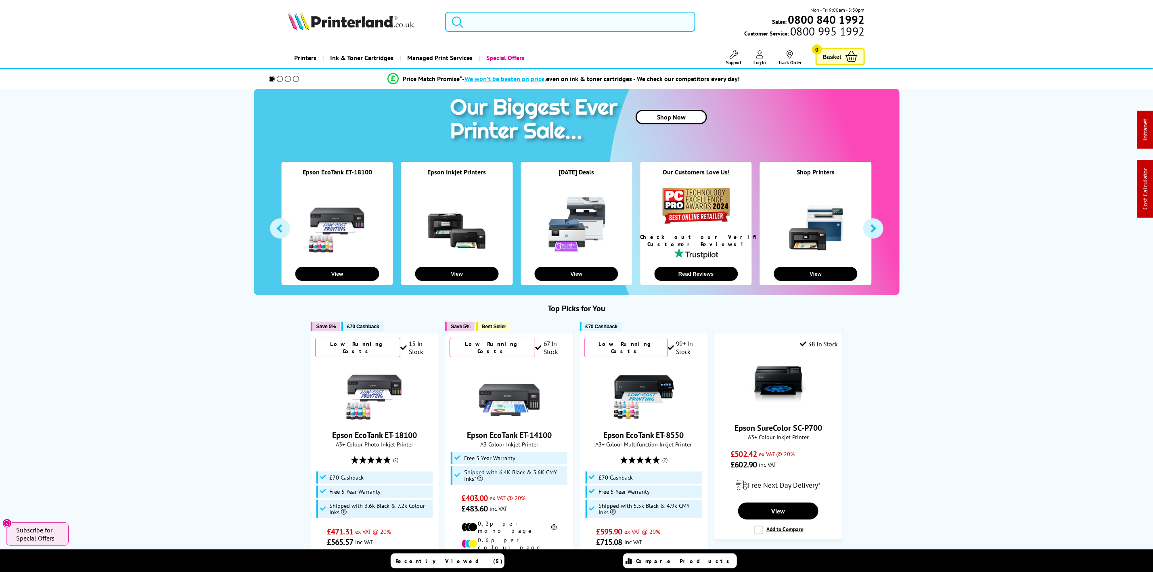
click at [514, 17] on input "search" at bounding box center [570, 22] width 250 height 20
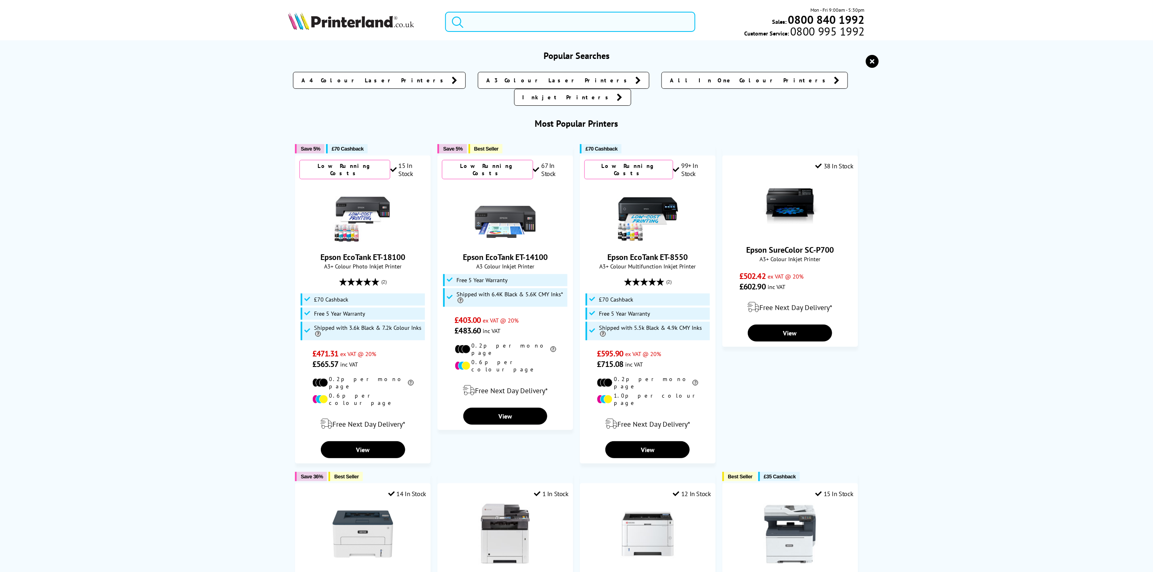
click at [529, 18] on input "search" at bounding box center [570, 22] width 250 height 20
paste input "404M6B"
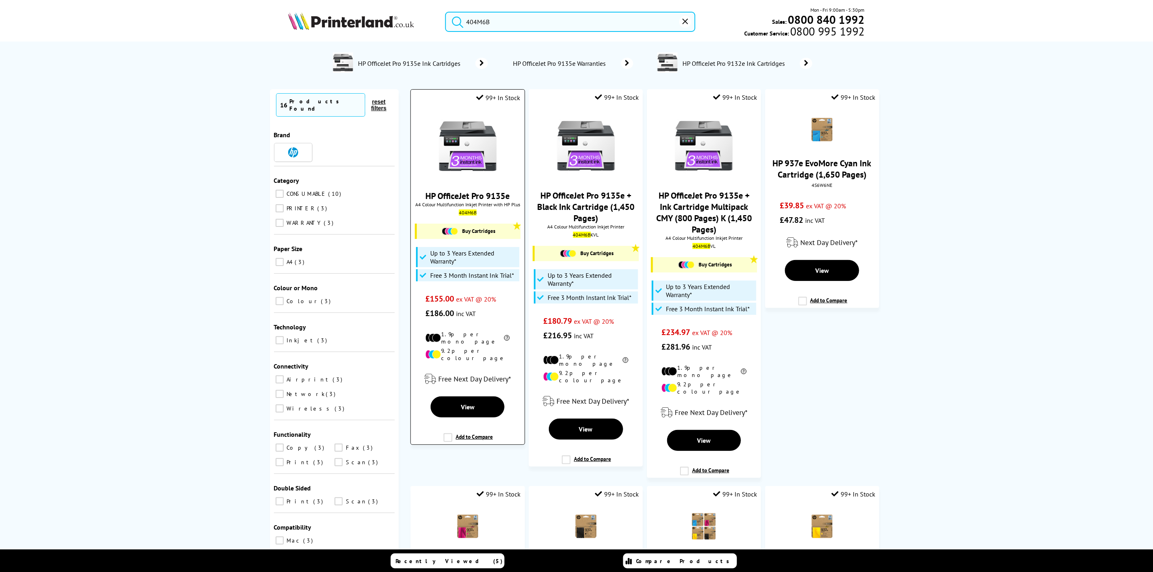
type input "404M6B"
click at [464, 153] on img at bounding box center [468, 146] width 61 height 61
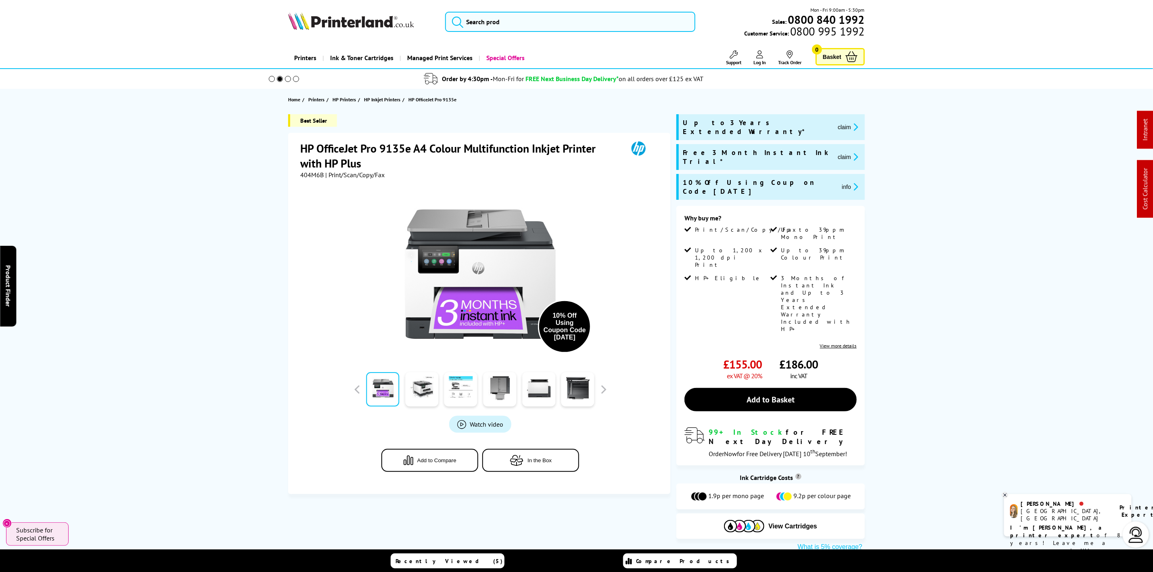
click at [325, 21] on img at bounding box center [351, 21] width 126 height 18
